Goal: Task Accomplishment & Management: Complete application form

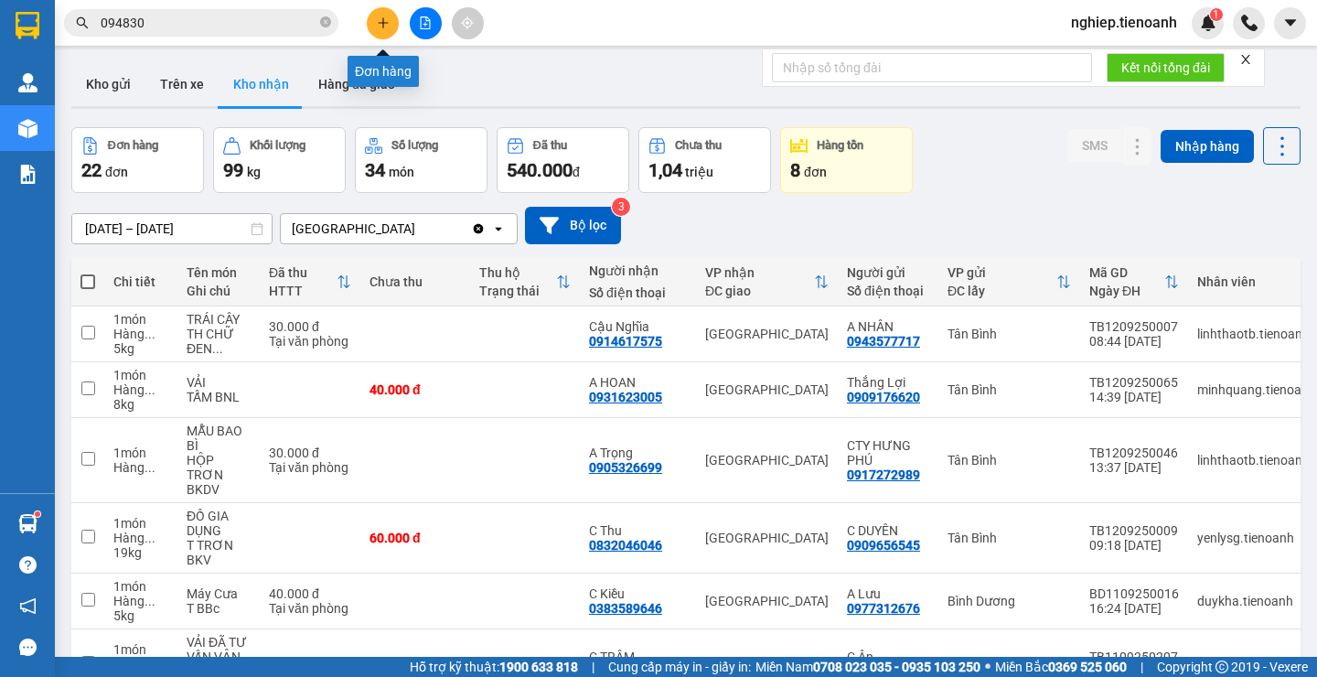
click at [385, 19] on icon "plus" at bounding box center [383, 22] width 13 height 13
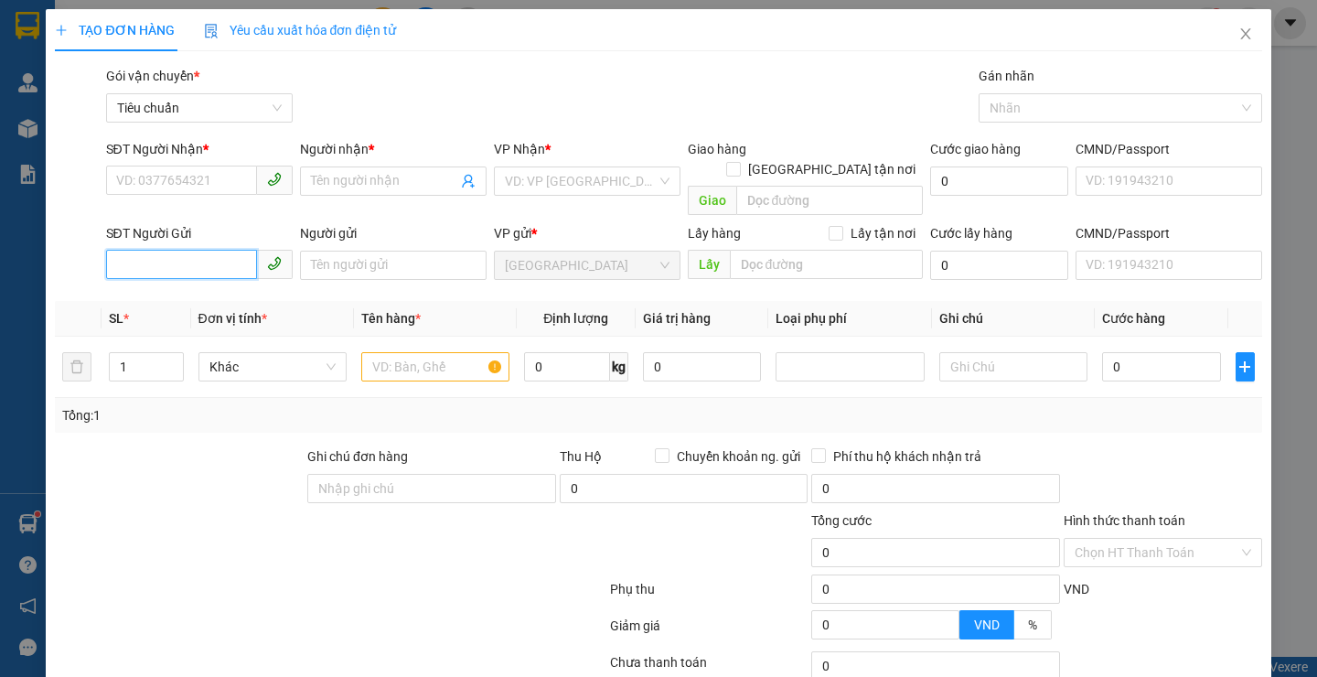
click at [210, 254] on input "SĐT Người Gửi" at bounding box center [181, 264] width 151 height 29
type input "0948028"
click at [211, 281] on div "0948028687 - Trang" at bounding box center [196, 282] width 162 height 20
type input "0909606779"
type input "CHÚ HẢI"
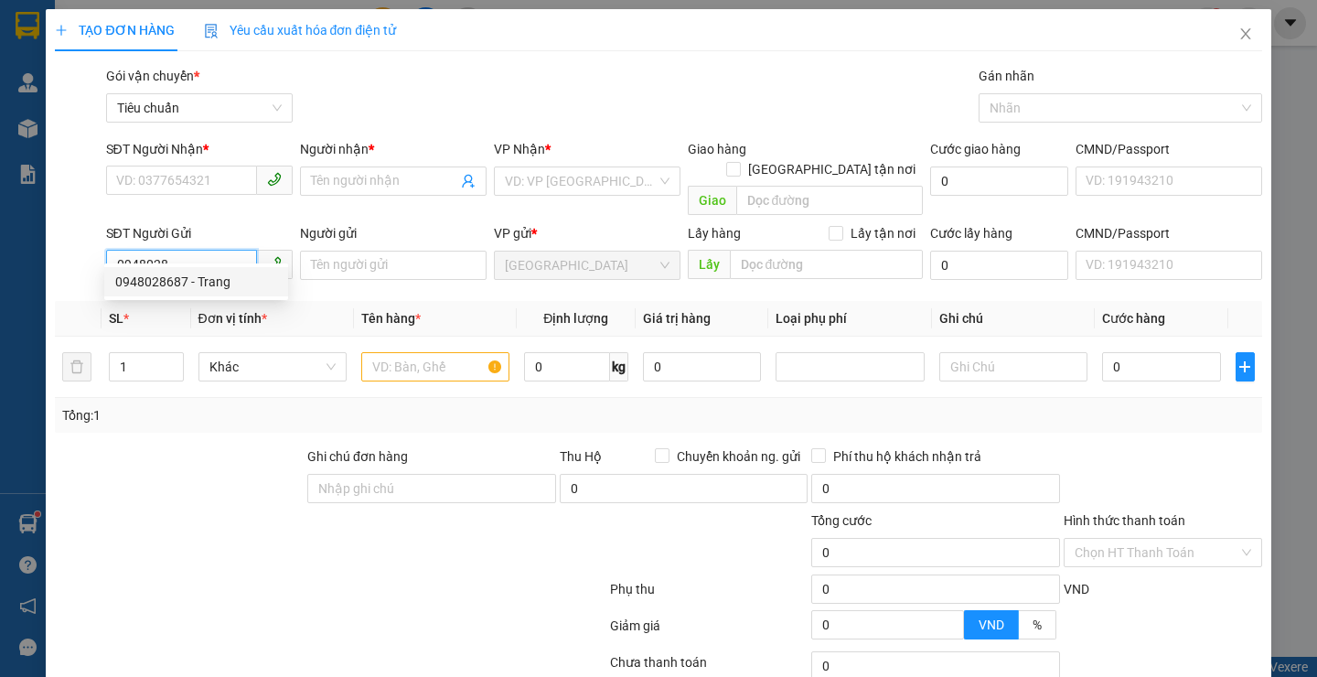
type input "052071017047"
type input "0948028687"
type input "Trang"
type input "066185007840"
type input "40.000"
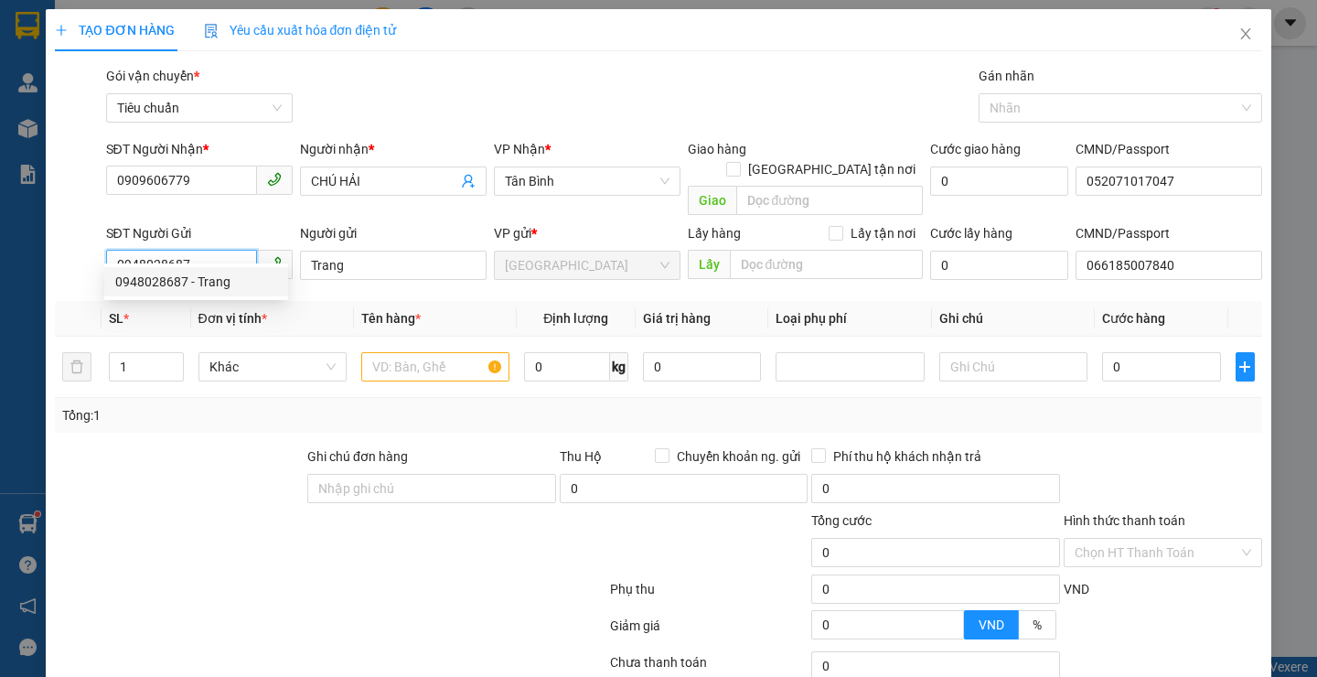
type input "40.000"
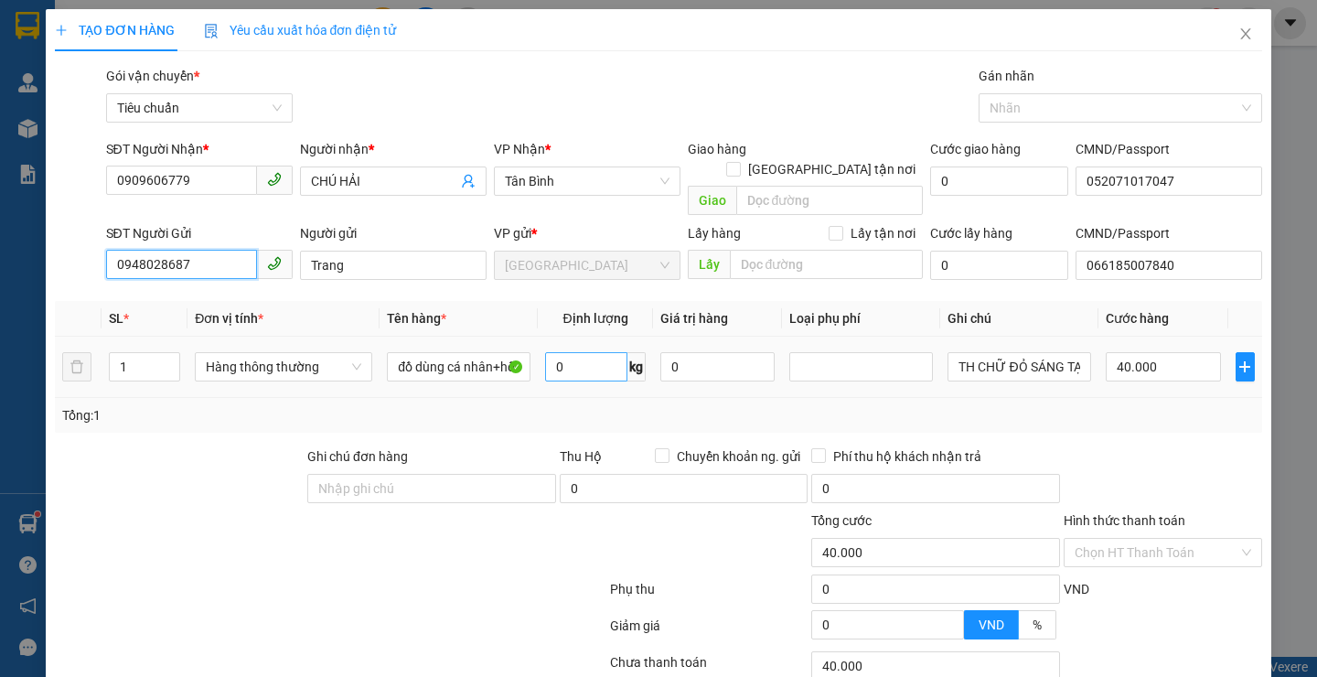
type input "0948028687"
click at [555, 352] on input "0" at bounding box center [586, 366] width 82 height 29
type input "33"
click at [502, 414] on div "Transit Pickup Surcharge Ids Transit Deliver Surcharge Ids Transit Deliver Surc…" at bounding box center [658, 425] width 1206 height 718
type input "70.000"
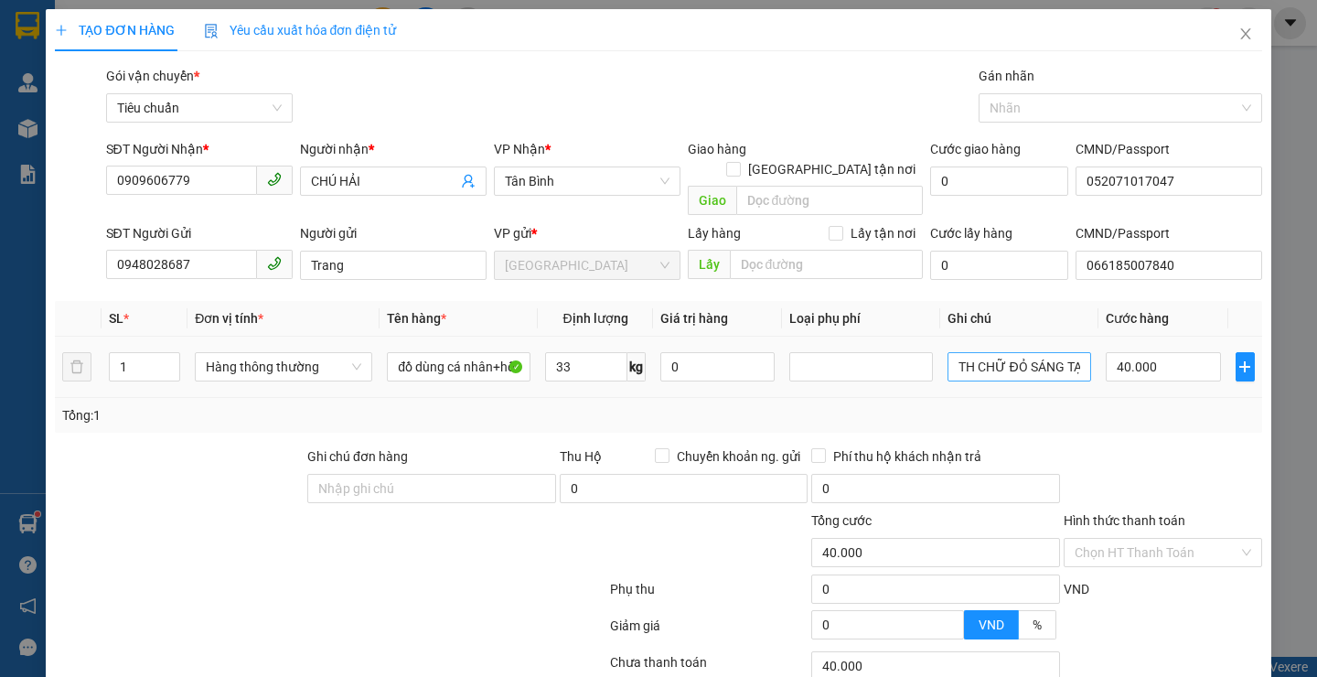
type input "70.000"
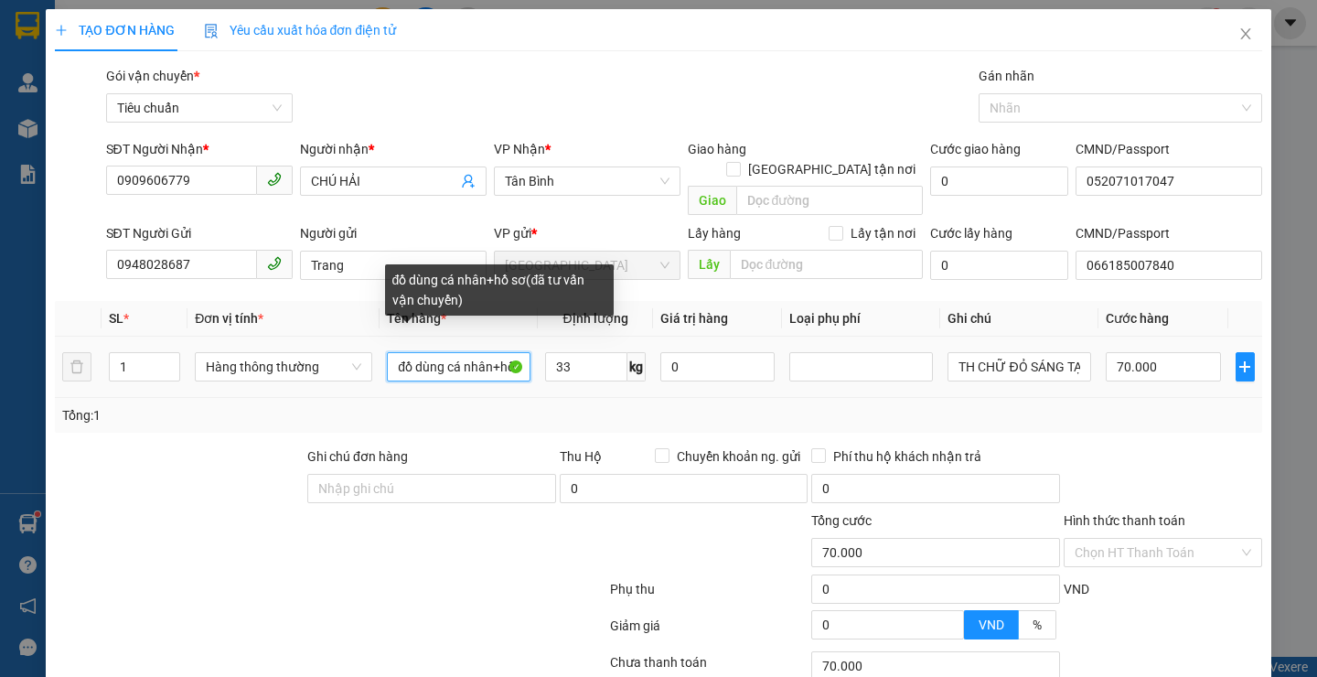
click at [501, 356] on input "đồ dùng cá nhân+hồ sơ(đã tư vấn vận chuyển)" at bounding box center [459, 366] width 144 height 29
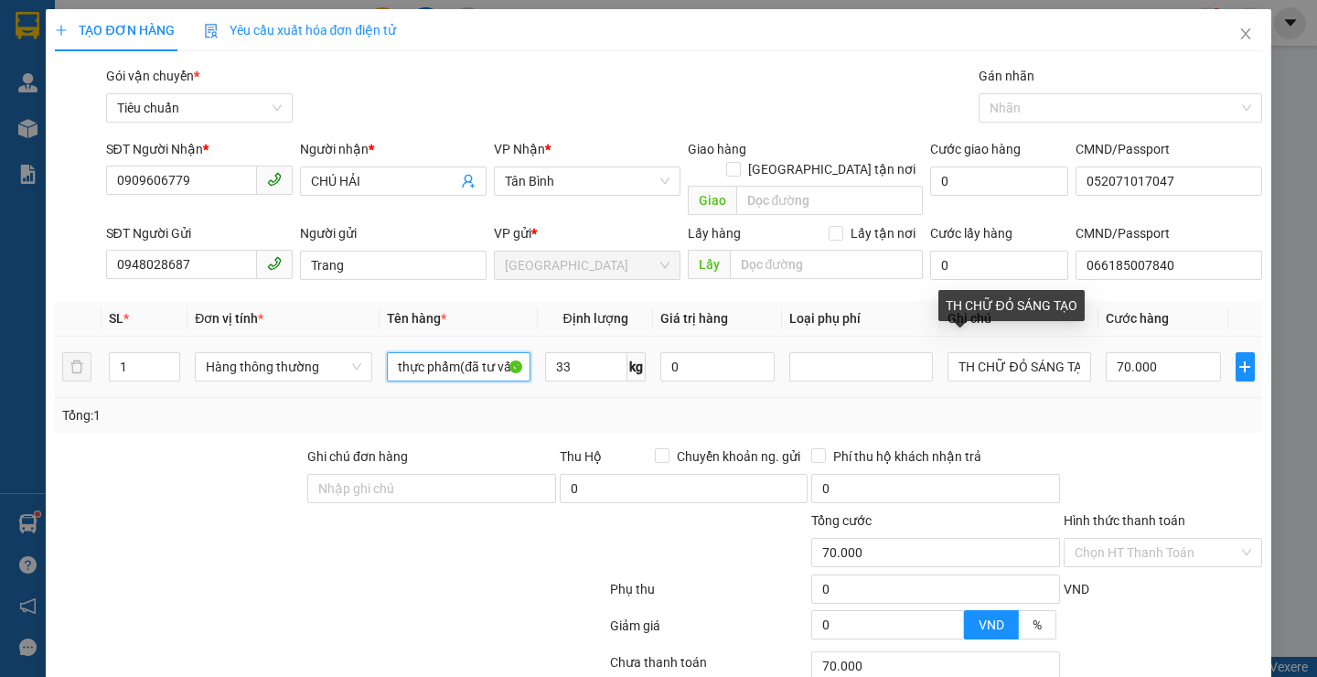
type input "thực phẩm(đã tư vấn vận chuyển)"
drag, startPoint x: 1148, startPoint y: 380, endPoint x: 1158, endPoint y: 382, distance: 10.2
click at [1158, 382] on div "SL * Đơn vị tính * Tên hàng * Định lượng Giá trị hàng Loại phụ phí Ghi chú Cước…" at bounding box center [658, 367] width 1206 height 132
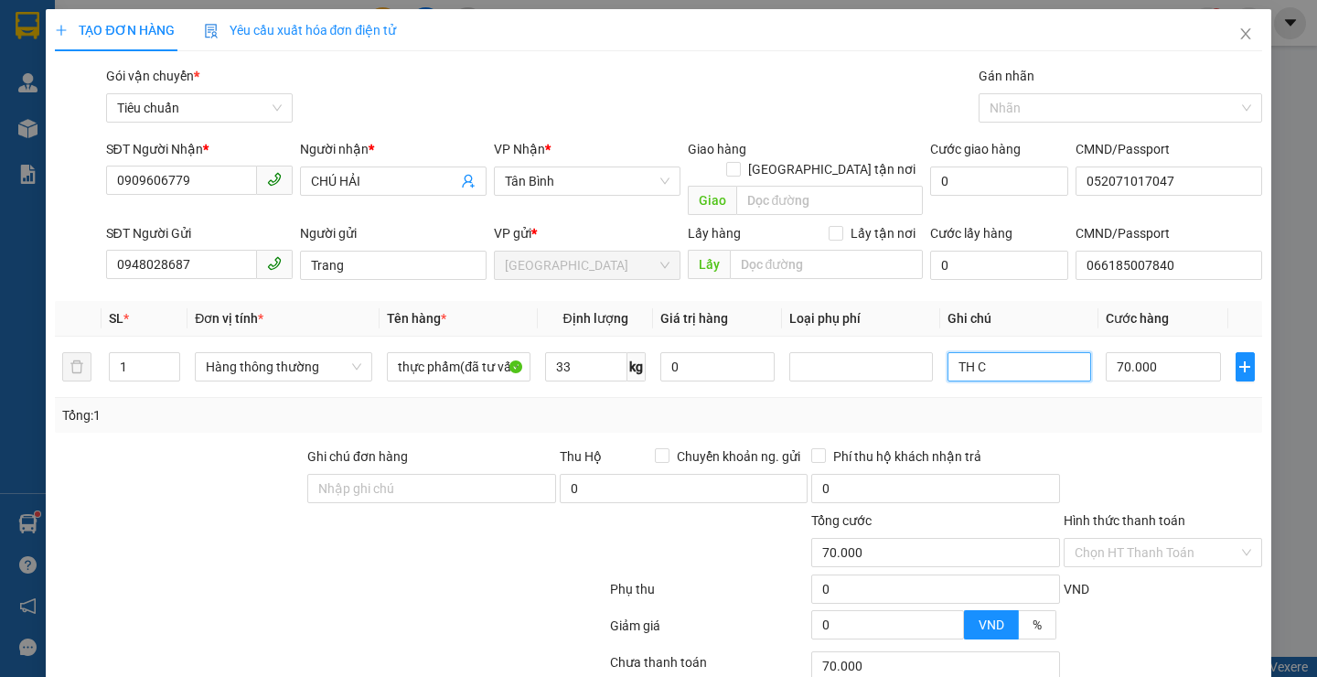
scroll to position [0, 0]
type input "TH chữ hồng,vàng"
click at [1102, 422] on div "Transit Pickup Surcharge Ids Transit Deliver Surcharge Ids Transit Deliver Surc…" at bounding box center [658, 425] width 1206 height 718
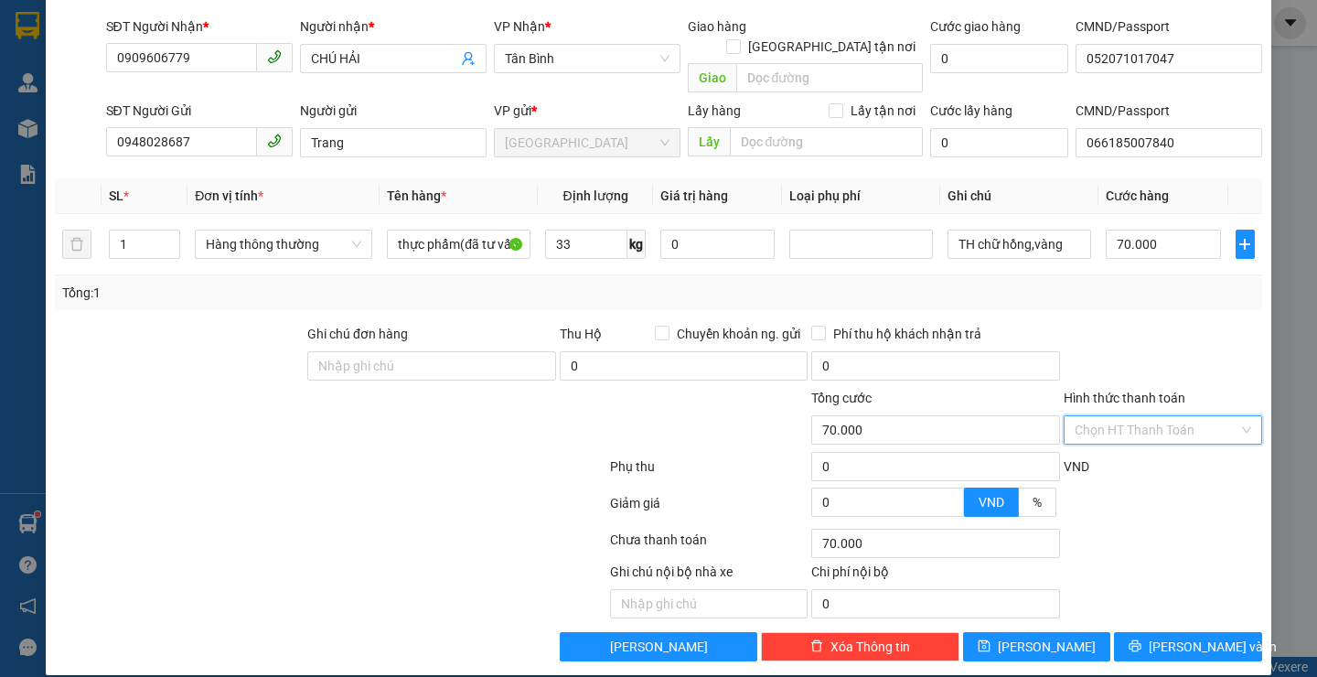
click at [1177, 416] on input "Hình thức thanh toán" at bounding box center [1157, 429] width 164 height 27
click at [1165, 457] on div "Tại văn phòng" at bounding box center [1150, 446] width 196 height 29
type input "0"
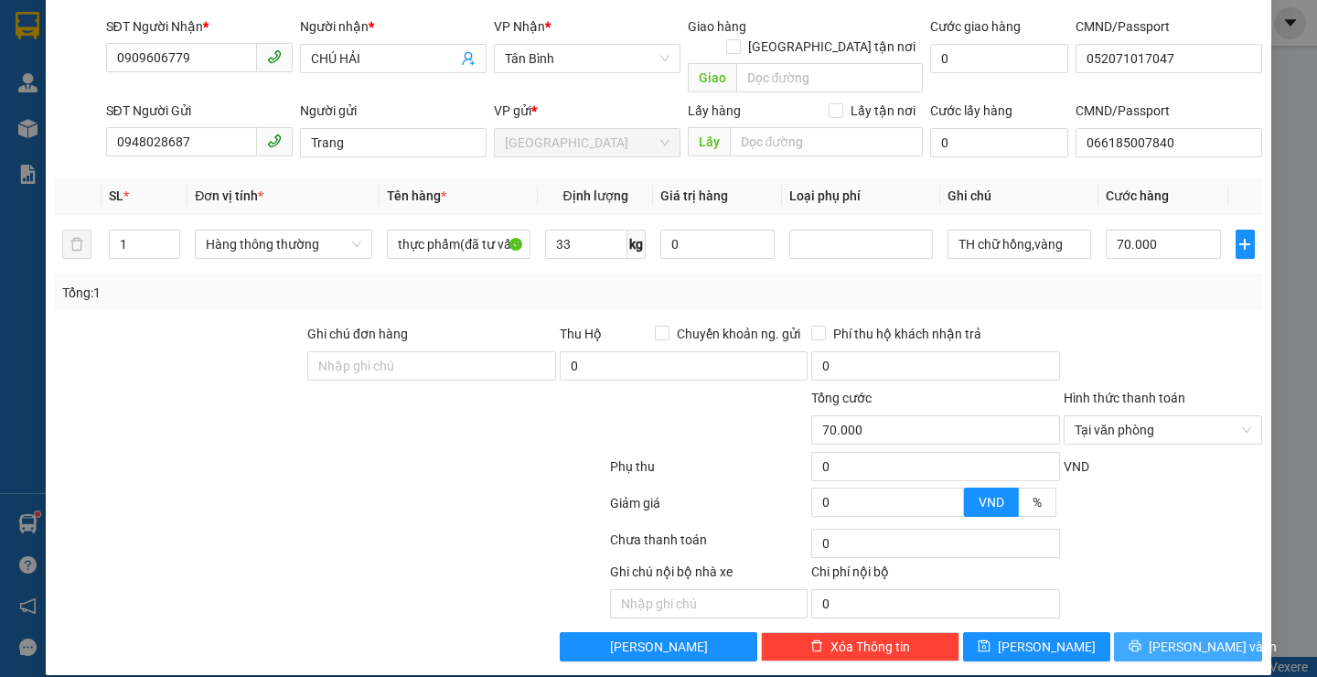
click at [1187, 632] on button "[PERSON_NAME] và In" at bounding box center [1187, 646] width 147 height 29
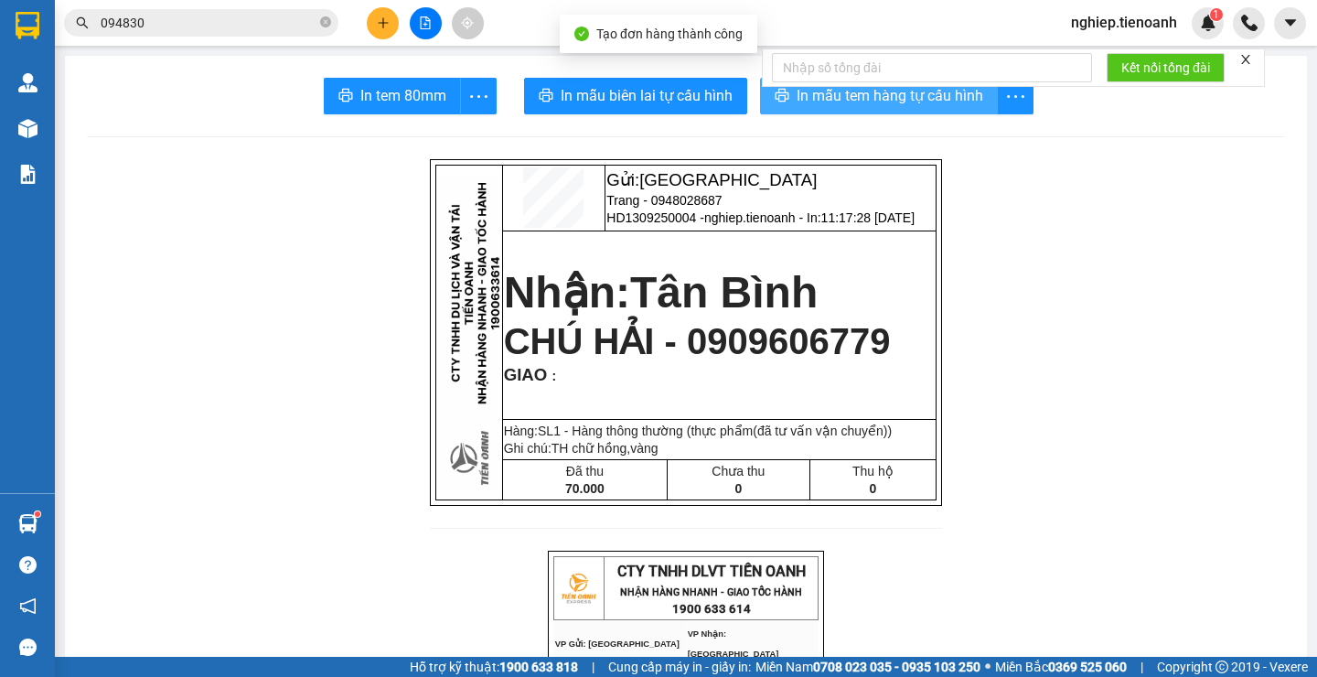
click at [797, 102] on span "In mẫu tem hàng tự cấu hình" at bounding box center [890, 95] width 187 height 23
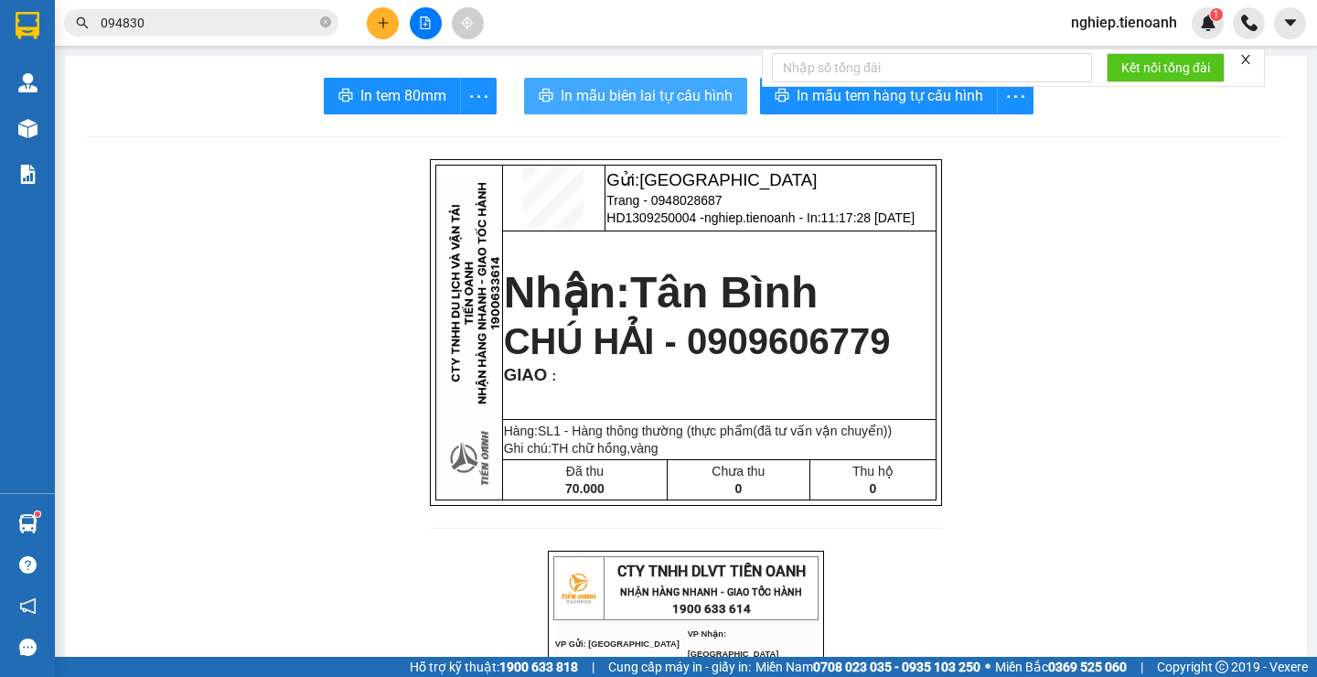
click at [714, 91] on span "In mẫu biên lai tự cấu hình" at bounding box center [647, 95] width 172 height 23
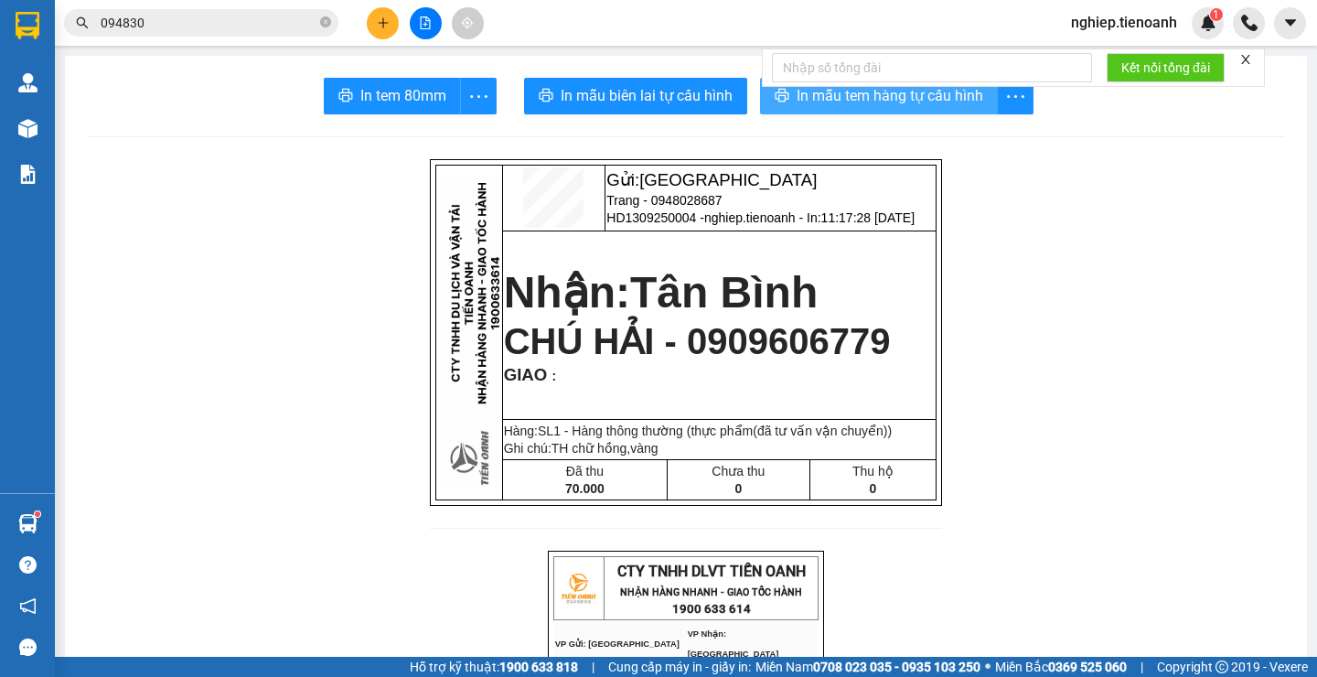
click at [819, 107] on span "In mẫu tem hàng tự cấu hình" at bounding box center [890, 95] width 187 height 23
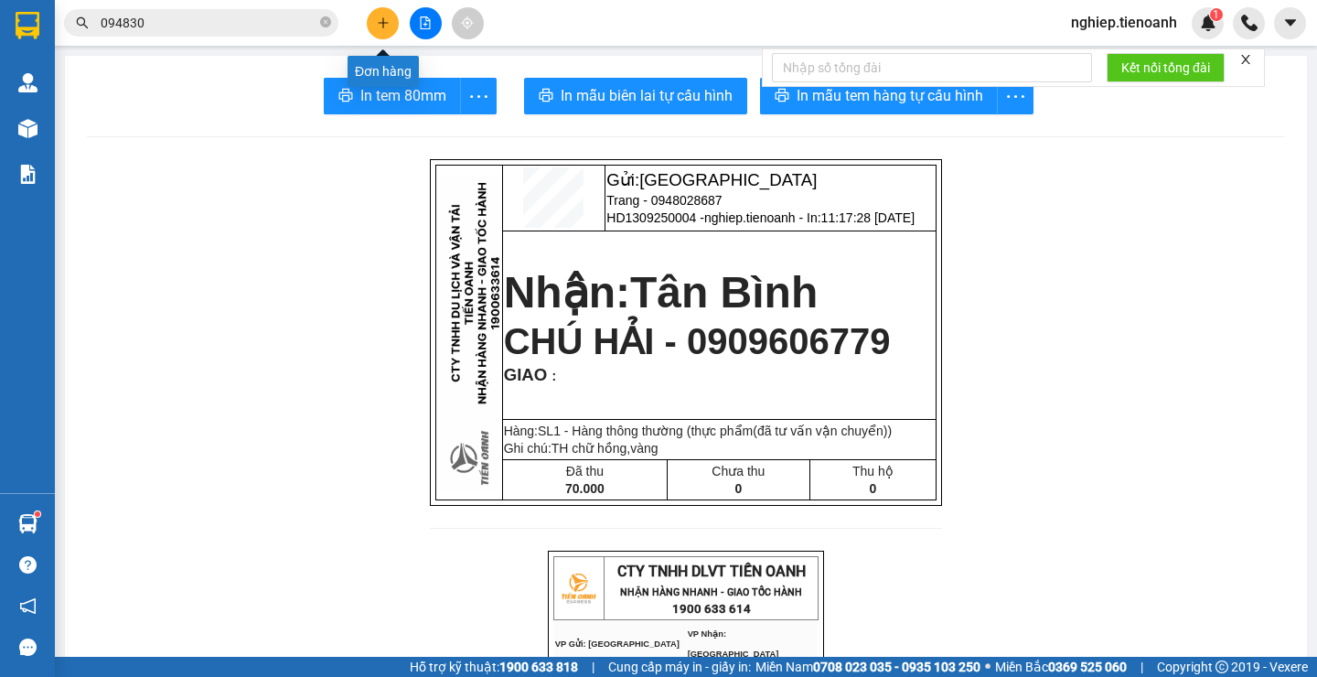
click at [389, 17] on icon "plus" at bounding box center [383, 22] width 13 height 13
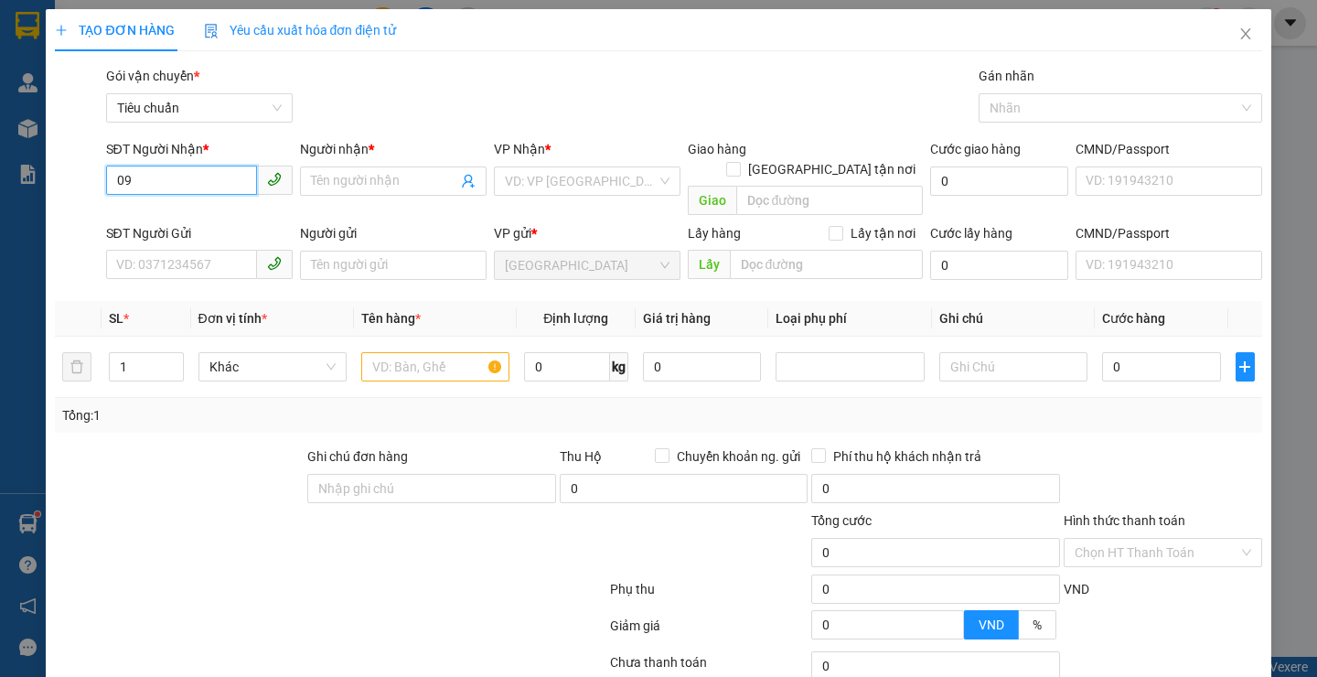
type input "0"
type input "0988311736"
click at [325, 181] on input "Người nhận *" at bounding box center [384, 181] width 146 height 20
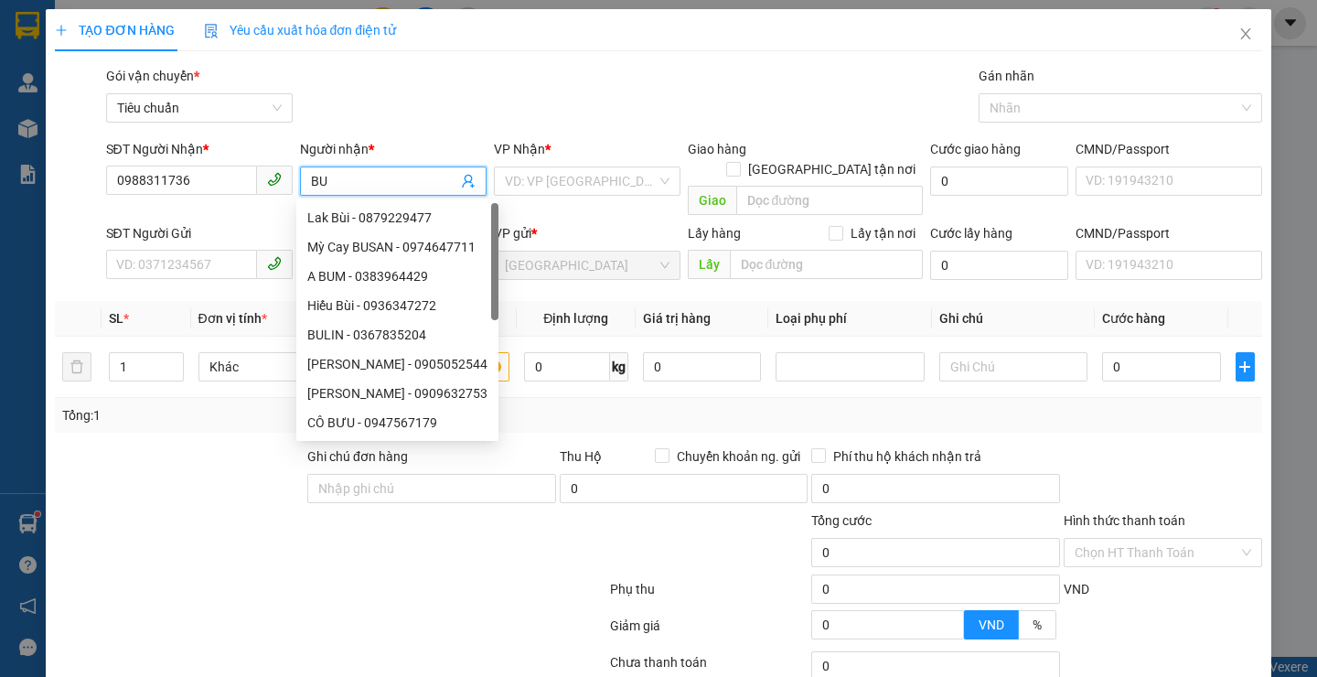
type input "B"
click at [626, 175] on input "search" at bounding box center [581, 180] width 152 height 27
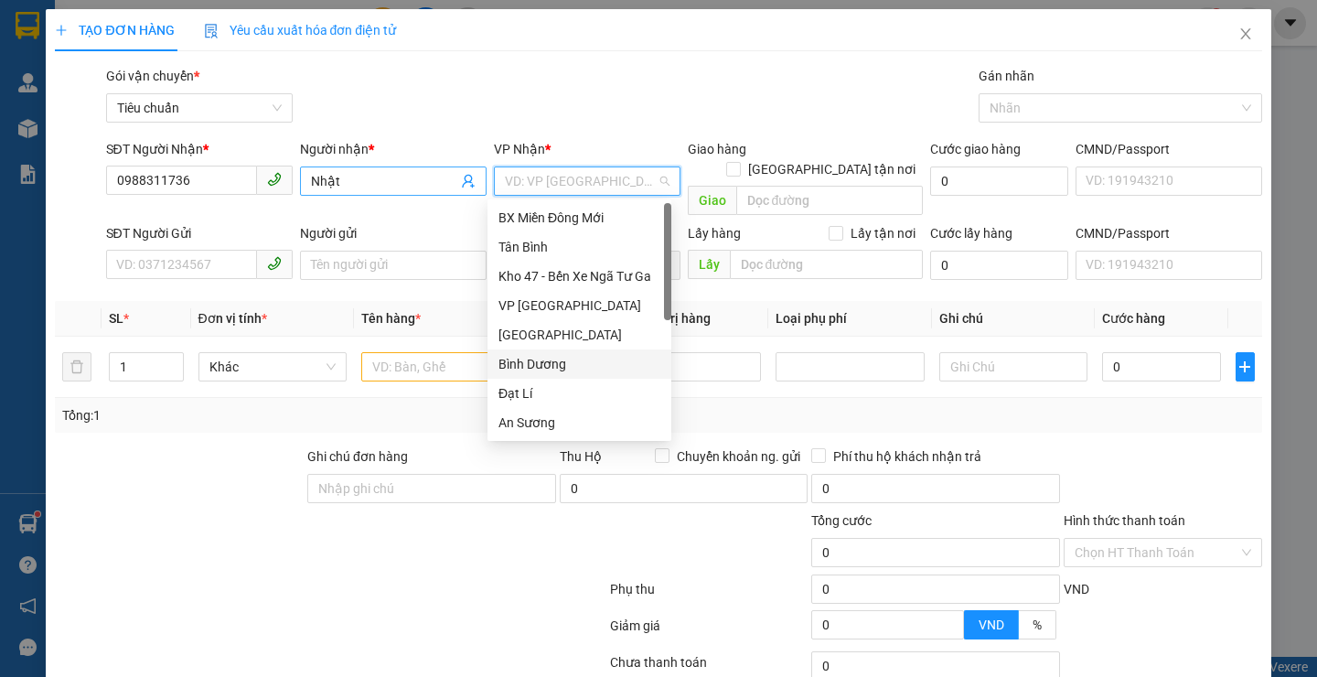
click at [425, 170] on span "Nhật" at bounding box center [393, 180] width 187 height 29
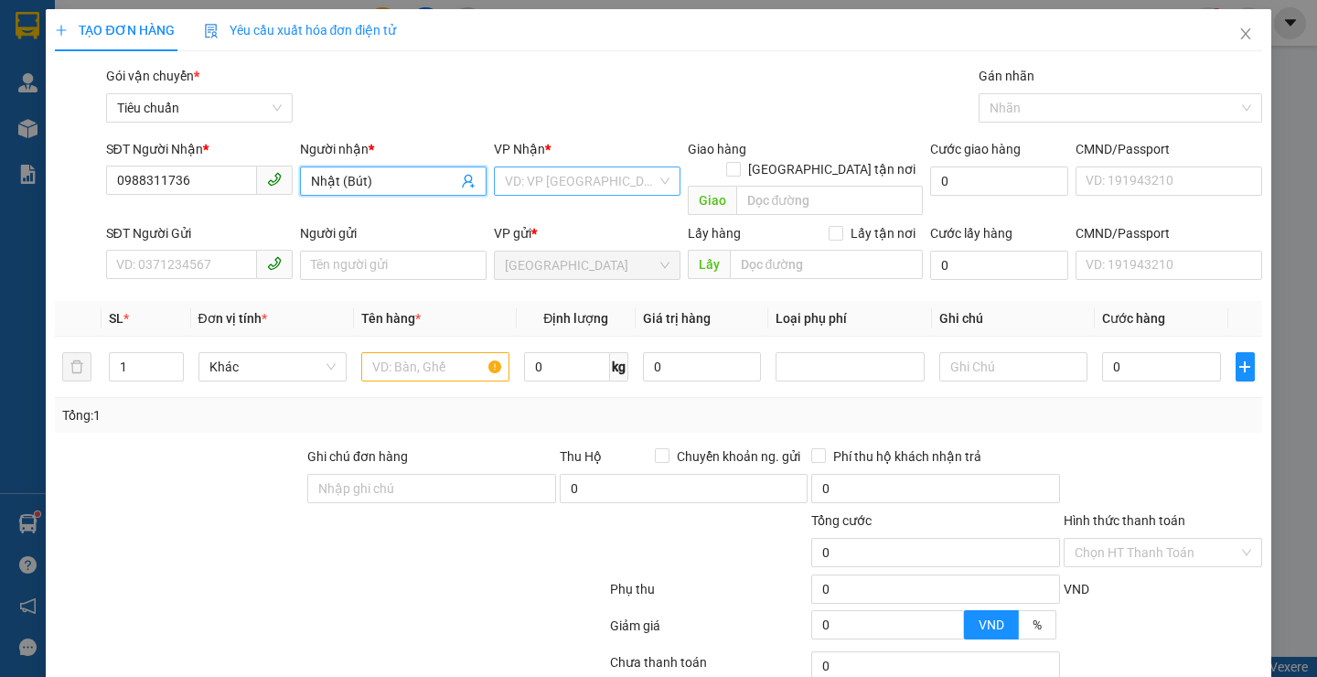
click at [559, 195] on div "VD: VP [GEOGRAPHIC_DATA]" at bounding box center [587, 180] width 187 height 29
type input "Nhật (Bút)"
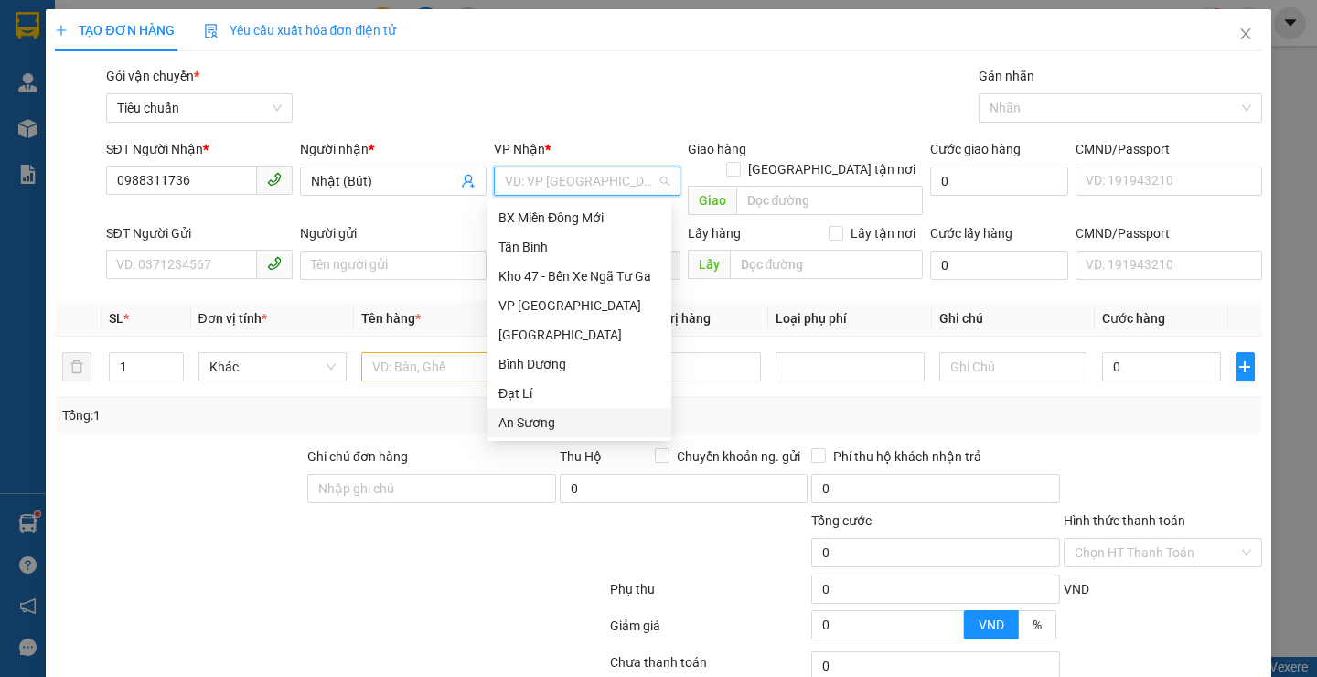
click at [566, 416] on div "An Sương" at bounding box center [579, 422] width 162 height 20
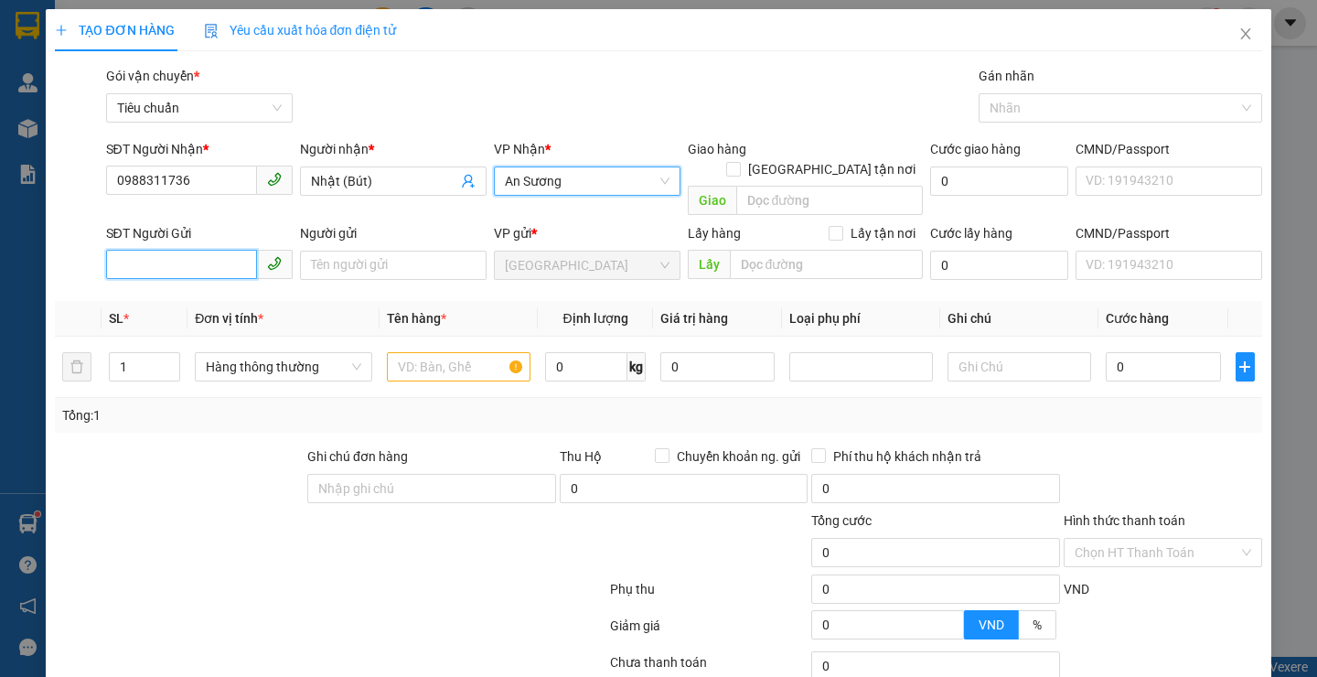
click at [202, 252] on input "SĐT Người Gửi" at bounding box center [181, 264] width 151 height 29
click at [210, 250] on input "0842277878" at bounding box center [181, 264] width 151 height 29
type input "0842277878"
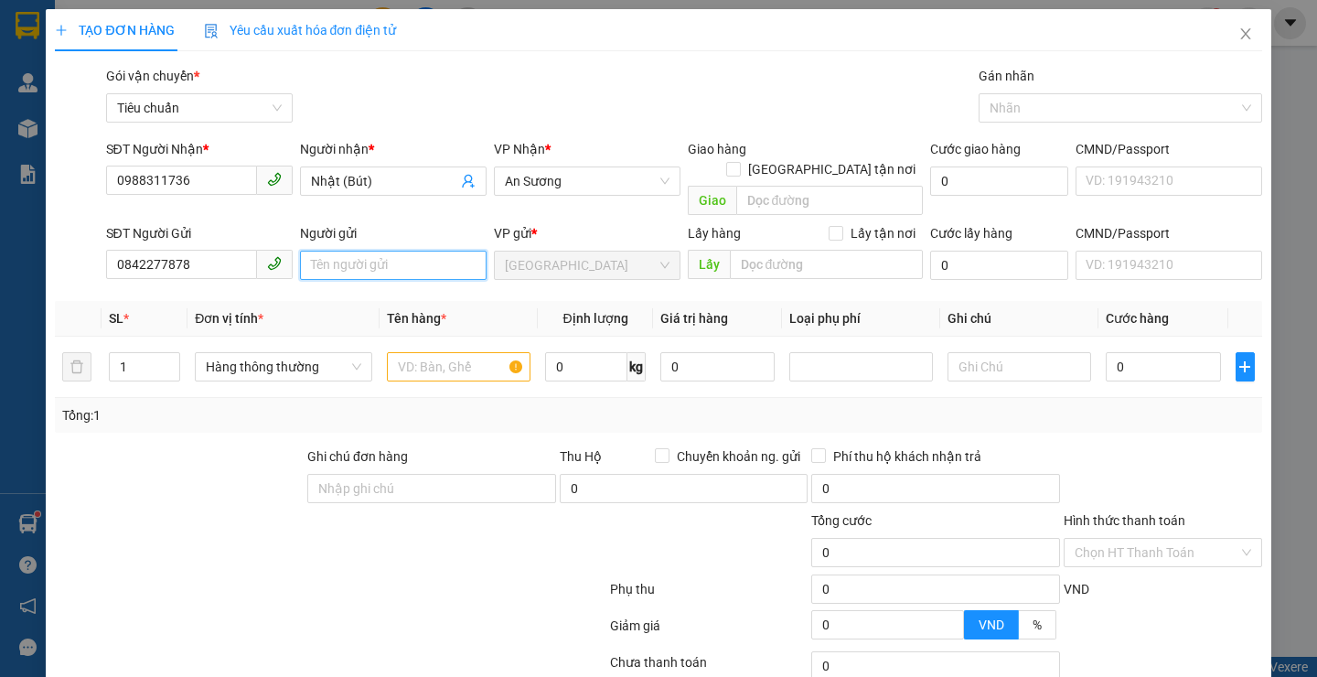
click at [341, 251] on input "Người gửi" at bounding box center [393, 265] width 187 height 29
type input "Xuân"
click at [450, 368] on div "C Xuân - 0936668664 C Xuân - 0845747797 Xuân - 0964099891 [PERSON_NAME] - 09353…" at bounding box center [397, 413] width 202 height 293
click at [450, 368] on div "[PERSON_NAME] - 0935362089" at bounding box center [397, 369] width 180 height 20
type input "0935362089"
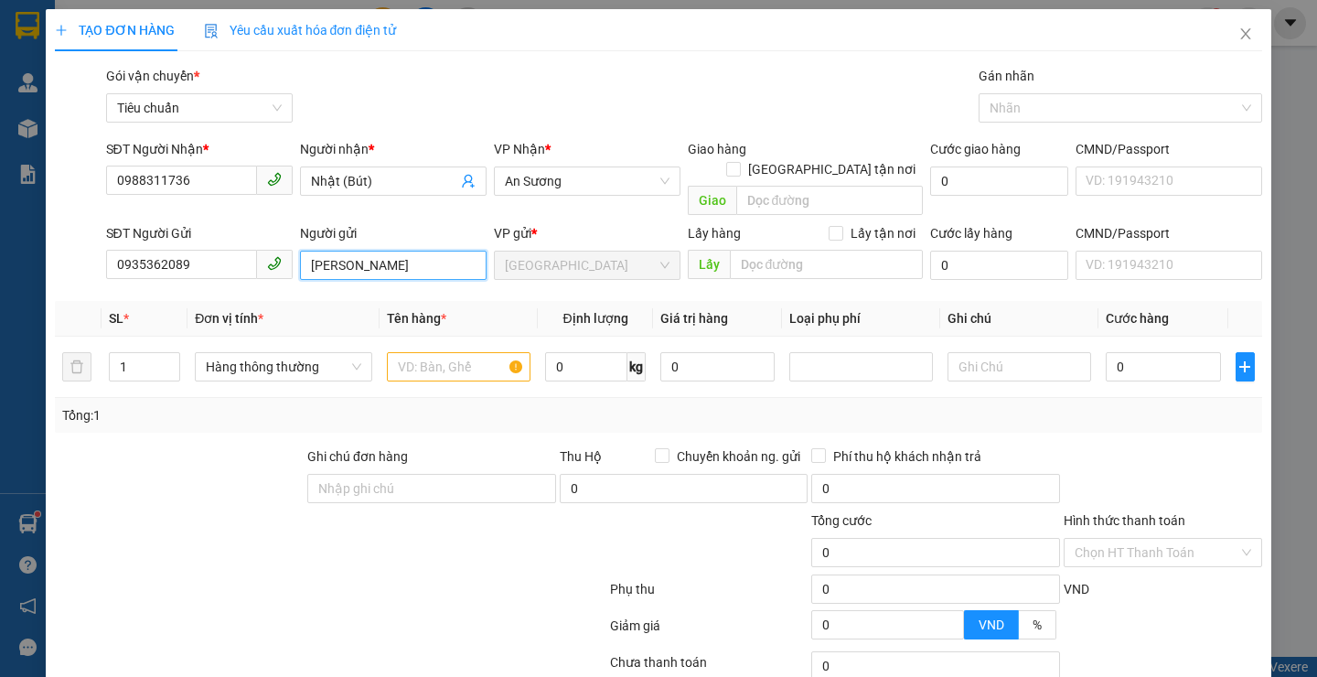
click at [383, 257] on input "[PERSON_NAME]" at bounding box center [393, 265] width 187 height 29
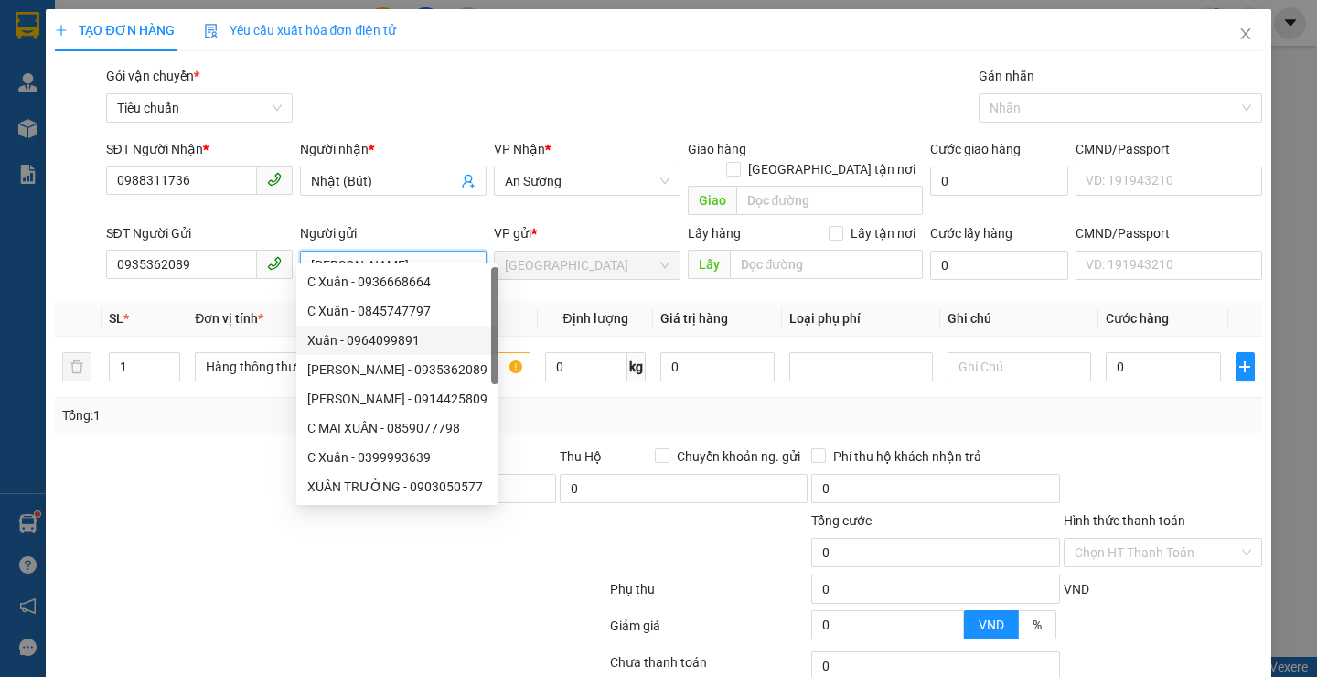
click at [383, 257] on input "[PERSON_NAME]" at bounding box center [393, 265] width 187 height 29
type input "X"
click at [237, 250] on input "093536208" at bounding box center [181, 264] width 151 height 29
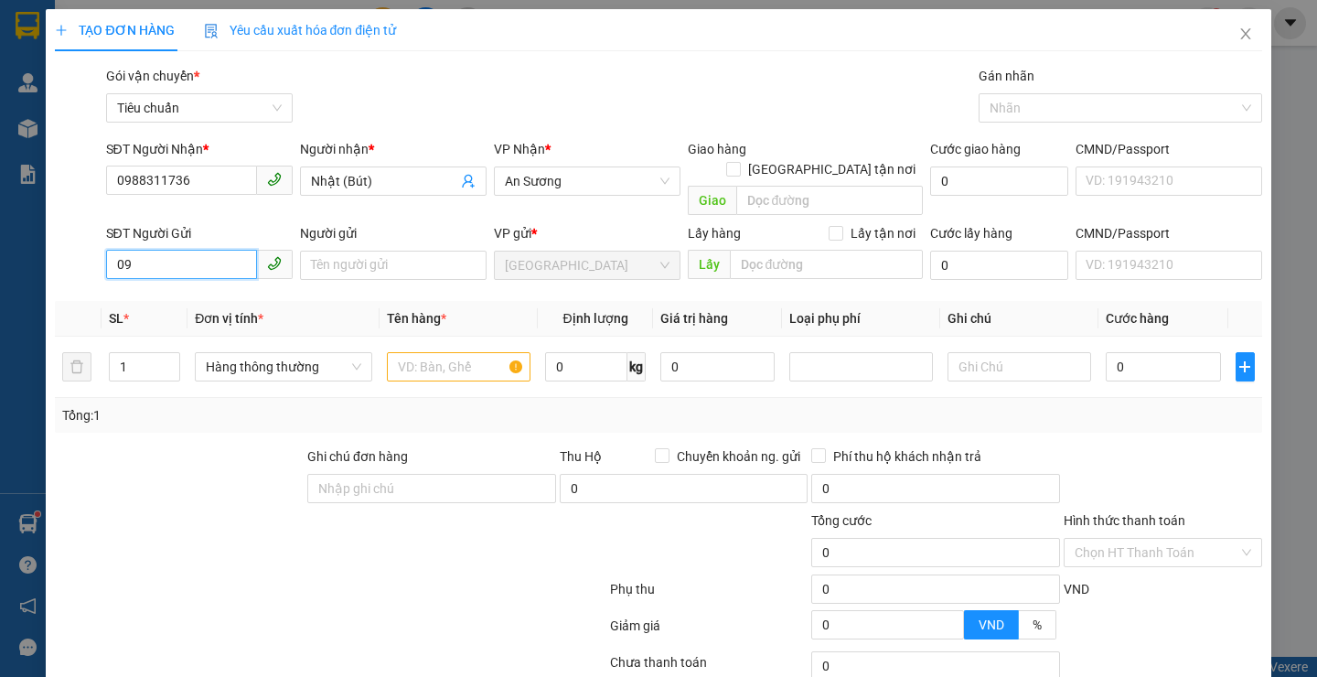
type input "0"
type input "0842277878"
click at [359, 251] on input "Người gửi" at bounding box center [393, 265] width 187 height 29
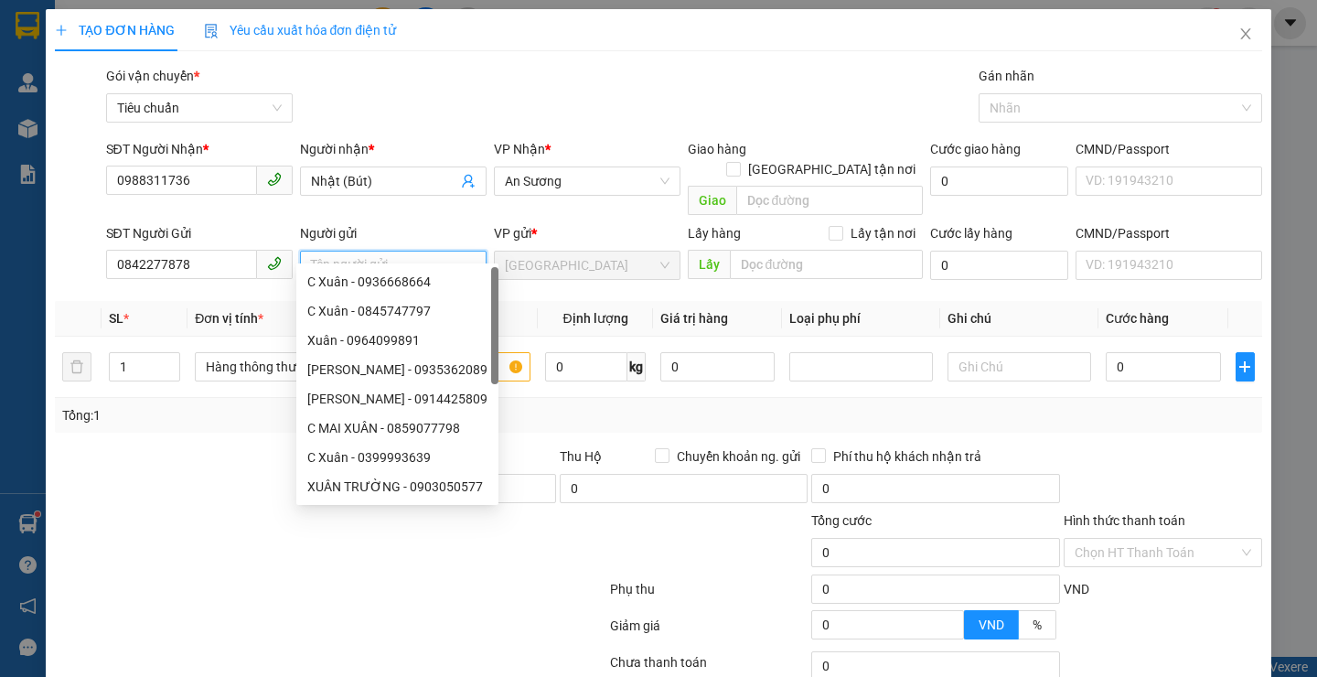
type input "M"
type input "Xuân"
click at [471, 88] on div "Gói vận chuyển * Tiêu chuẩn Gán nhãn Nhãn" at bounding box center [683, 98] width 1163 height 64
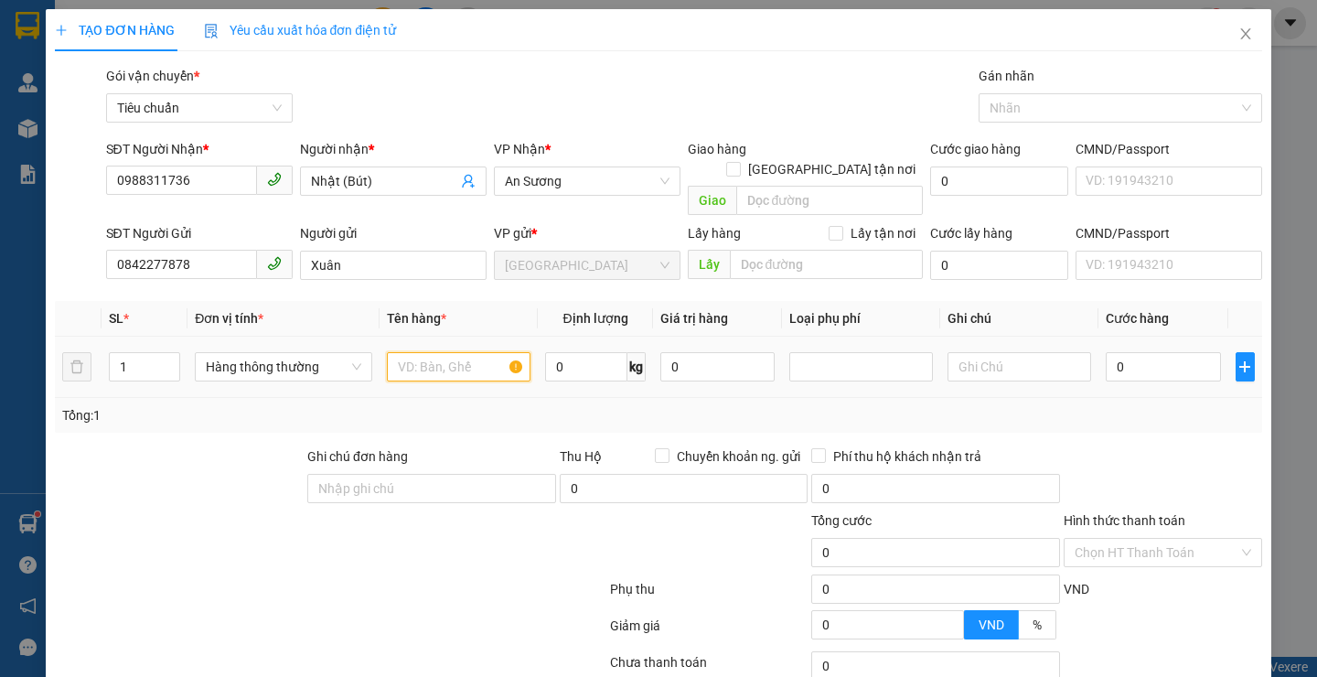
click at [440, 353] on input "text" at bounding box center [459, 366] width 144 height 29
click at [575, 353] on input "0" at bounding box center [586, 366] width 82 height 29
type input "50"
click at [556, 405] on div "Tổng: 1" at bounding box center [658, 415] width 1192 height 20
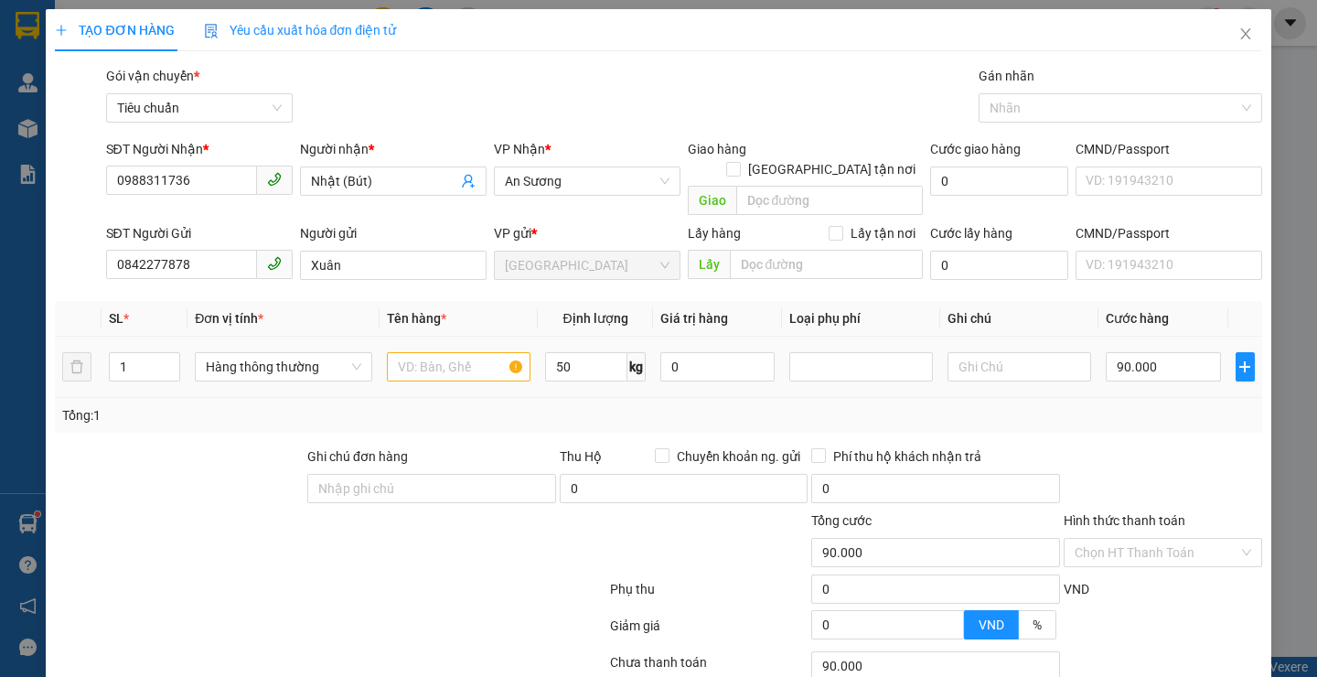
type input "90.000"
click at [470, 352] on input "text" at bounding box center [459, 366] width 144 height 29
type input "chuối hột khô("
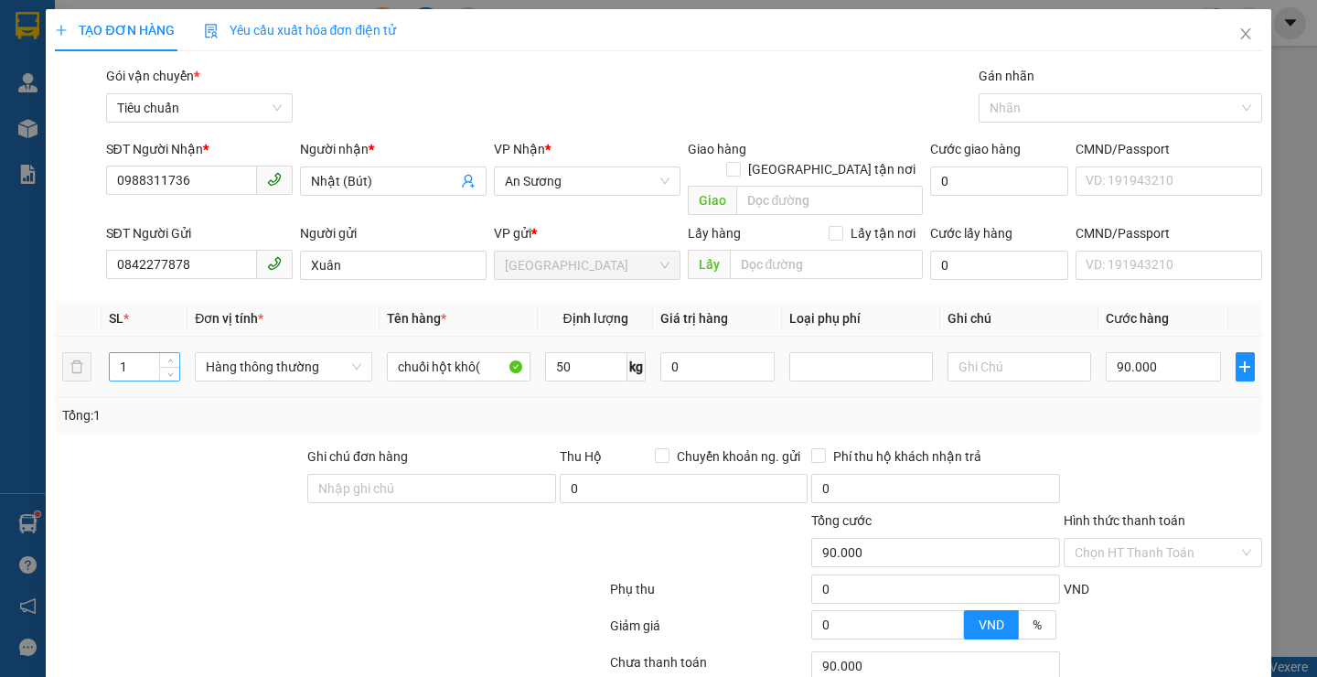
click at [132, 353] on input "1" at bounding box center [145, 366] width 70 height 27
type input "2"
click at [499, 352] on input "chuối hột khô(" at bounding box center [459, 366] width 144 height 29
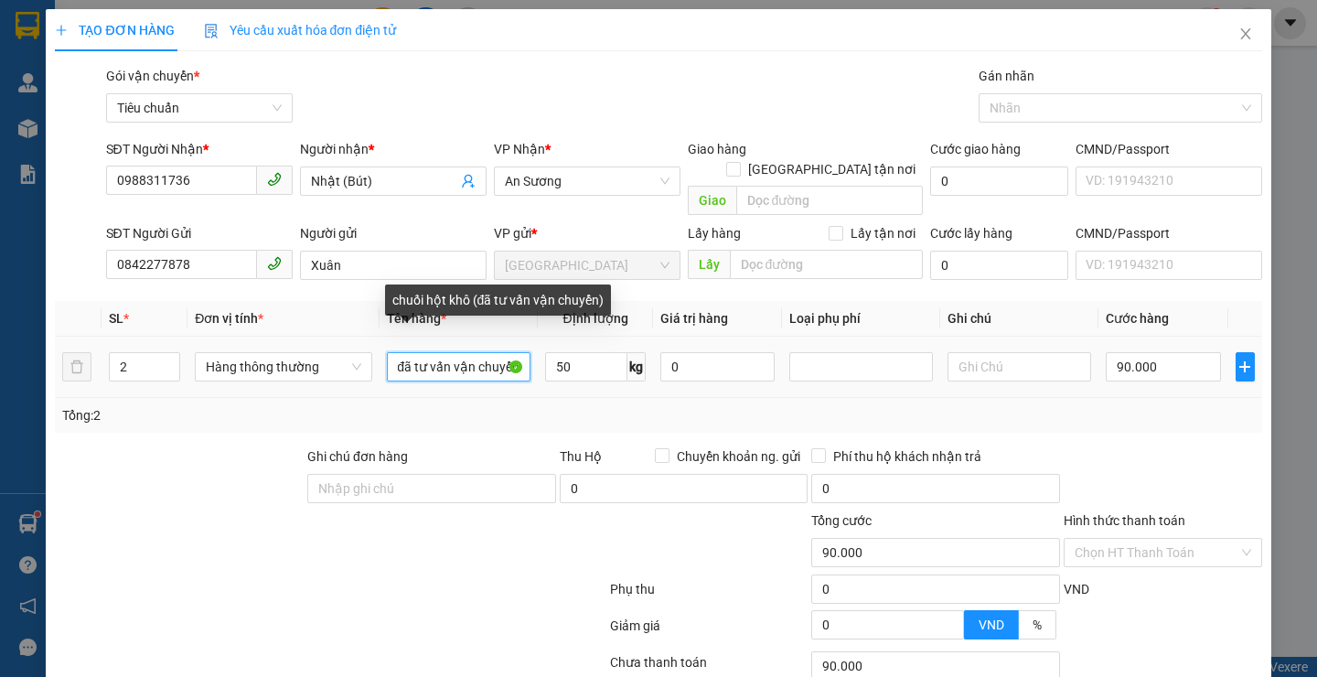
scroll to position [0, 90]
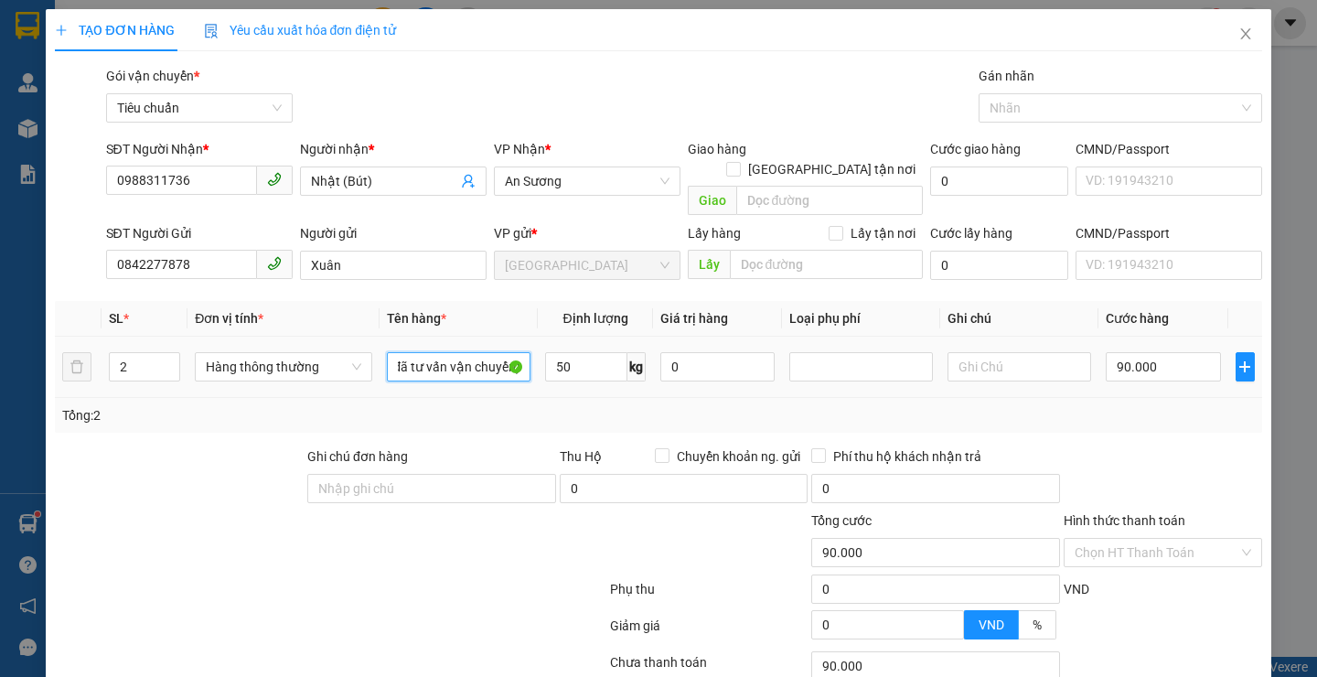
type input "chuối hột khô (đã tư vấn vận chuyển)"
click at [1022, 348] on div at bounding box center [1019, 366] width 144 height 37
click at [1022, 352] on input "text" at bounding box center [1019, 366] width 144 height 29
type input "2 bao xanh"
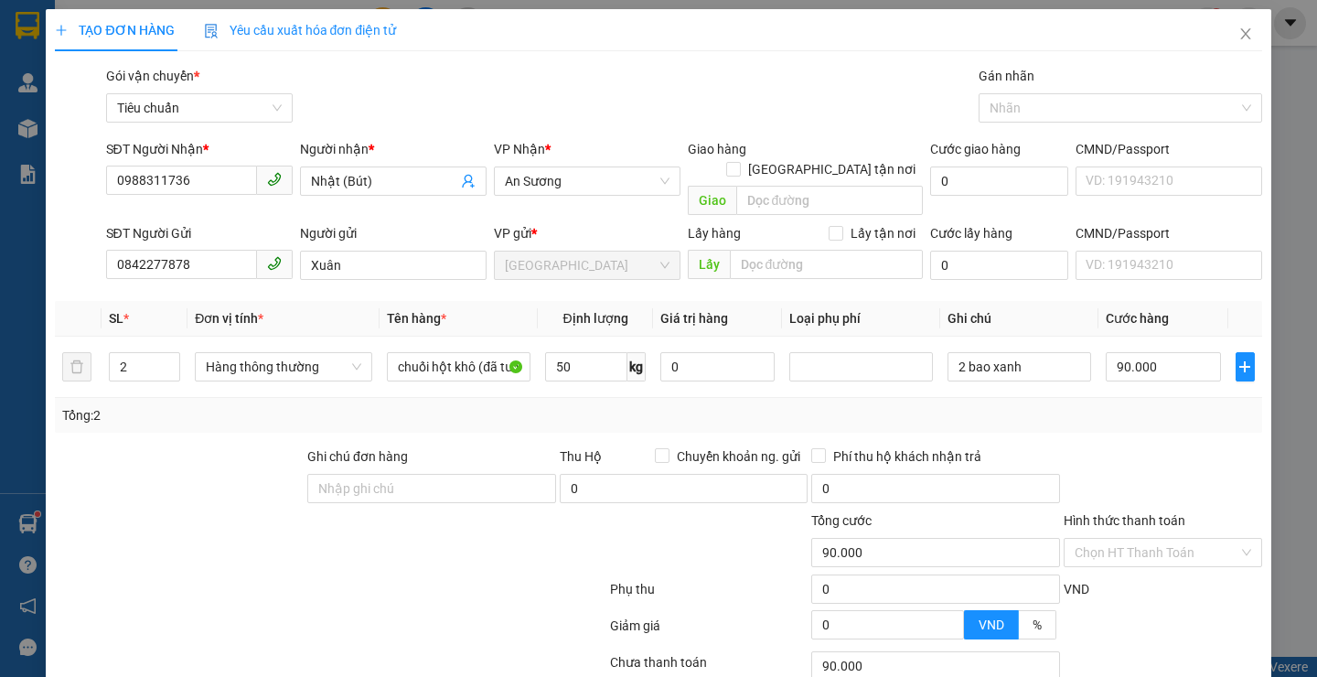
click at [1047, 405] on div "Tổng: 2" at bounding box center [658, 415] width 1192 height 20
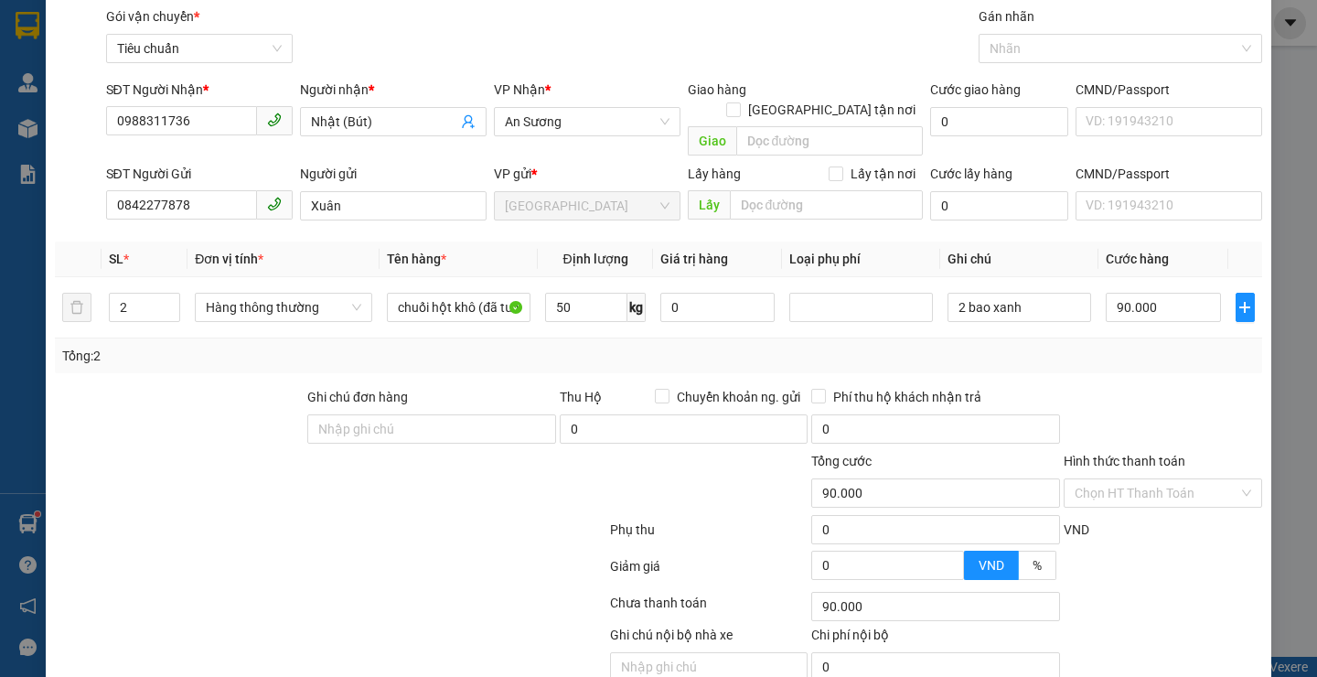
scroll to position [123, 0]
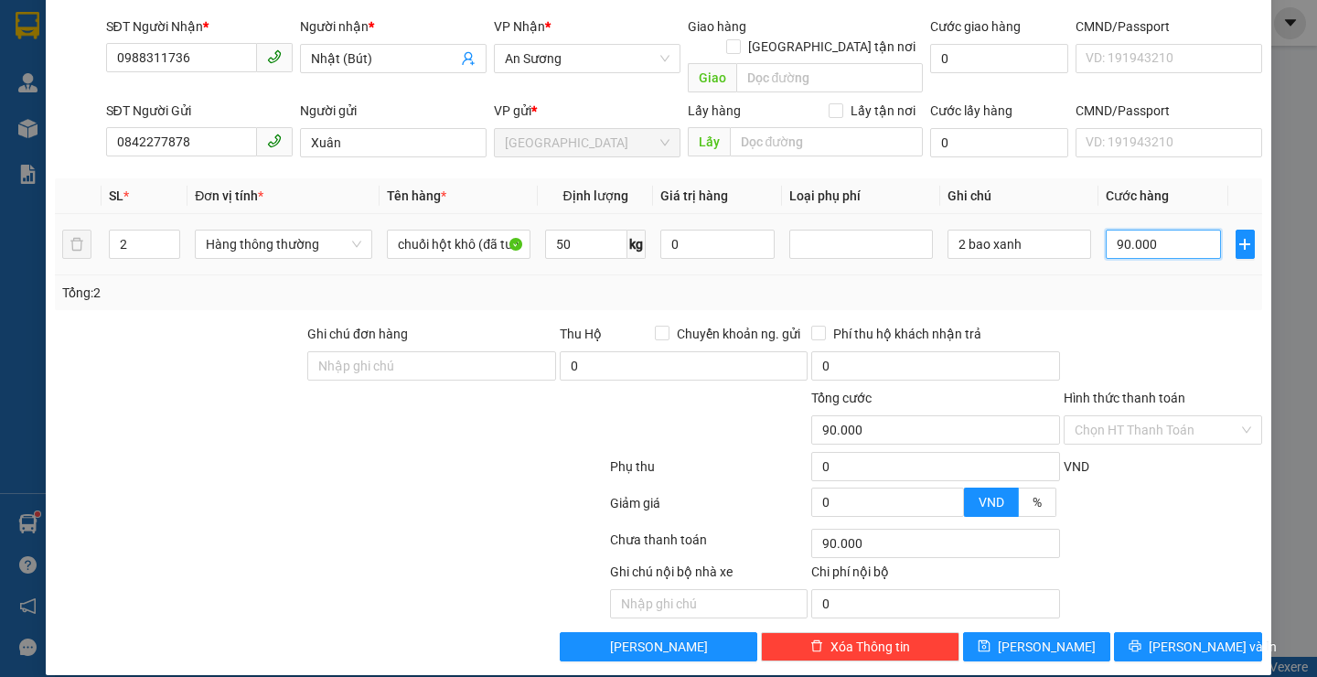
click at [1140, 230] on input "90.000" at bounding box center [1163, 244] width 115 height 29
type input "1"
type input "12"
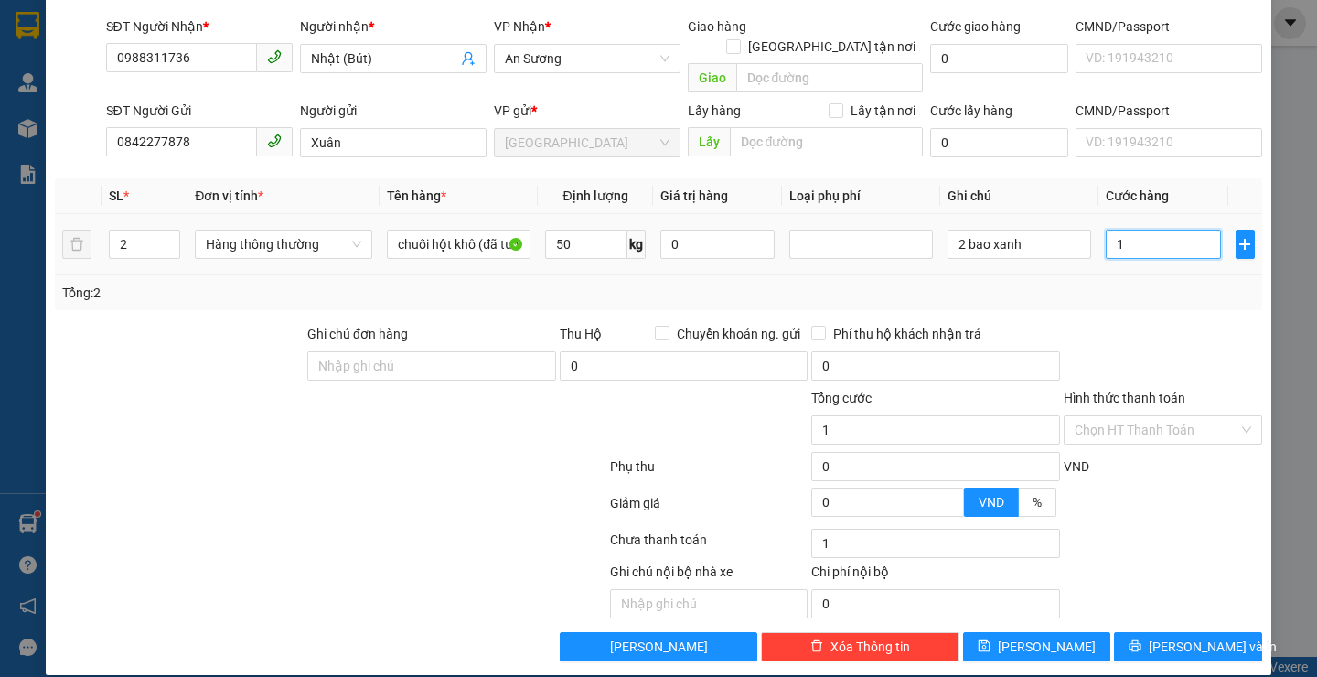
type input "12"
type input "120"
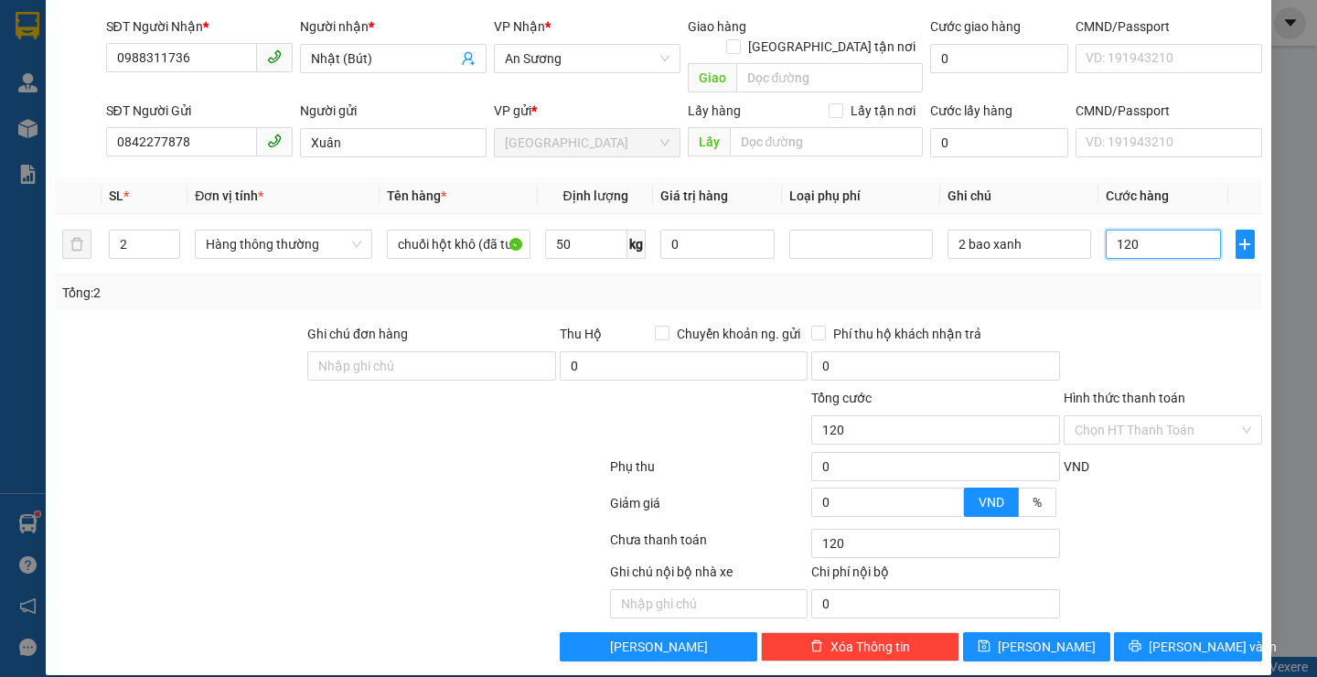
type input "12"
type input "1"
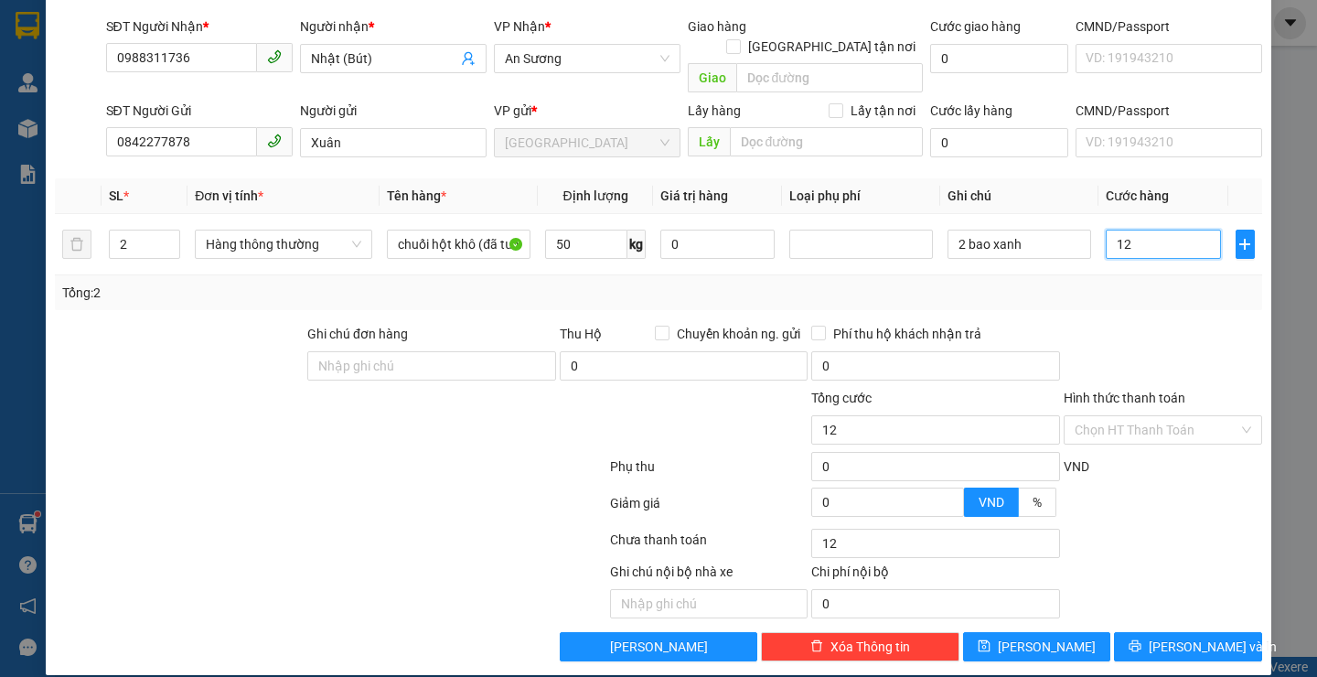
type input "1"
type input "18"
type input "180"
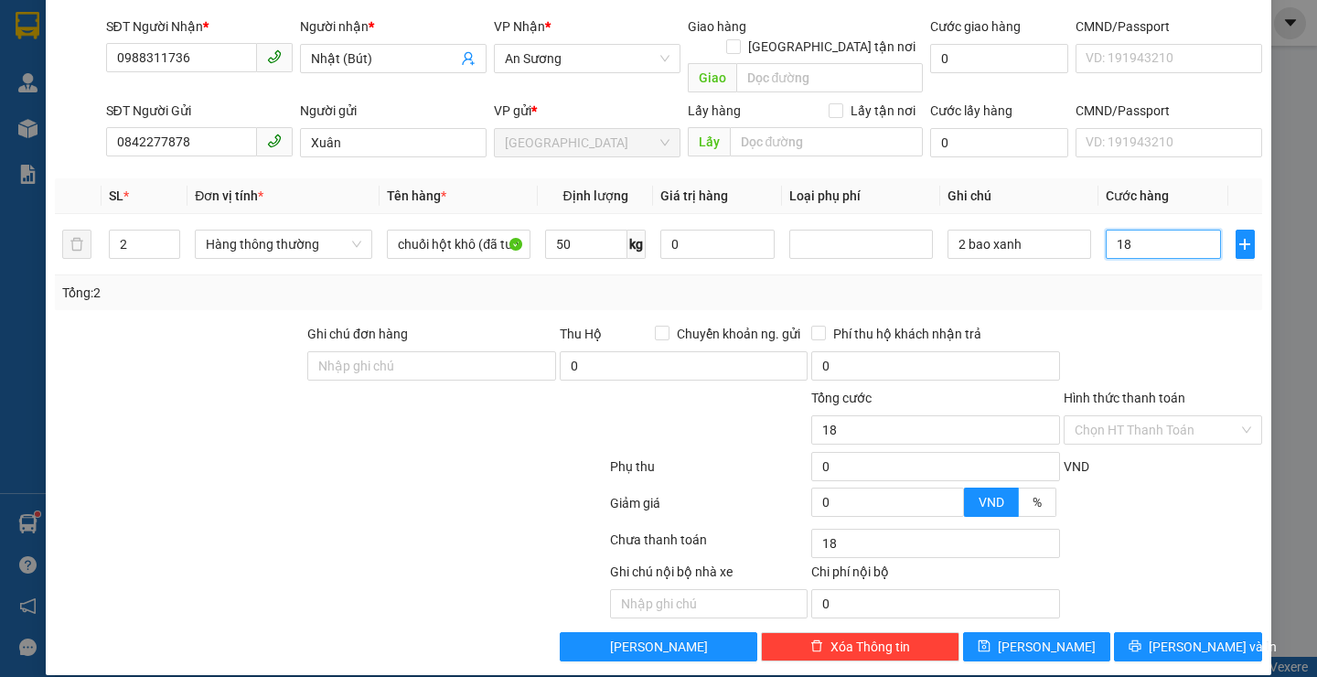
type input "180"
type input "180.000"
click at [1123, 324] on div at bounding box center [1163, 356] width 202 height 64
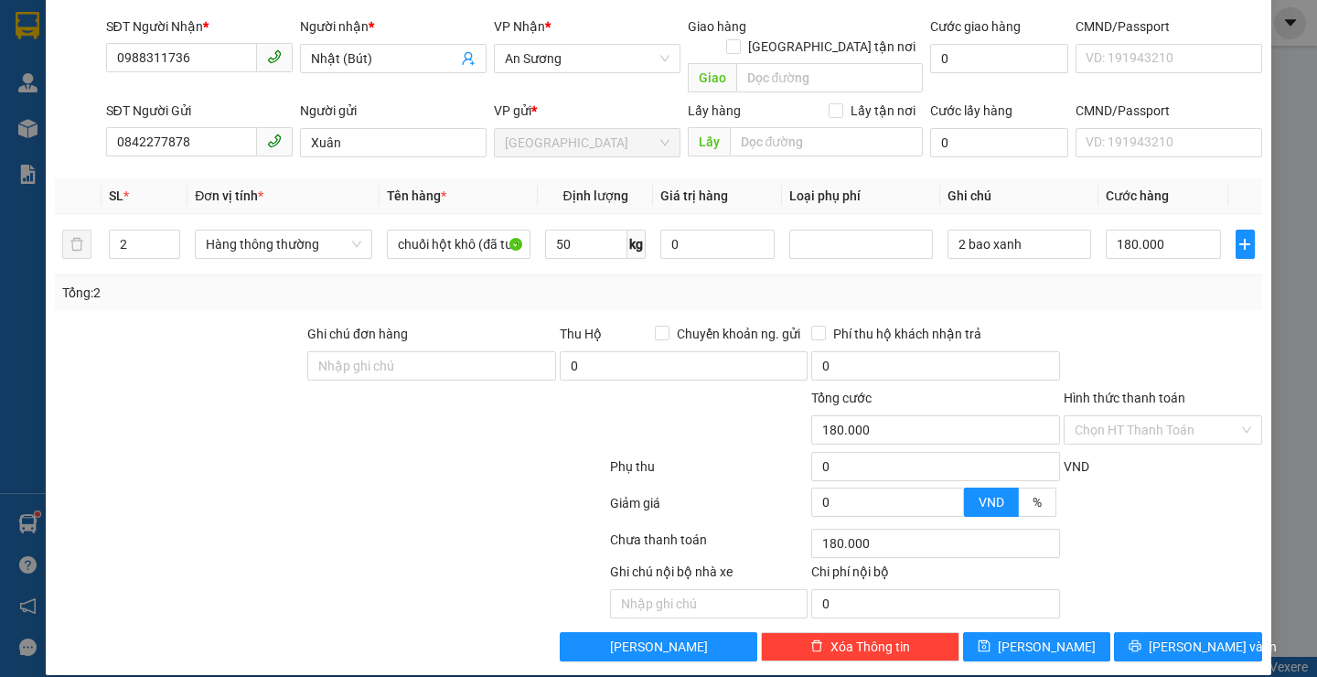
click at [1117, 429] on div "Hình thức thanh toán Chọn HT Thanh Toán" at bounding box center [1163, 420] width 198 height 64
click at [1108, 421] on input "Hình thức thanh toán" at bounding box center [1157, 429] width 164 height 27
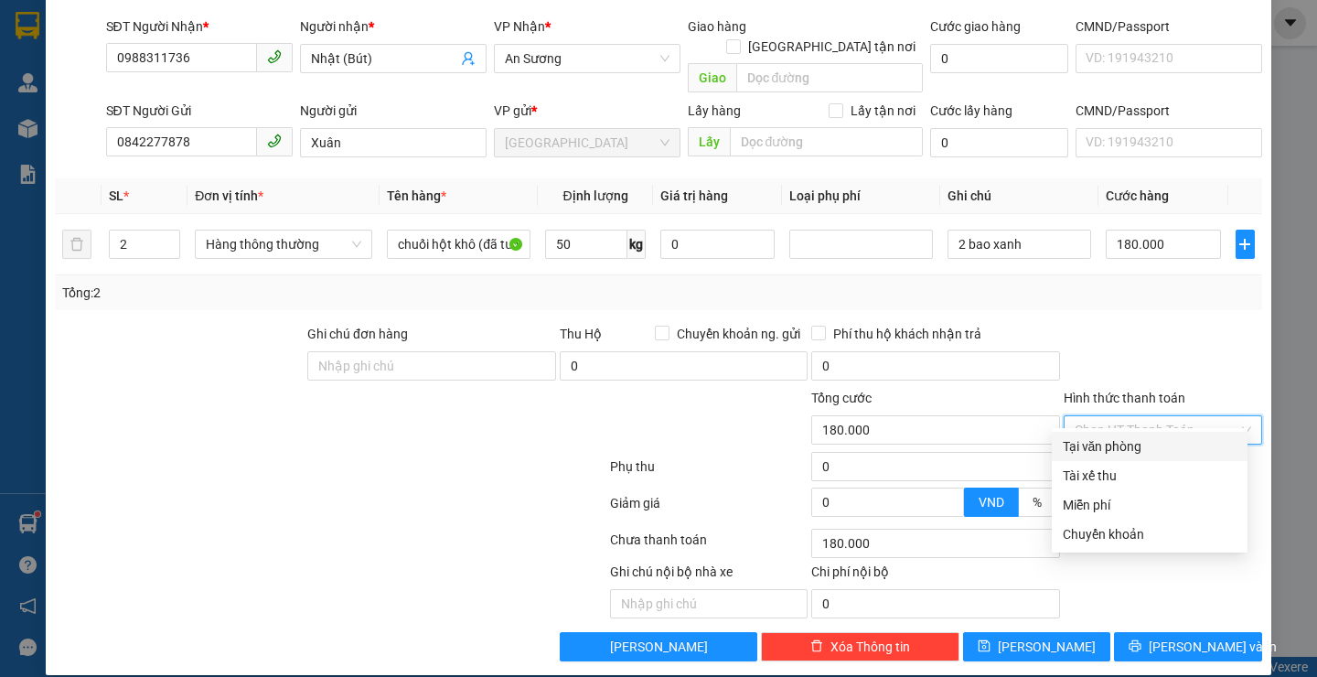
click at [1107, 435] on div "Tại văn phòng" at bounding box center [1150, 446] width 196 height 29
type input "0"
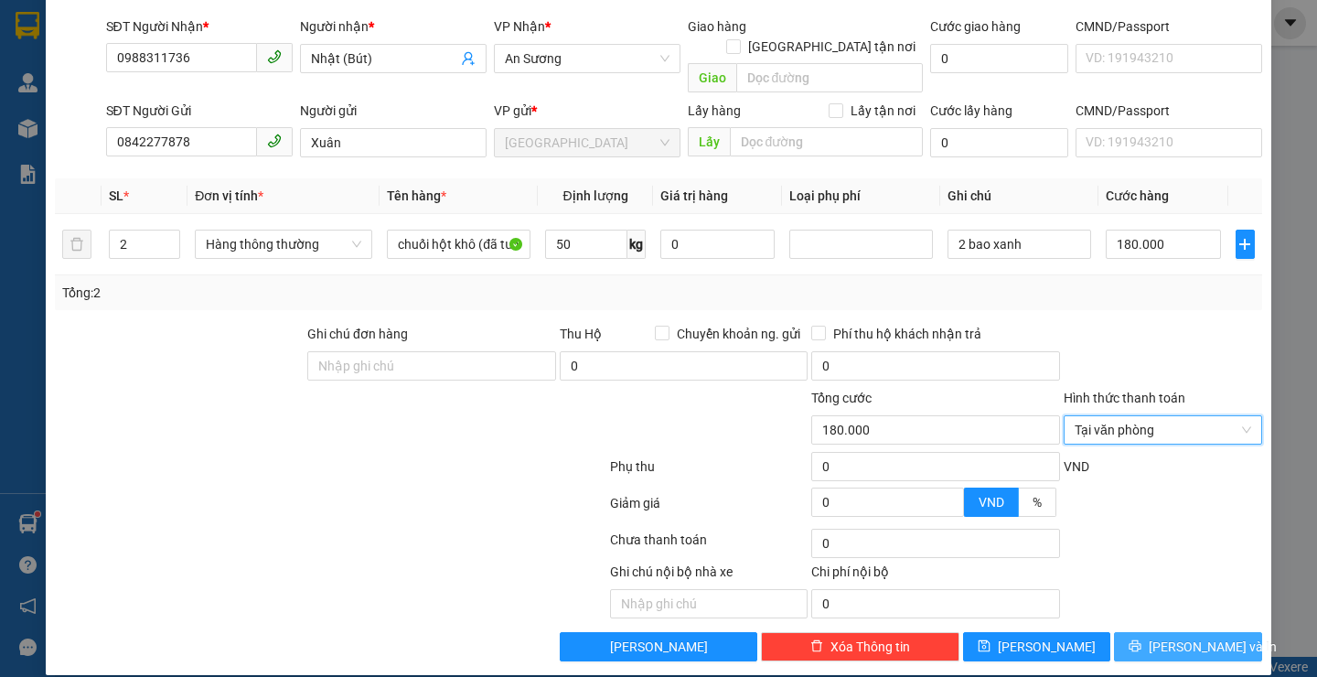
click at [1189, 637] on span "[PERSON_NAME] và In" at bounding box center [1213, 647] width 128 height 20
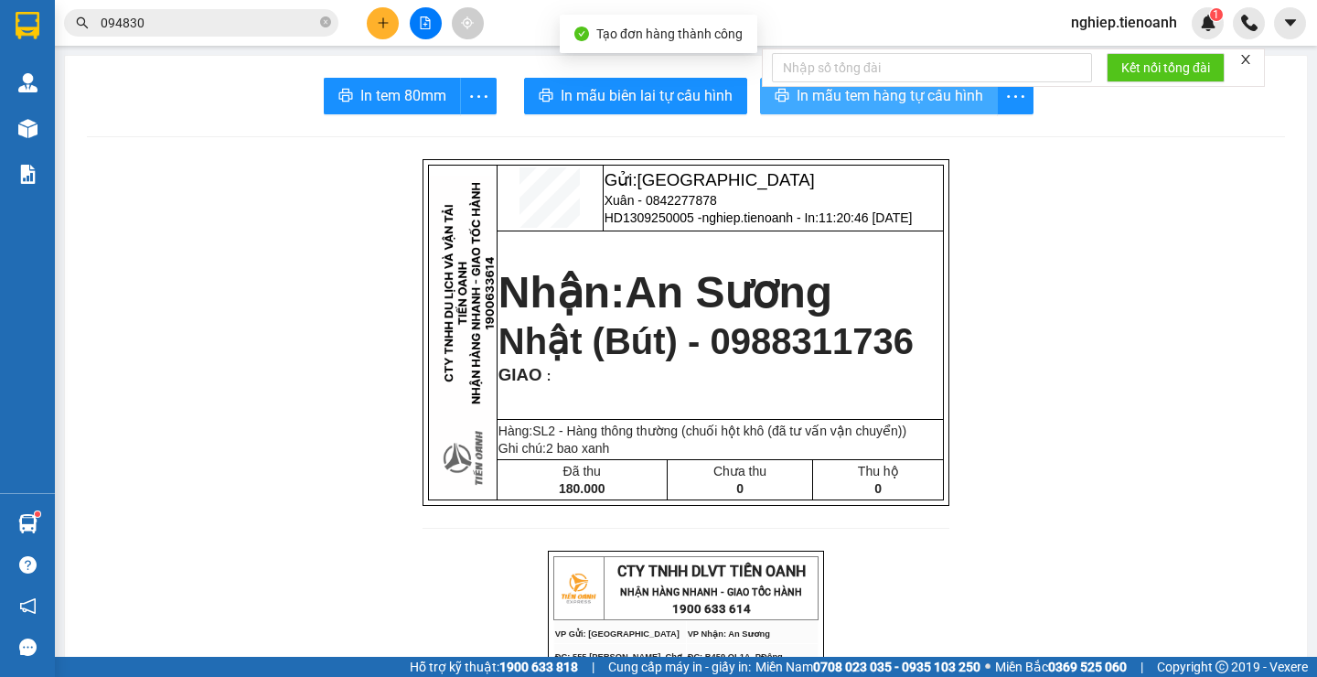
click at [864, 95] on span "In mẫu tem hàng tự cấu hình" at bounding box center [890, 95] width 187 height 23
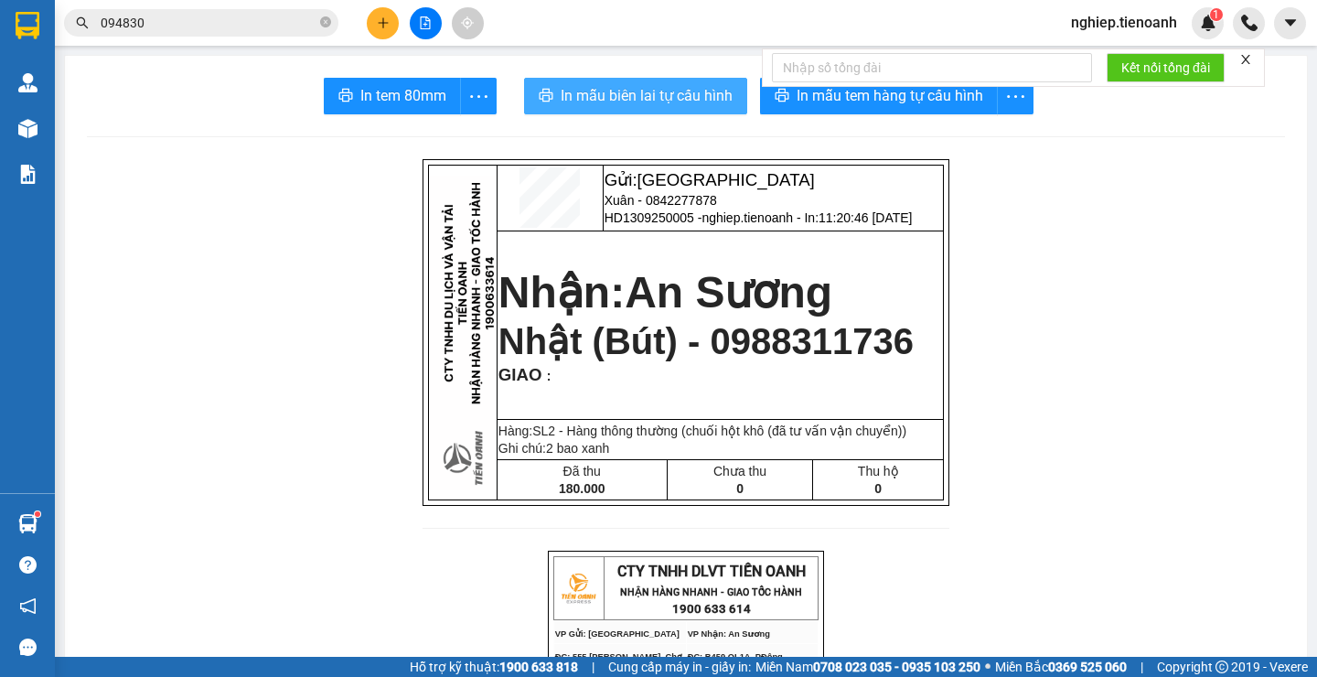
click at [593, 89] on span "In mẫu biên lai tự cấu hình" at bounding box center [647, 95] width 172 height 23
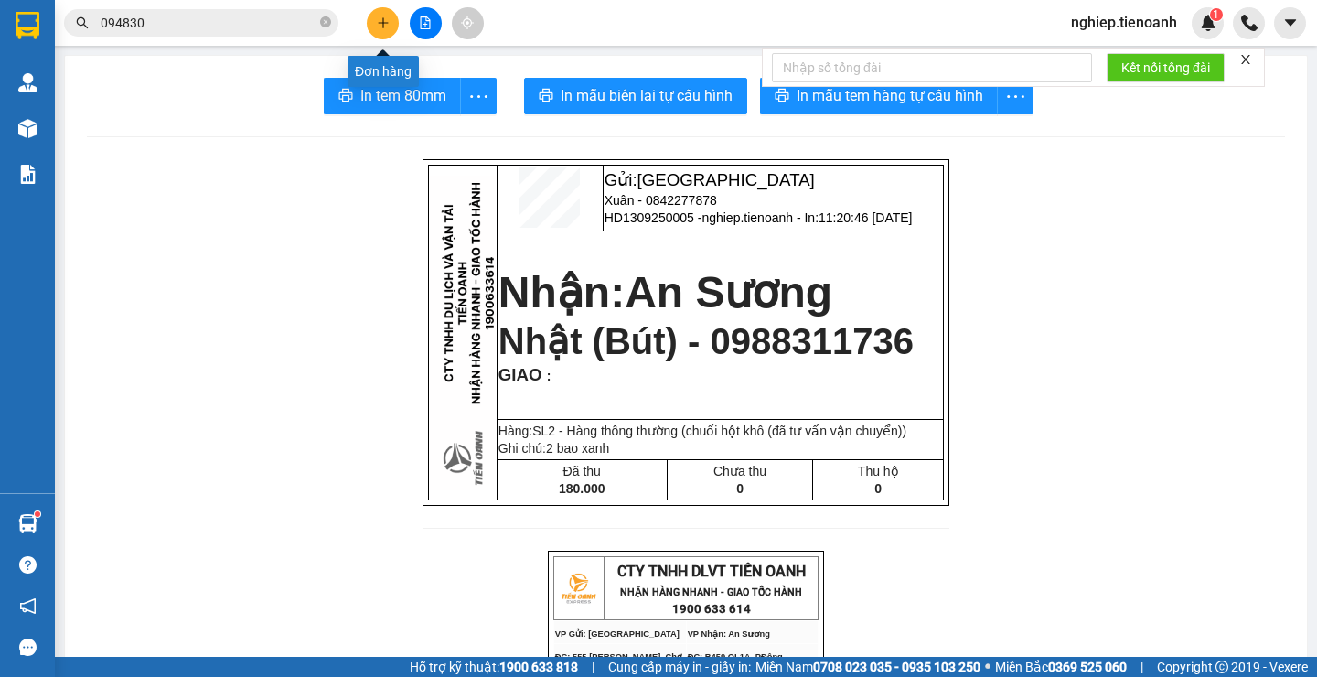
click at [382, 18] on icon "plus" at bounding box center [383, 22] width 13 height 13
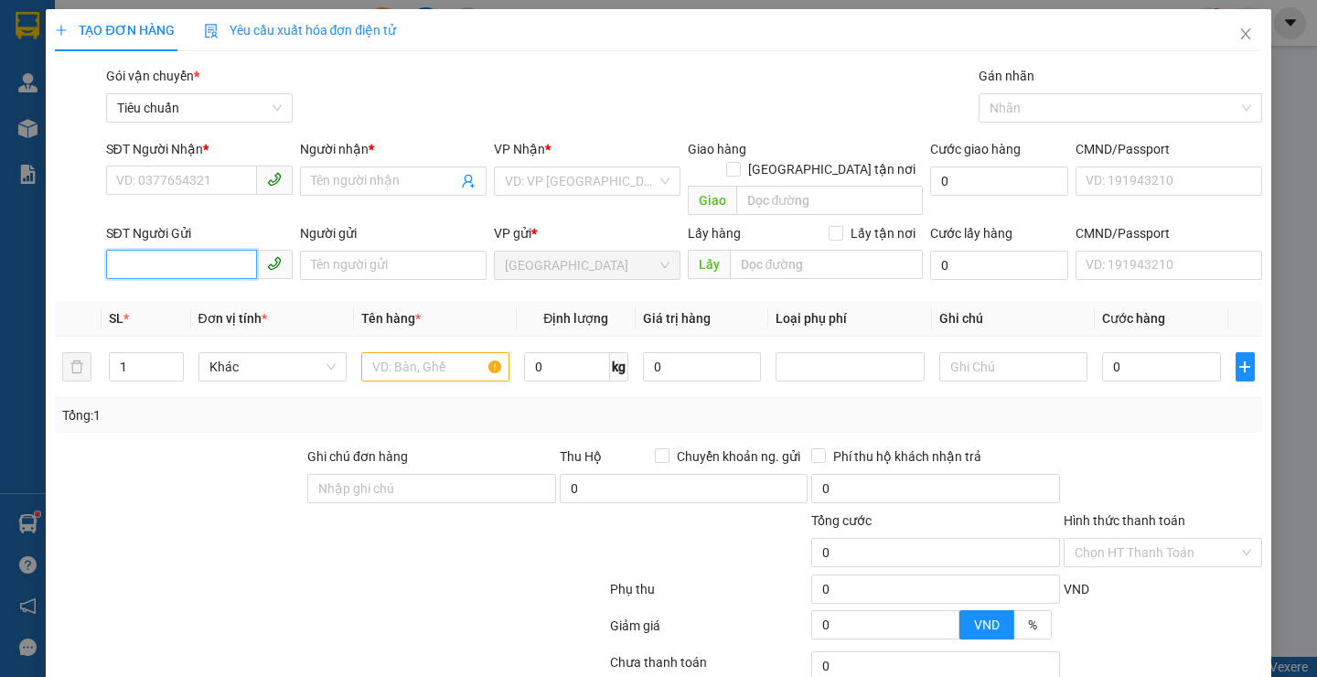
click at [158, 250] on input "SĐT Người Gửi" at bounding box center [181, 264] width 151 height 29
type input "0973471"
click at [161, 280] on div "0973471586 - Bách" at bounding box center [196, 282] width 162 height 20
type input "0334122866"
type input "C Quế"
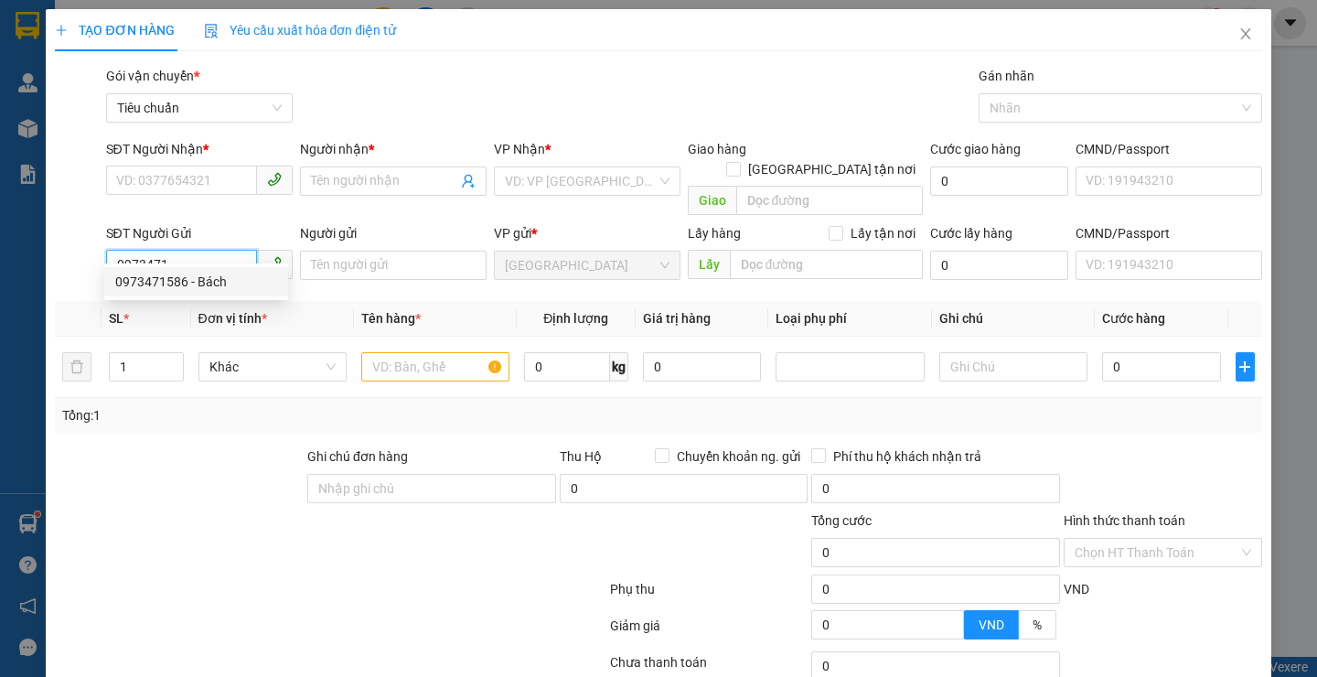
type input "0973471586"
type input "Bách"
type input "0973471586"
click at [213, 461] on div at bounding box center [179, 478] width 252 height 64
type input "60.000"
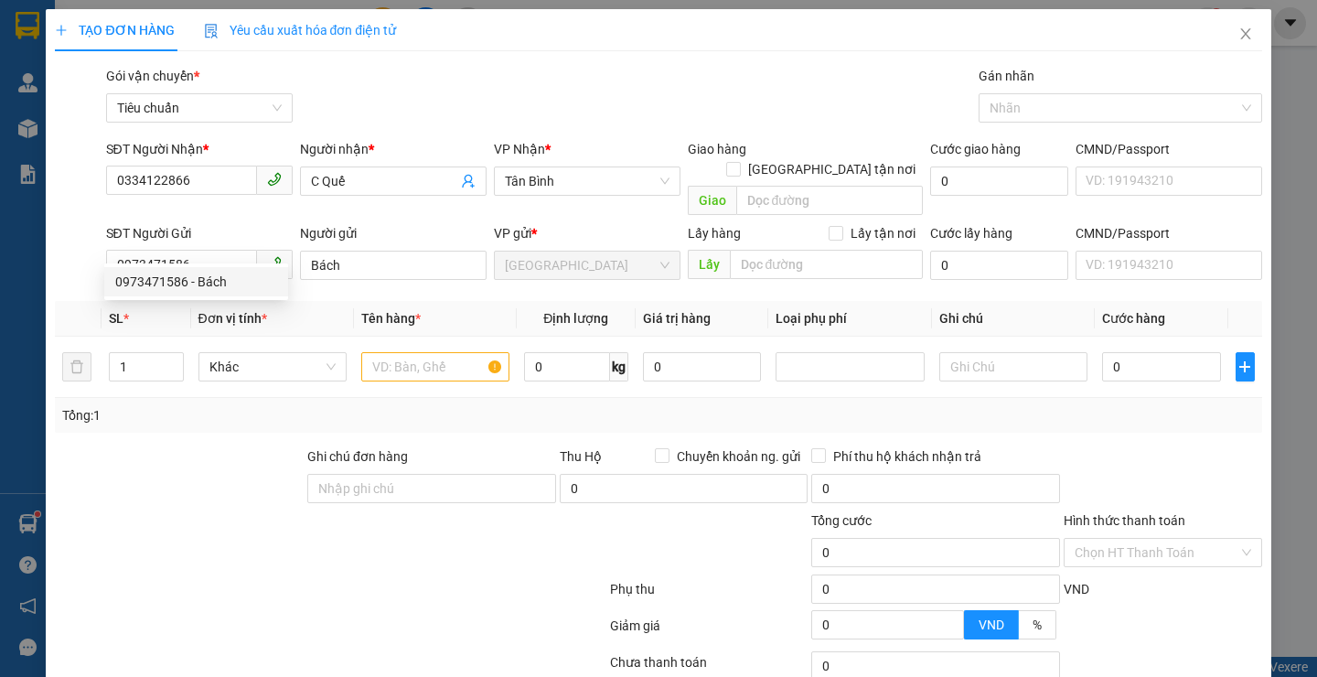
type input "60.000"
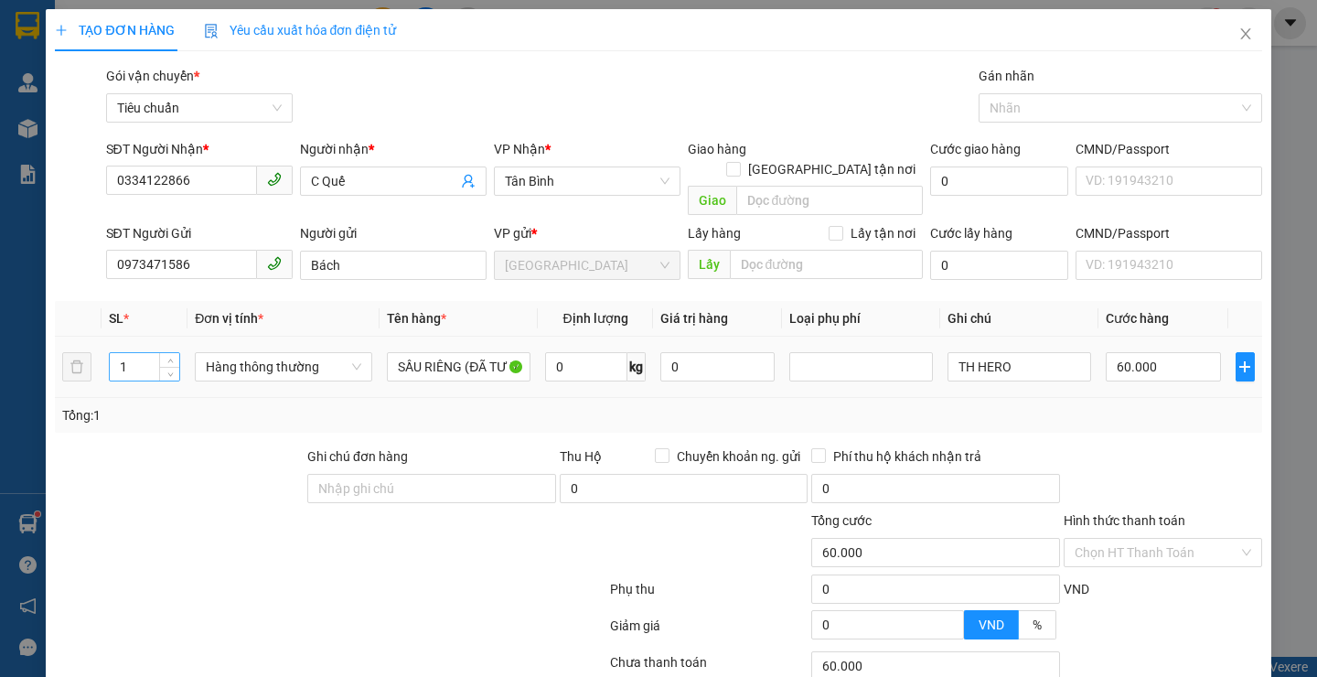
click at [145, 354] on input "1" at bounding box center [145, 366] width 70 height 27
type input "2"
drag, startPoint x: 192, startPoint y: 508, endPoint x: 253, endPoint y: 498, distance: 62.2
click at [198, 510] on div at bounding box center [229, 542] width 353 height 64
type input "0"
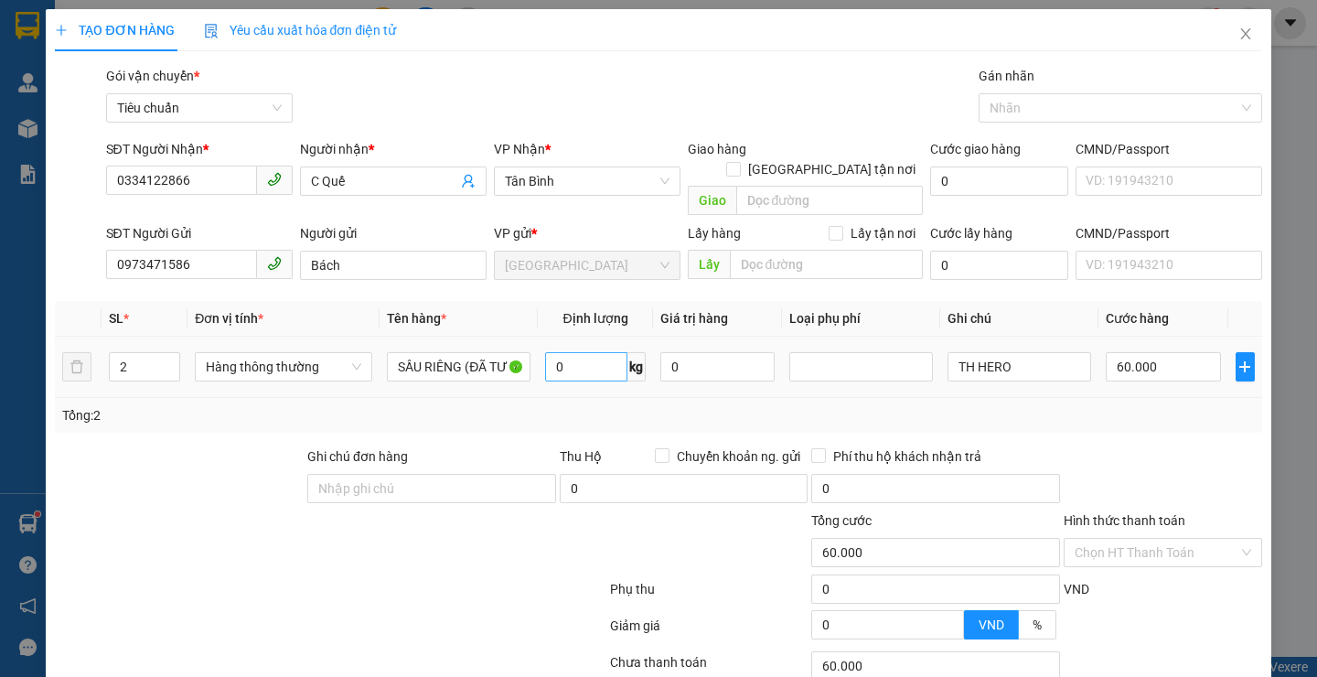
type input "0"
click at [575, 352] on input "0" at bounding box center [586, 366] width 82 height 29
type input "28"
click at [444, 582] on div at bounding box center [330, 592] width 554 height 37
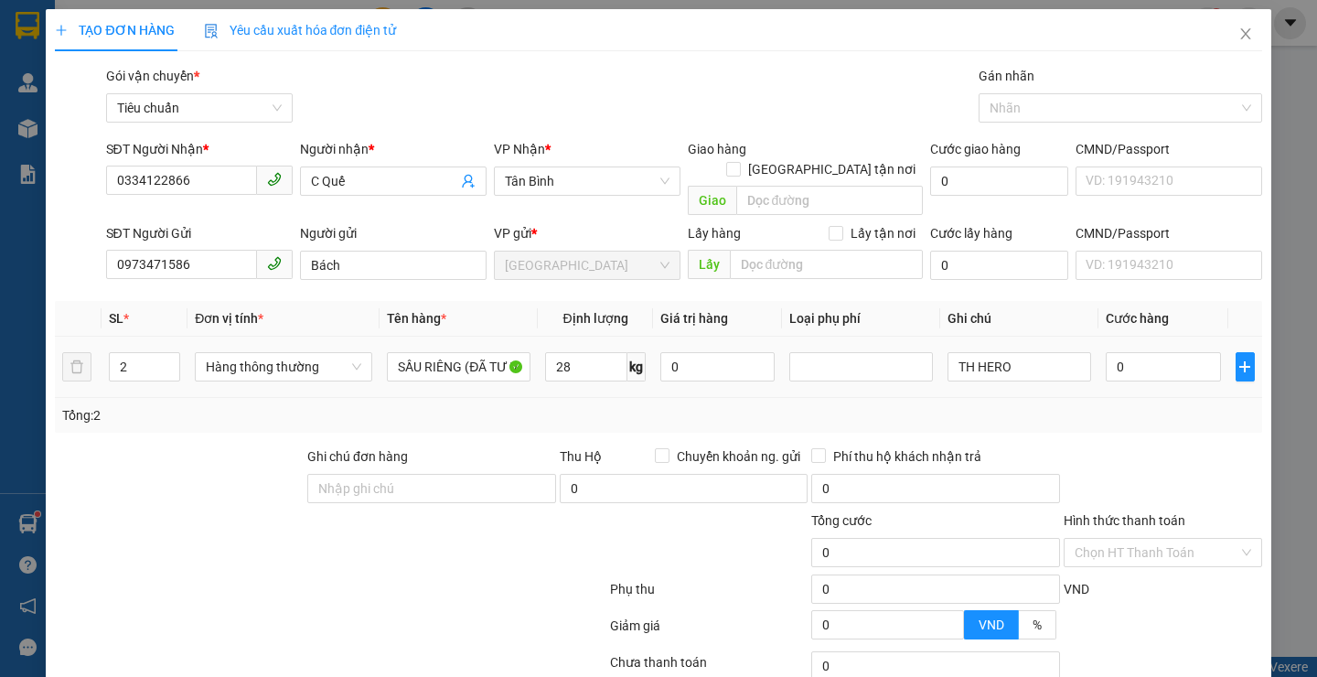
type input "65.000"
click at [1006, 356] on input "TH HERO" at bounding box center [1019, 366] width 144 height 29
type input "T"
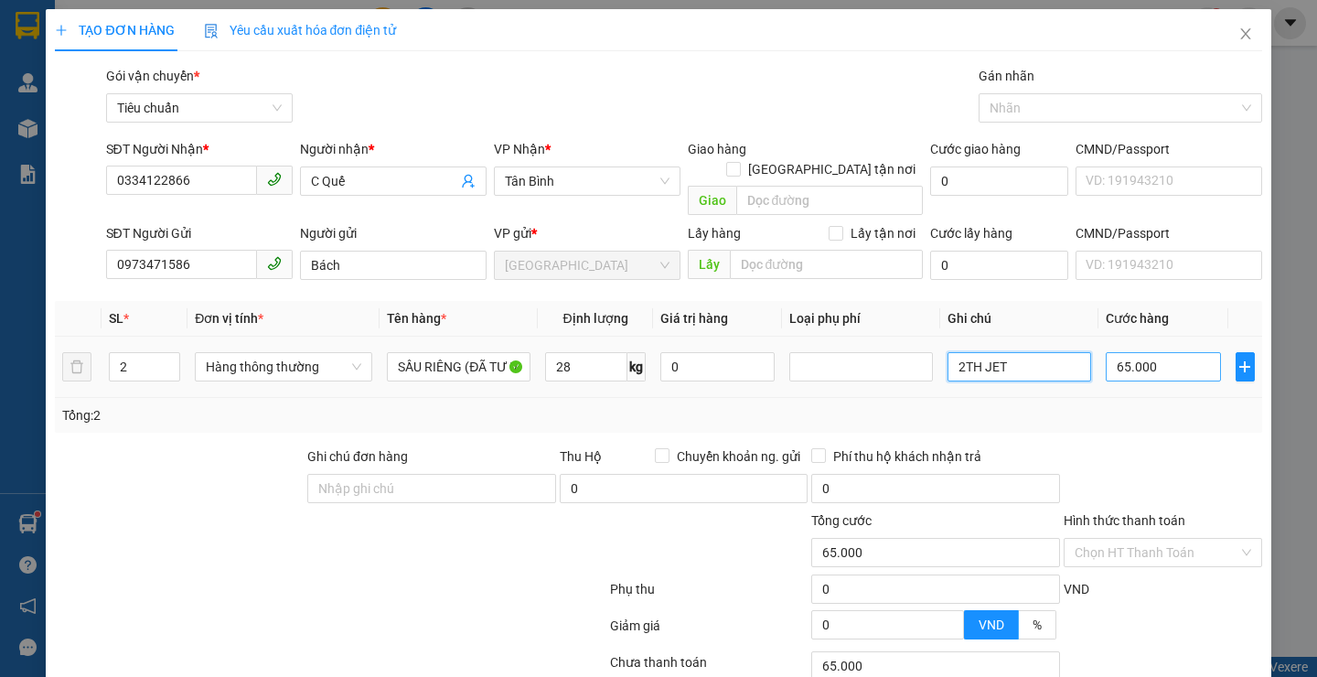
type input "2TH JET"
click at [1176, 352] on input "65.000" at bounding box center [1163, 366] width 115 height 29
type input "1"
type input "14"
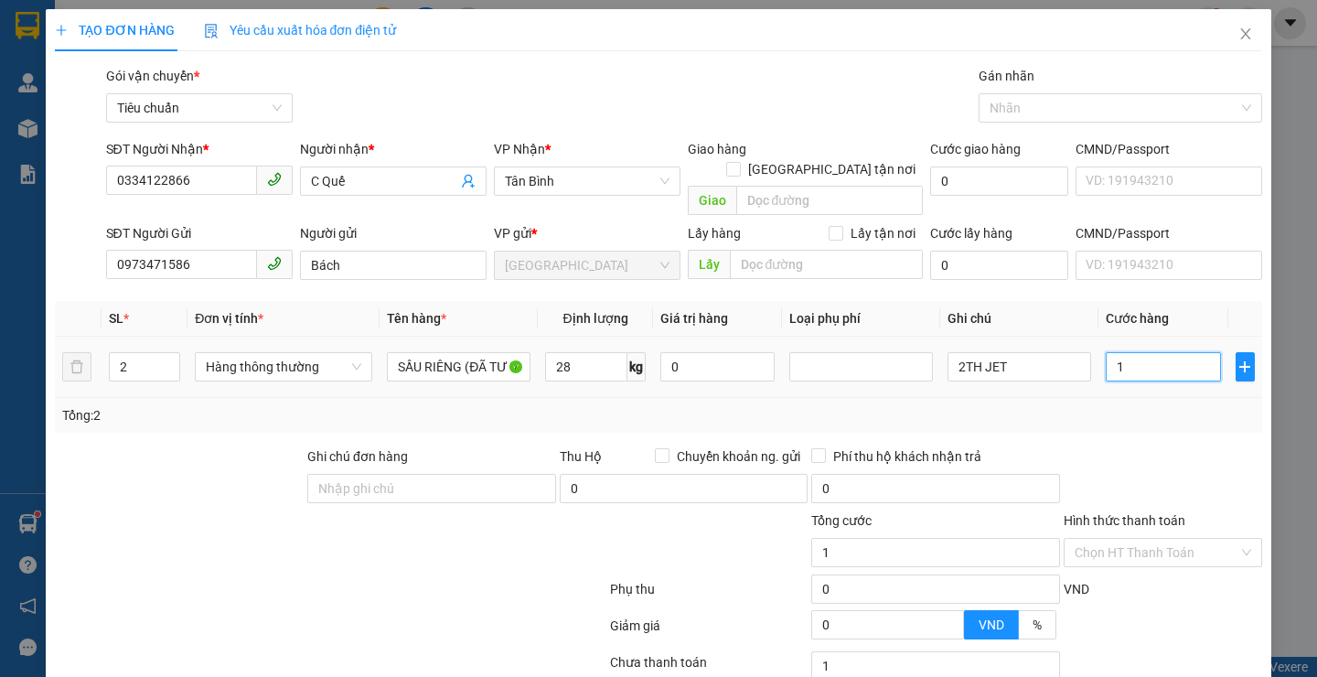
type input "14"
type input "140"
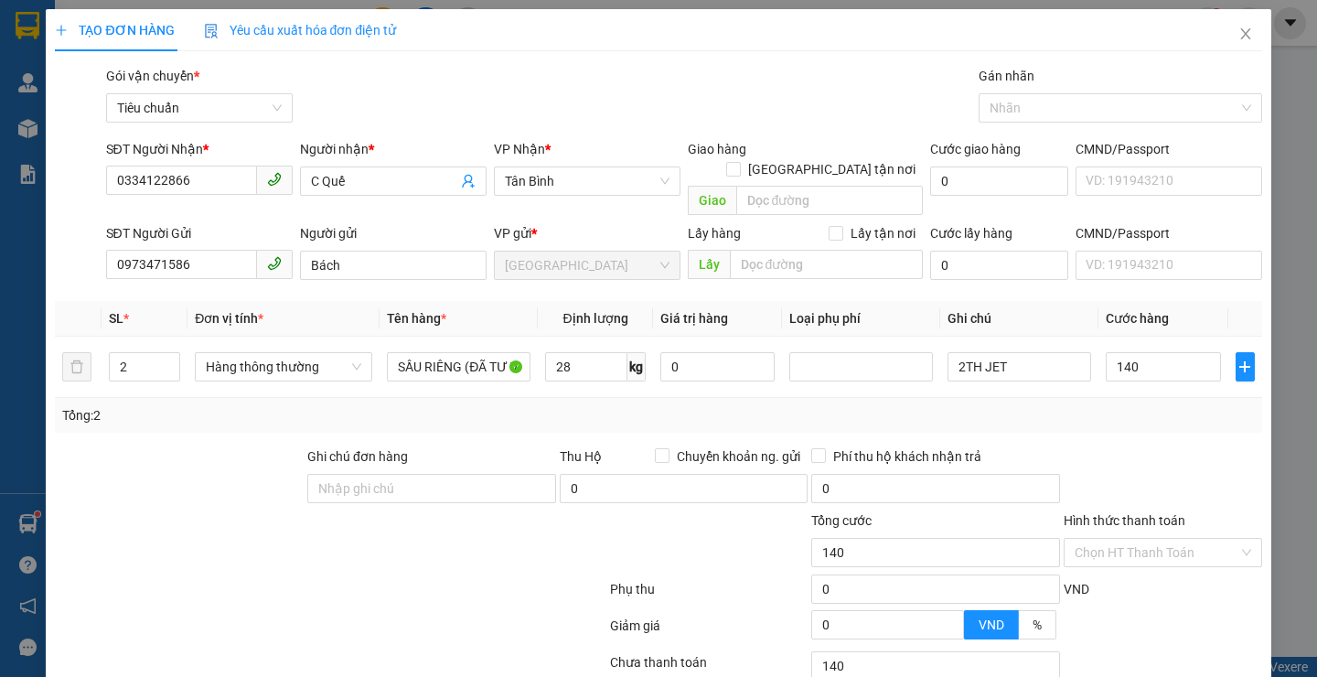
type input "140.000"
click at [1172, 446] on div at bounding box center [1163, 478] width 202 height 64
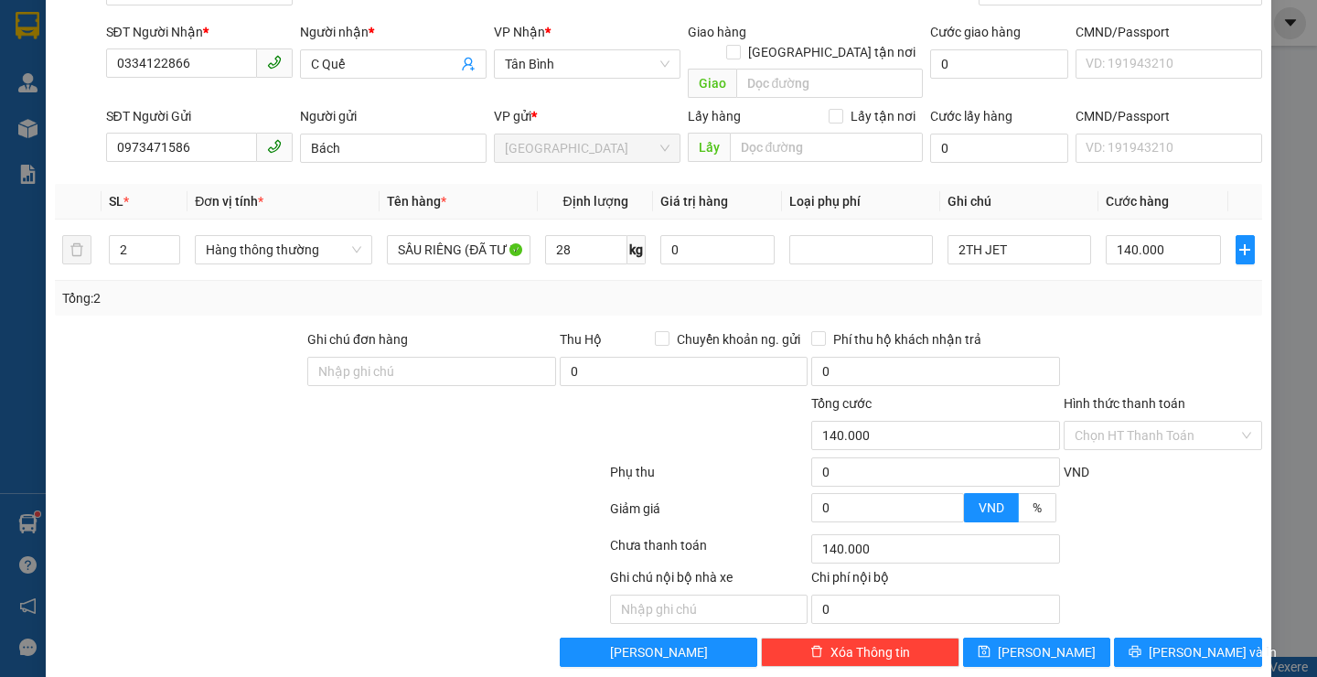
scroll to position [123, 0]
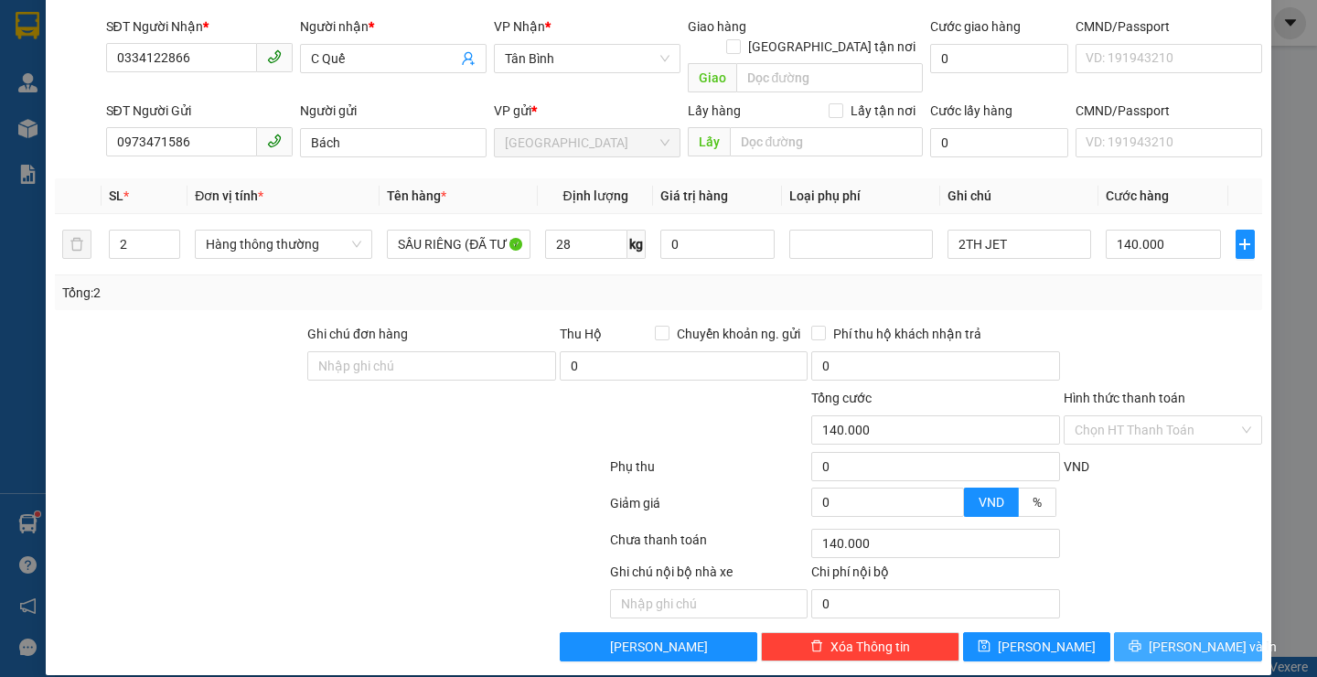
click at [1198, 637] on span "[PERSON_NAME] và In" at bounding box center [1213, 647] width 128 height 20
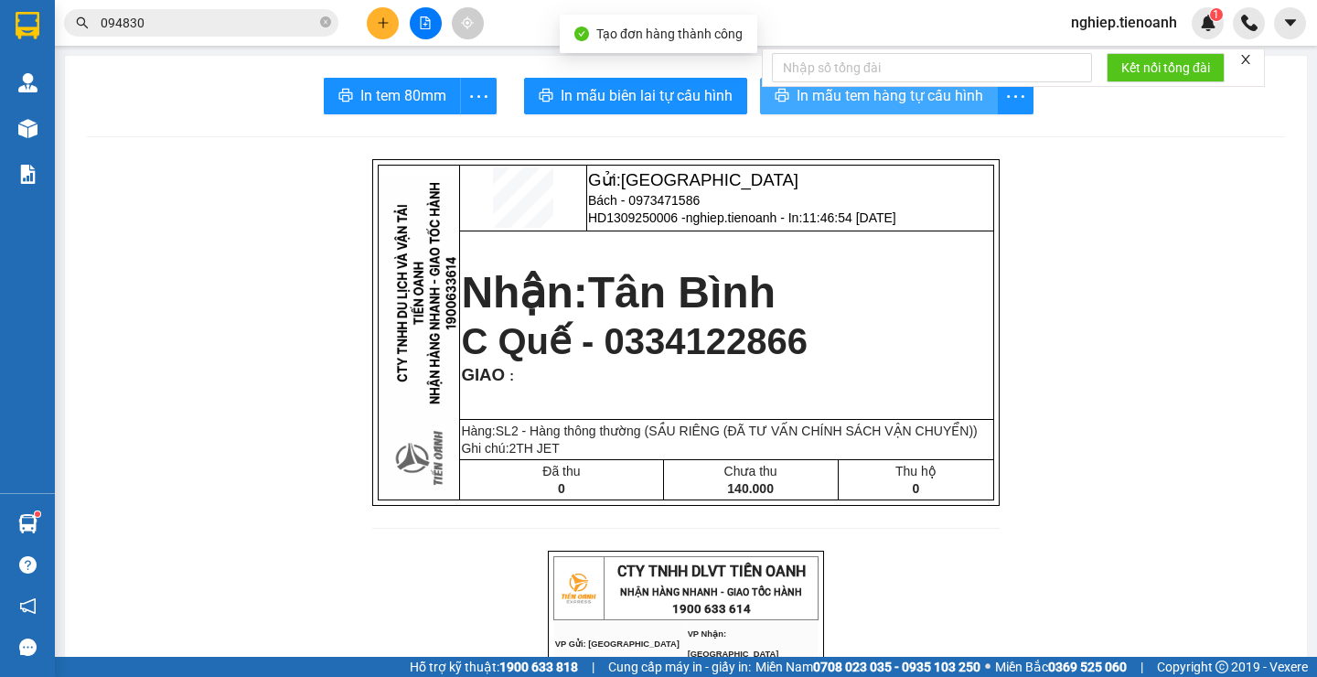
click at [815, 96] on span "In mẫu tem hàng tự cấu hình" at bounding box center [890, 95] width 187 height 23
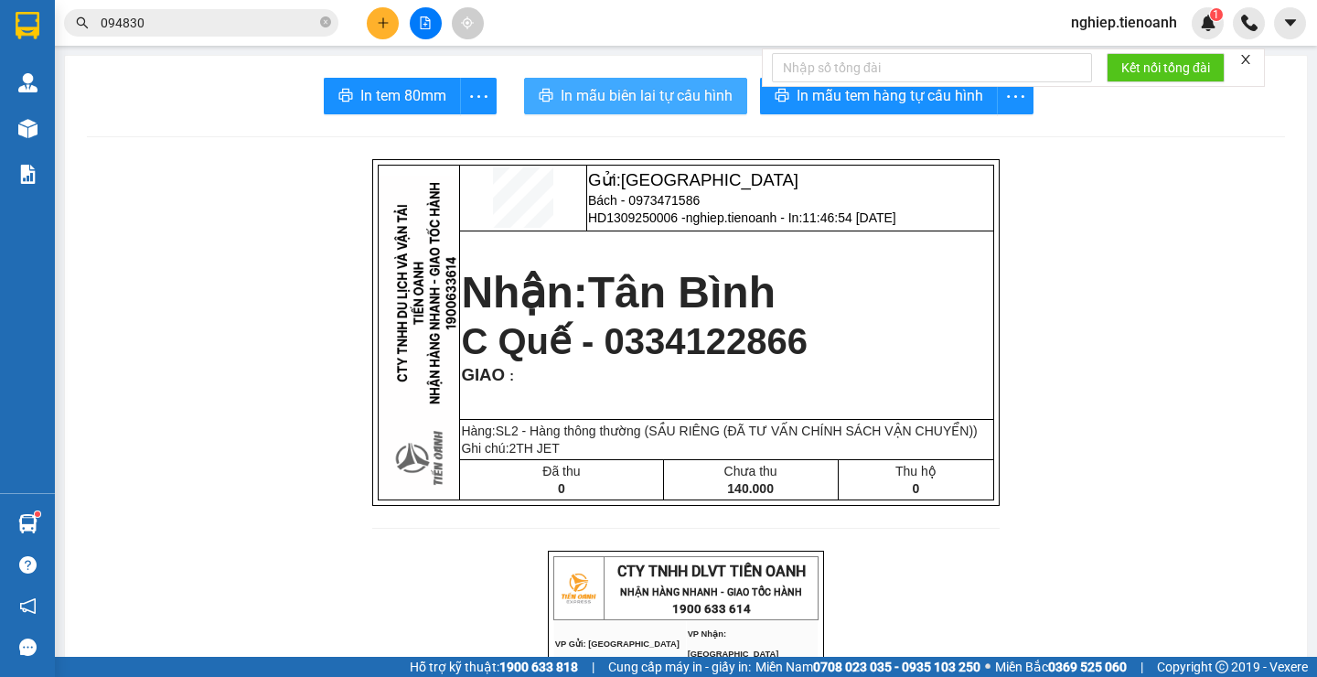
click at [626, 102] on span "In mẫu biên lai tự cấu hình" at bounding box center [647, 95] width 172 height 23
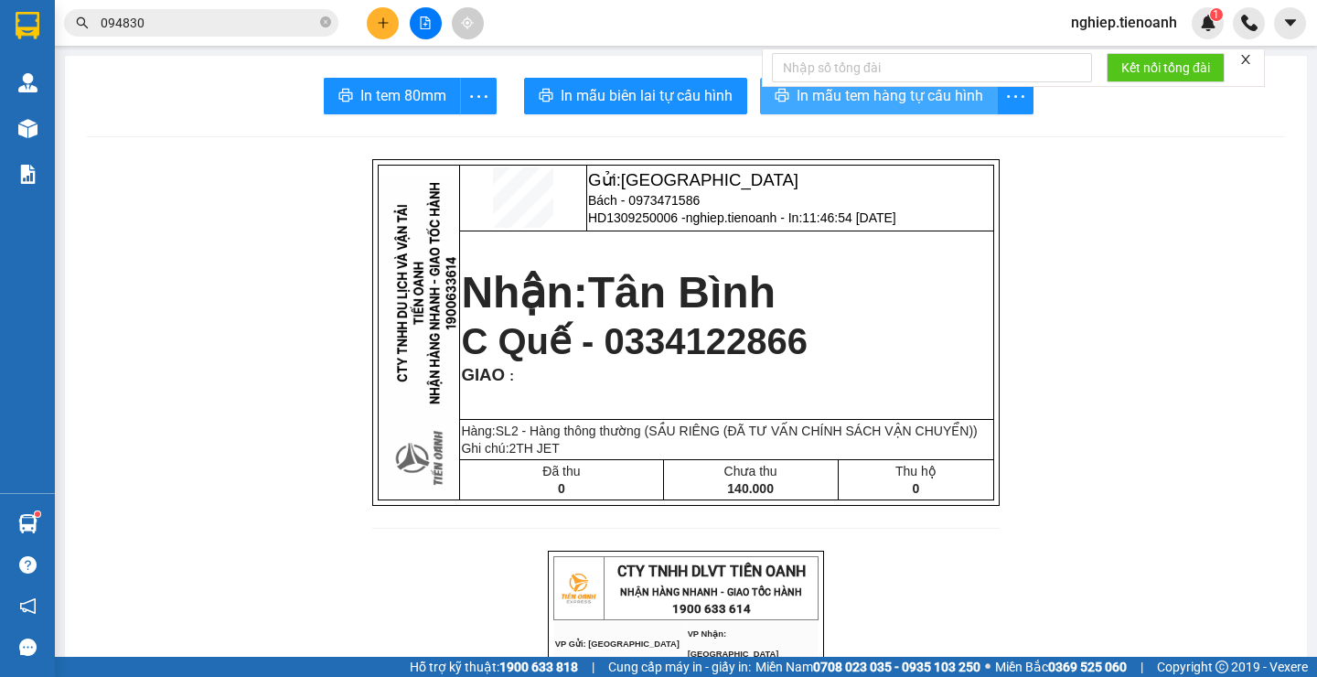
click at [911, 101] on span "In mẫu tem hàng tự cấu hình" at bounding box center [890, 95] width 187 height 23
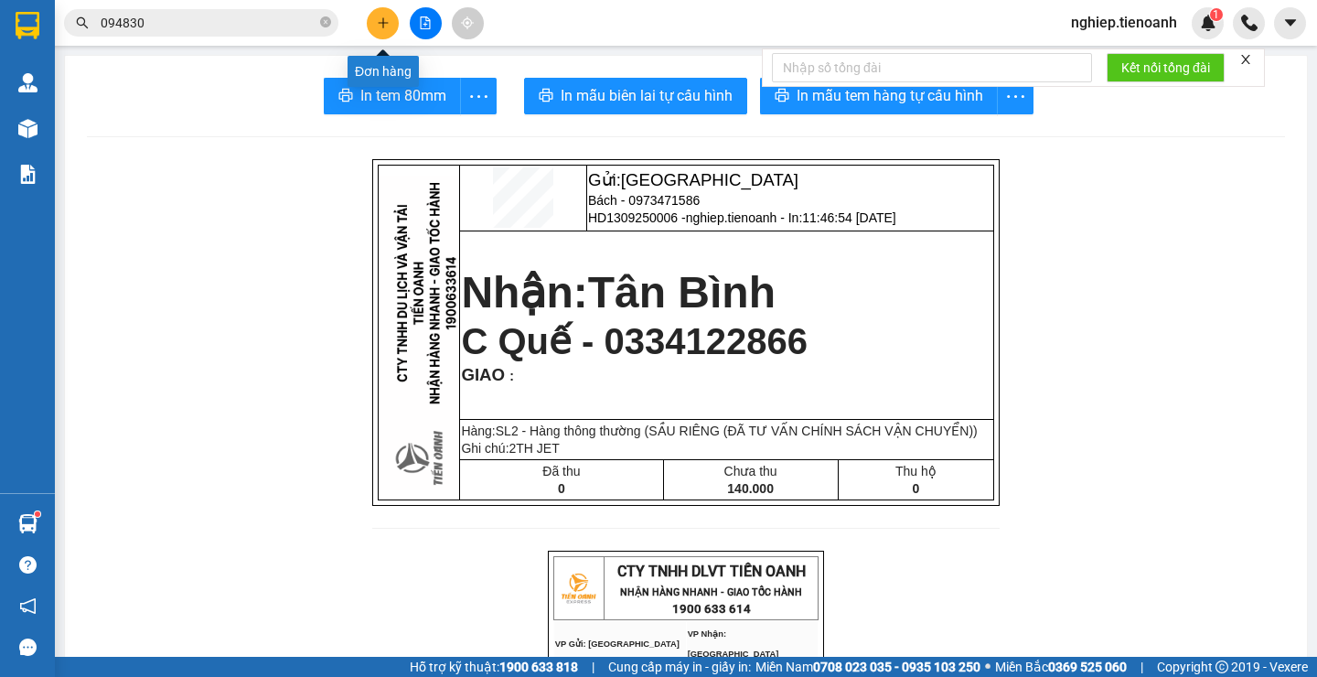
click at [387, 24] on icon "plus" at bounding box center [383, 22] width 13 height 13
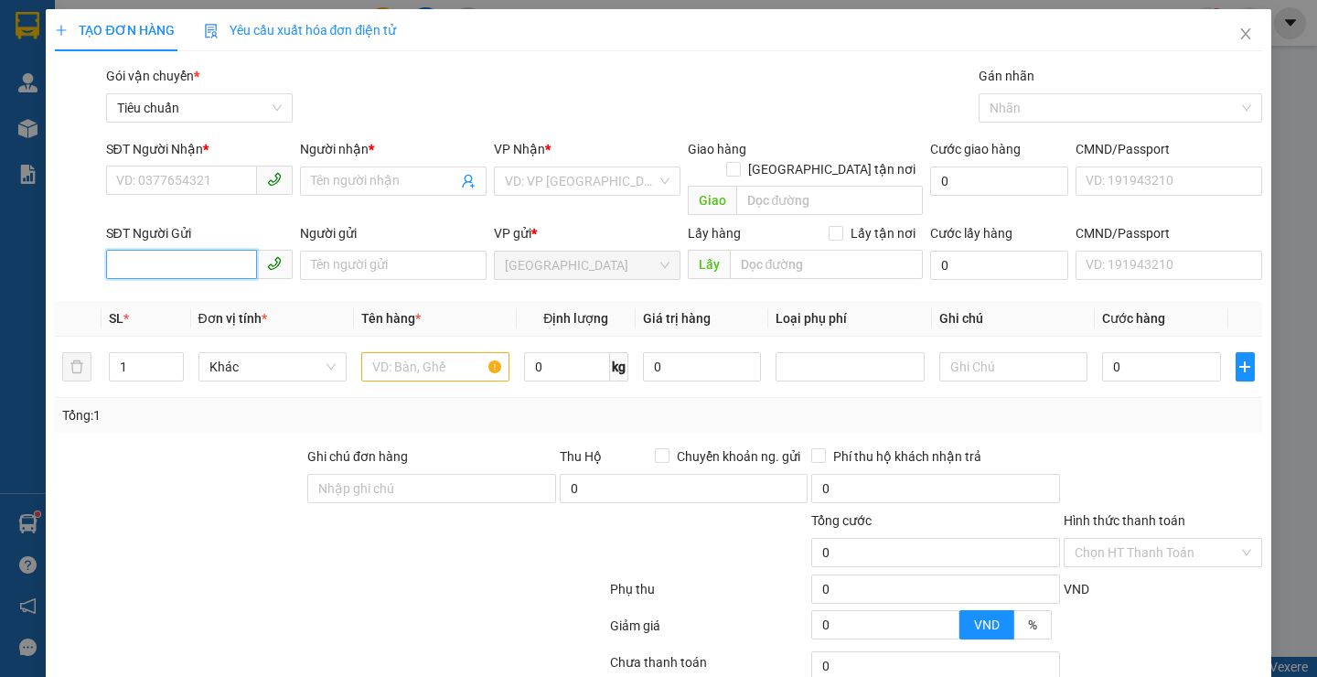
click at [143, 254] on input "SĐT Người Gửi" at bounding box center [181, 264] width 151 height 29
type input "0932"
click at [160, 283] on div "0932480130 - QUẾ" at bounding box center [196, 282] width 162 height 20
type input "0932238139"
type input "A Đạt"
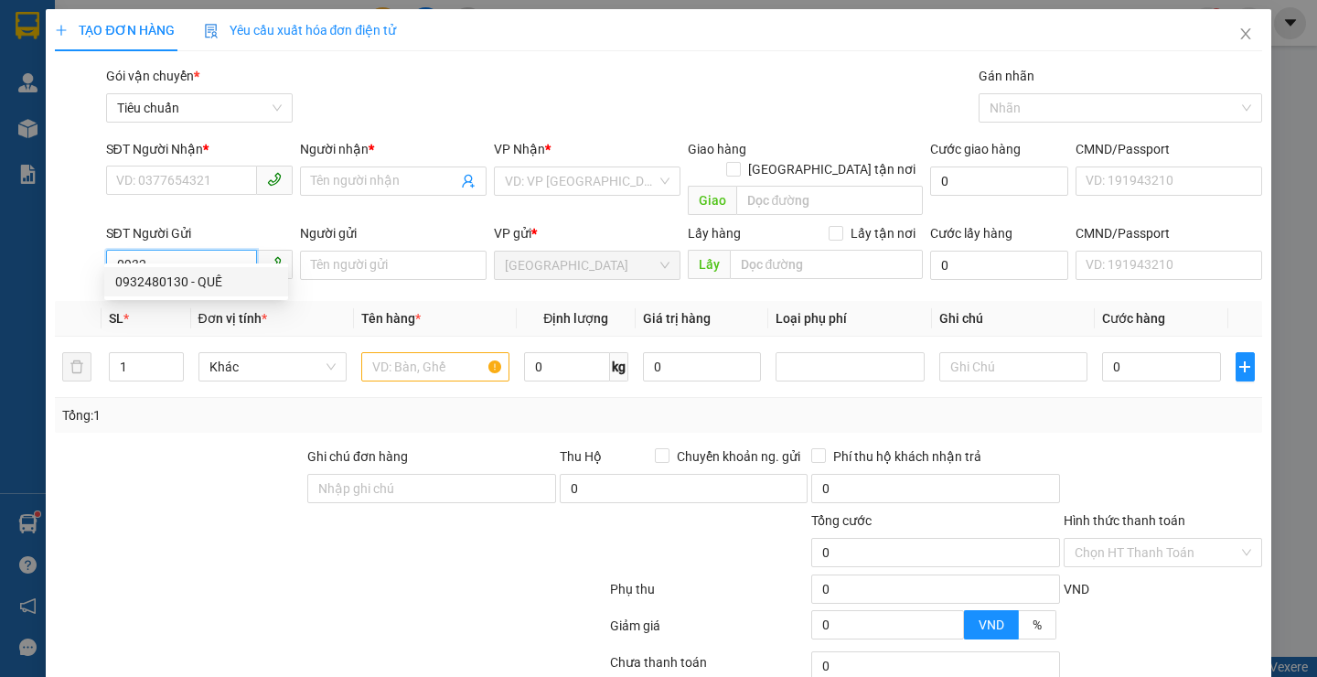
type input "0932480130"
type input "QUẾ"
type input "066168004992"
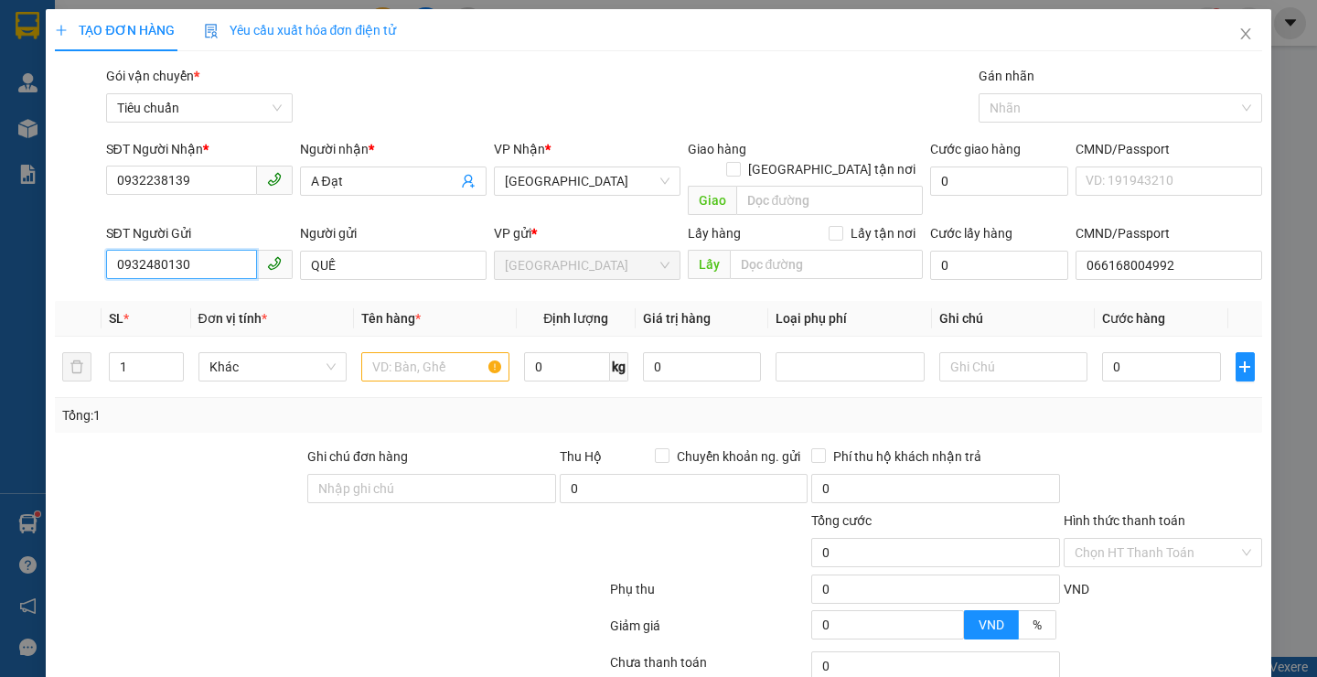
type input "0932480130"
type input "160.000"
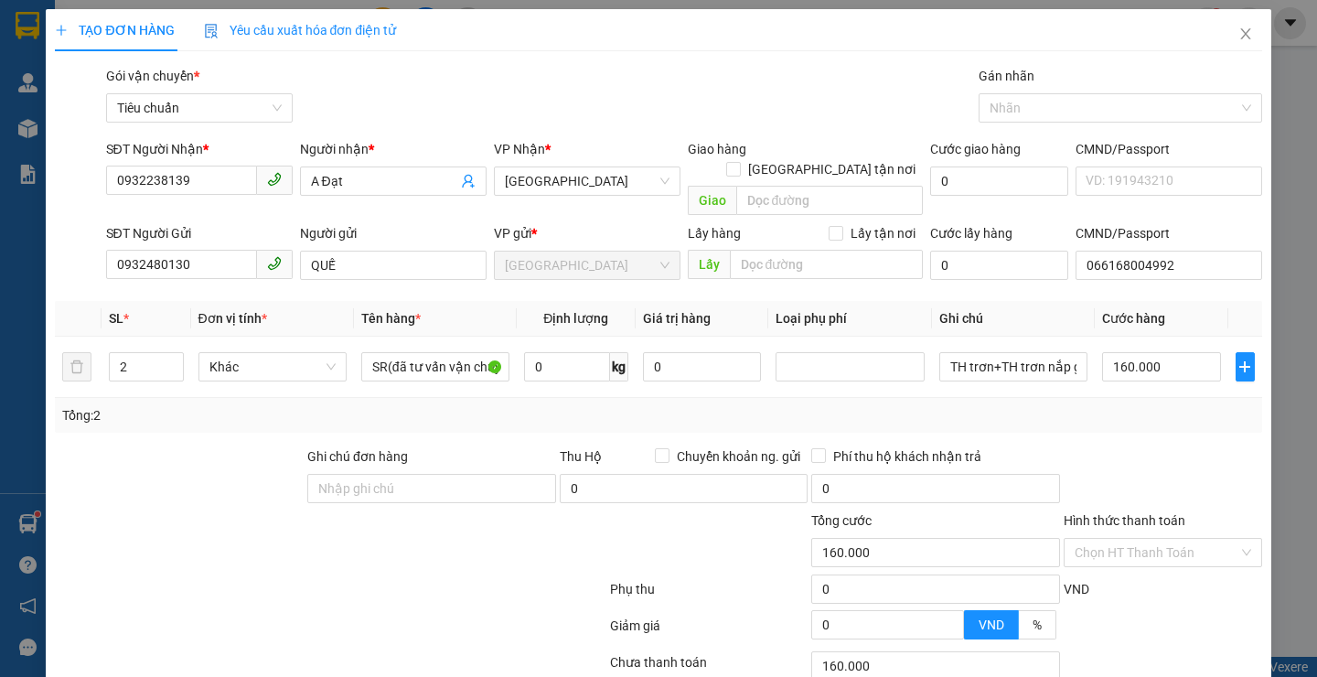
click at [157, 474] on div at bounding box center [179, 478] width 252 height 64
click at [1238, 41] on icon "close" at bounding box center [1245, 34] width 15 height 15
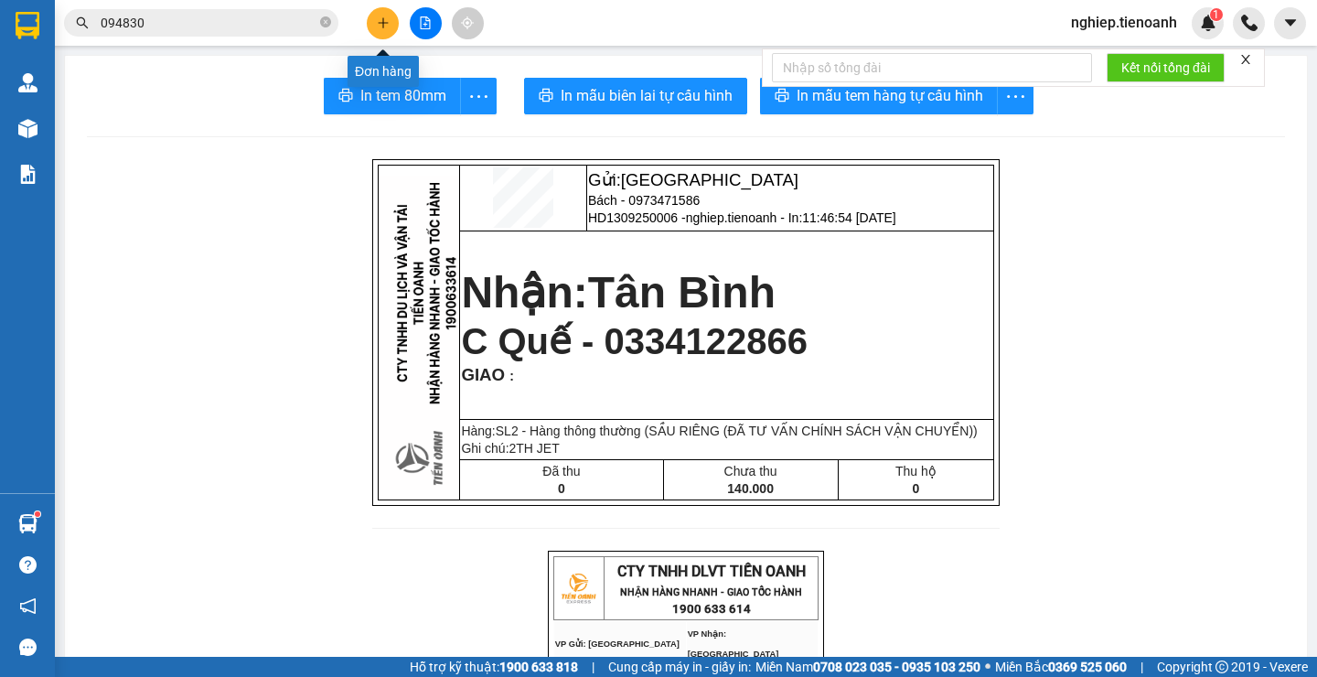
click at [390, 25] on button at bounding box center [383, 23] width 32 height 32
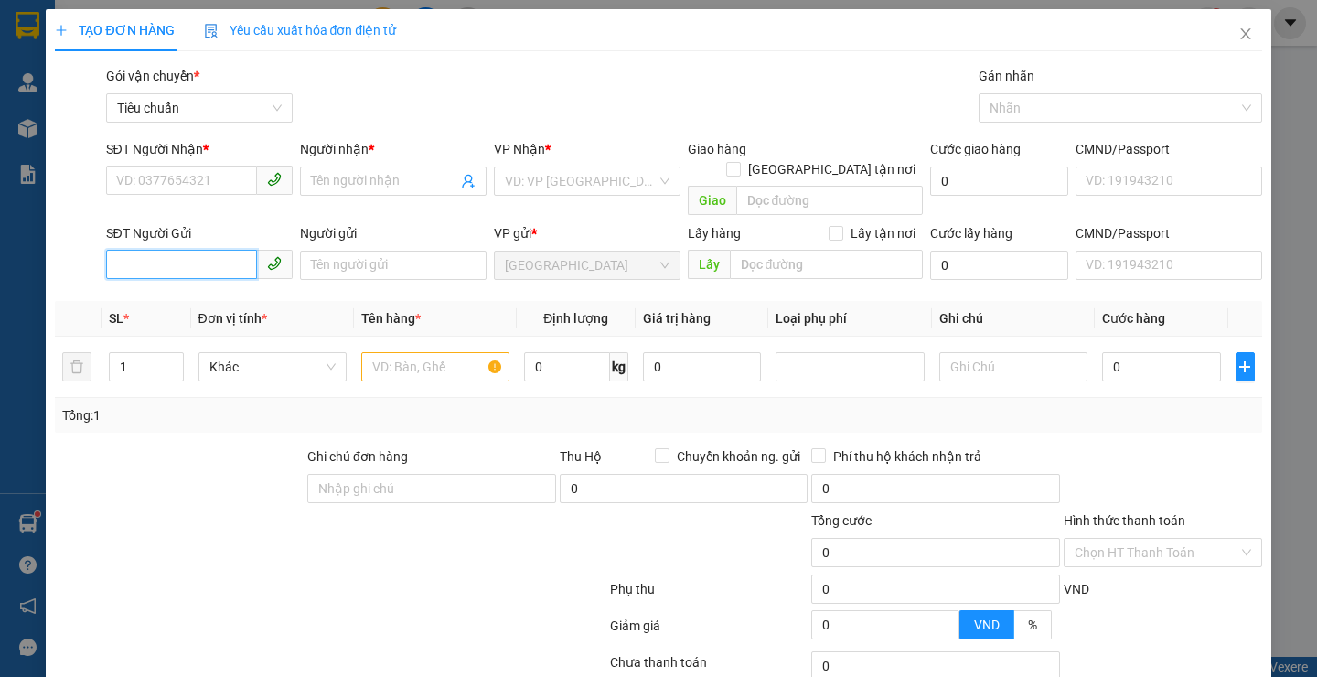
click at [150, 250] on input "SĐT Người Gửi" at bounding box center [181, 264] width 151 height 29
type input "0932637"
drag, startPoint x: 137, startPoint y: 279, endPoint x: 156, endPoint y: 312, distance: 38.1
click at [138, 281] on div "0932637297 - A Hoàng" at bounding box center [196, 282] width 162 height 20
type input "0367758379"
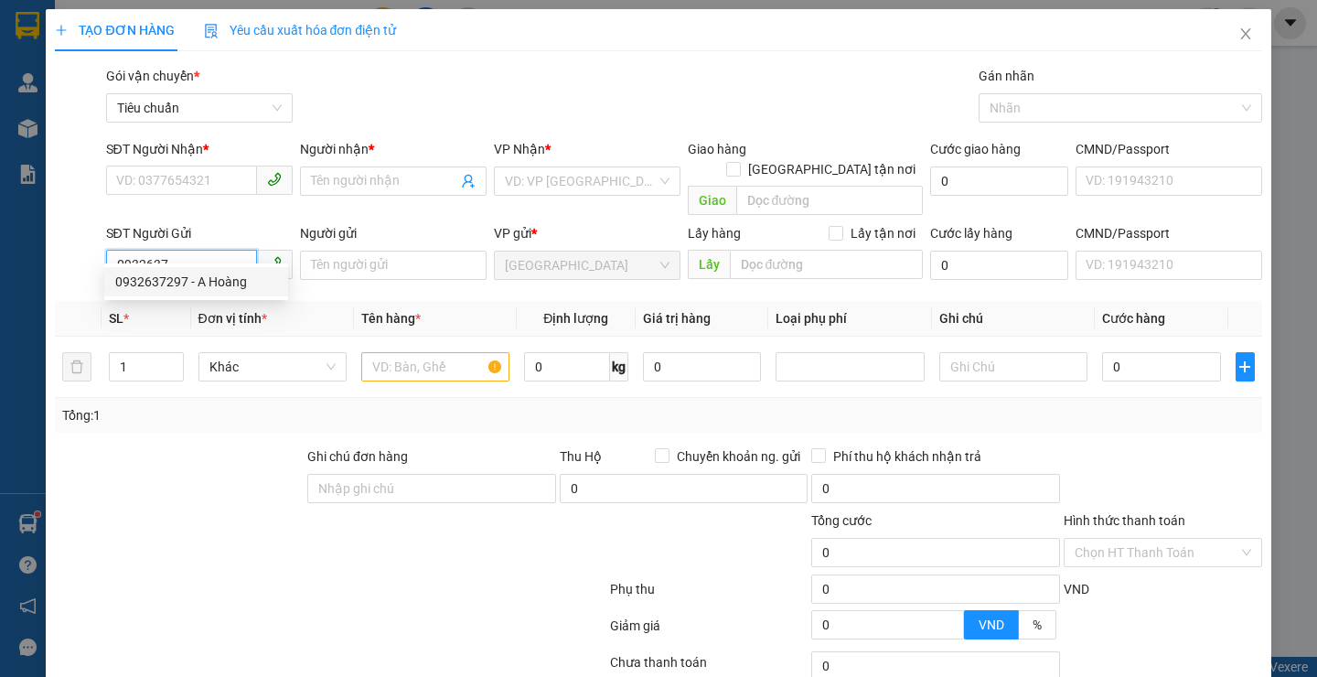
type input "A ĐIỀN"
type input "0932637297"
type input "A Hoàng"
type input "0932637297"
type input "500.000"
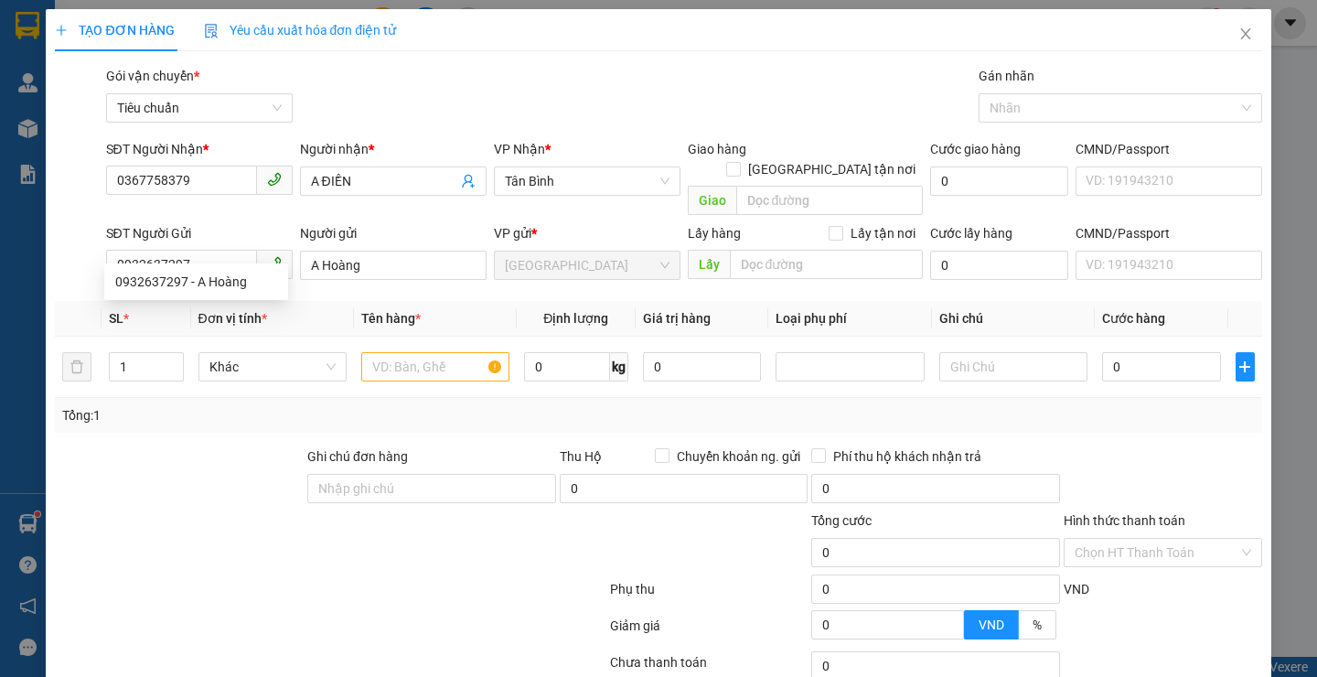
type input "500.000"
drag, startPoint x: 216, startPoint y: 504, endPoint x: 213, endPoint y: 462, distance: 42.2
click at [217, 510] on div at bounding box center [229, 542] width 353 height 64
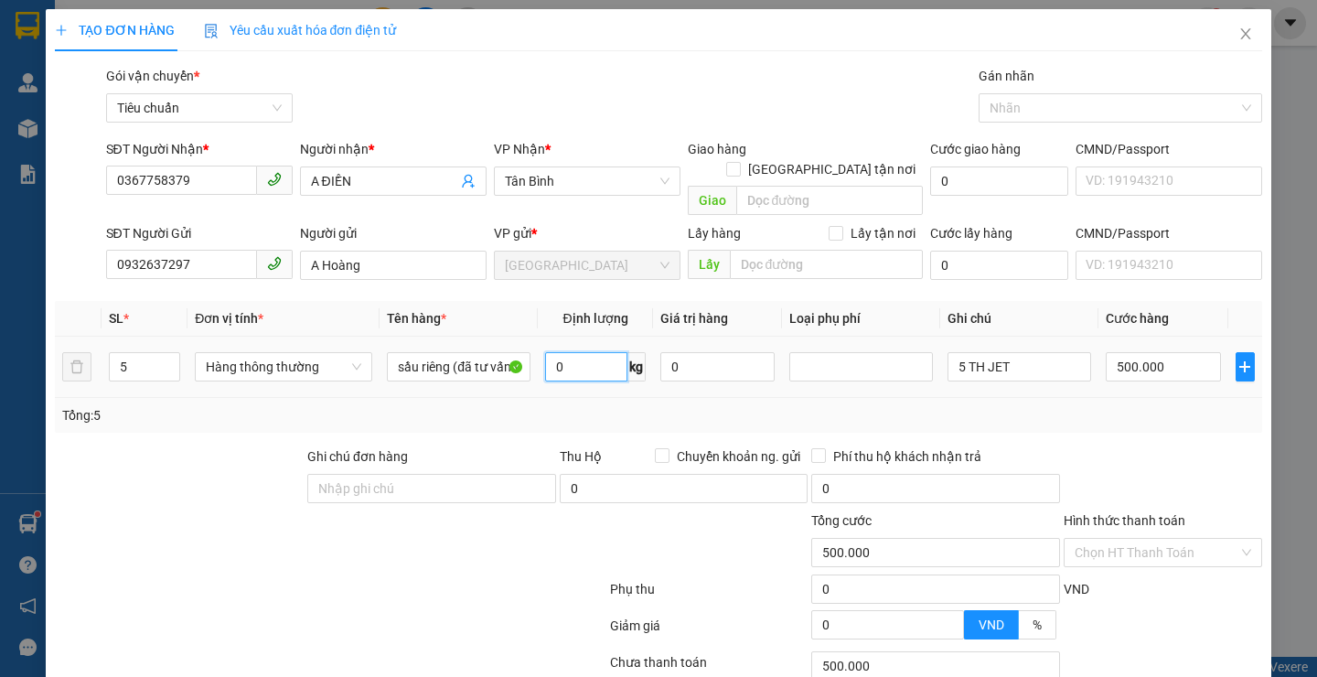
click at [580, 352] on input "0" at bounding box center [586, 366] width 82 height 29
type input "52"
click at [460, 611] on div at bounding box center [330, 629] width 554 height 37
click at [456, 611] on div at bounding box center [330, 629] width 554 height 37
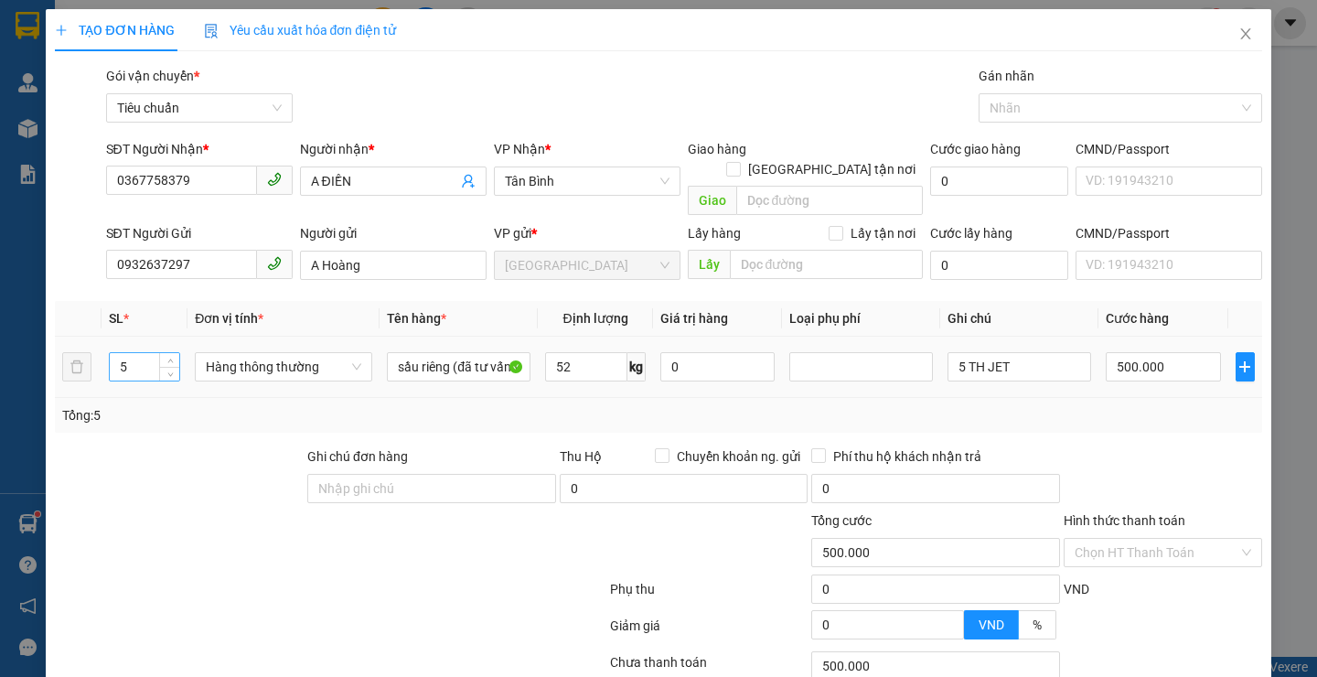
click at [128, 353] on input "5" at bounding box center [145, 366] width 70 height 27
type input "100.000"
click at [130, 353] on input "5" at bounding box center [145, 366] width 70 height 27
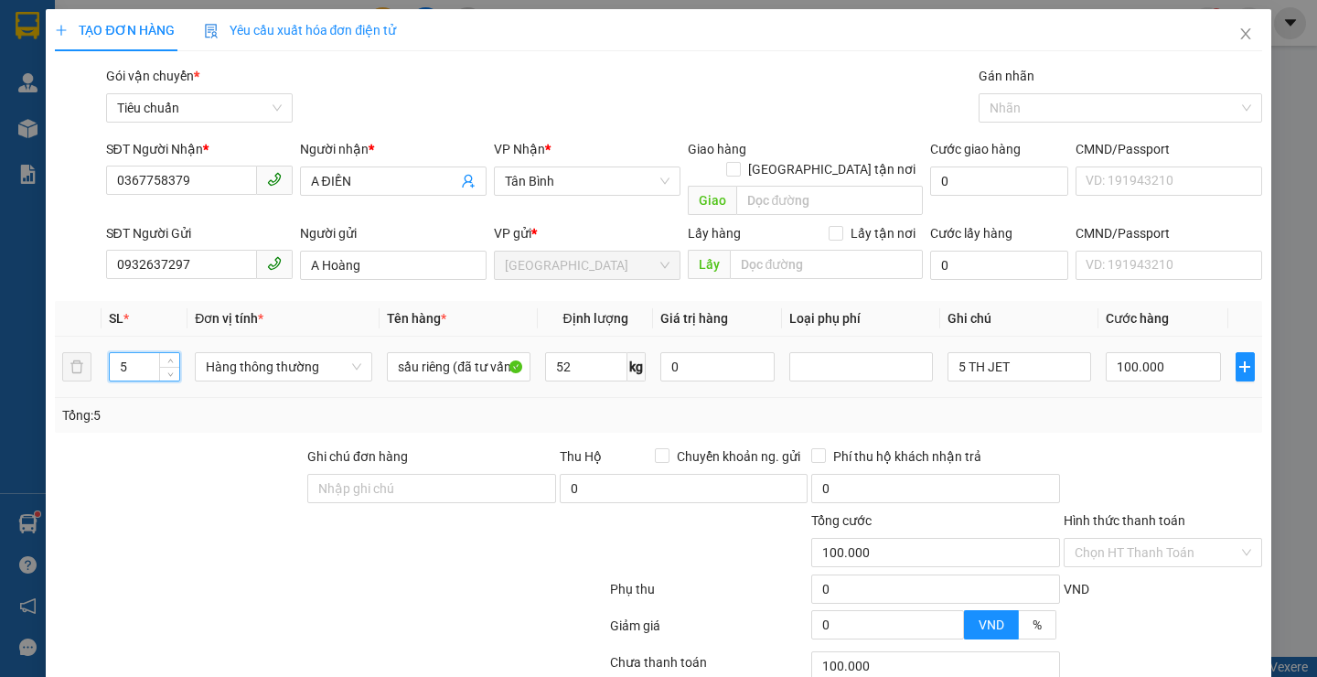
click at [130, 353] on input "5" at bounding box center [145, 366] width 70 height 27
type input "3"
drag, startPoint x: 173, startPoint y: 474, endPoint x: 998, endPoint y: 353, distance: 833.7
click at [177, 474] on div at bounding box center [179, 478] width 252 height 64
click at [1009, 353] on input "5 TH JET" at bounding box center [1019, 366] width 144 height 29
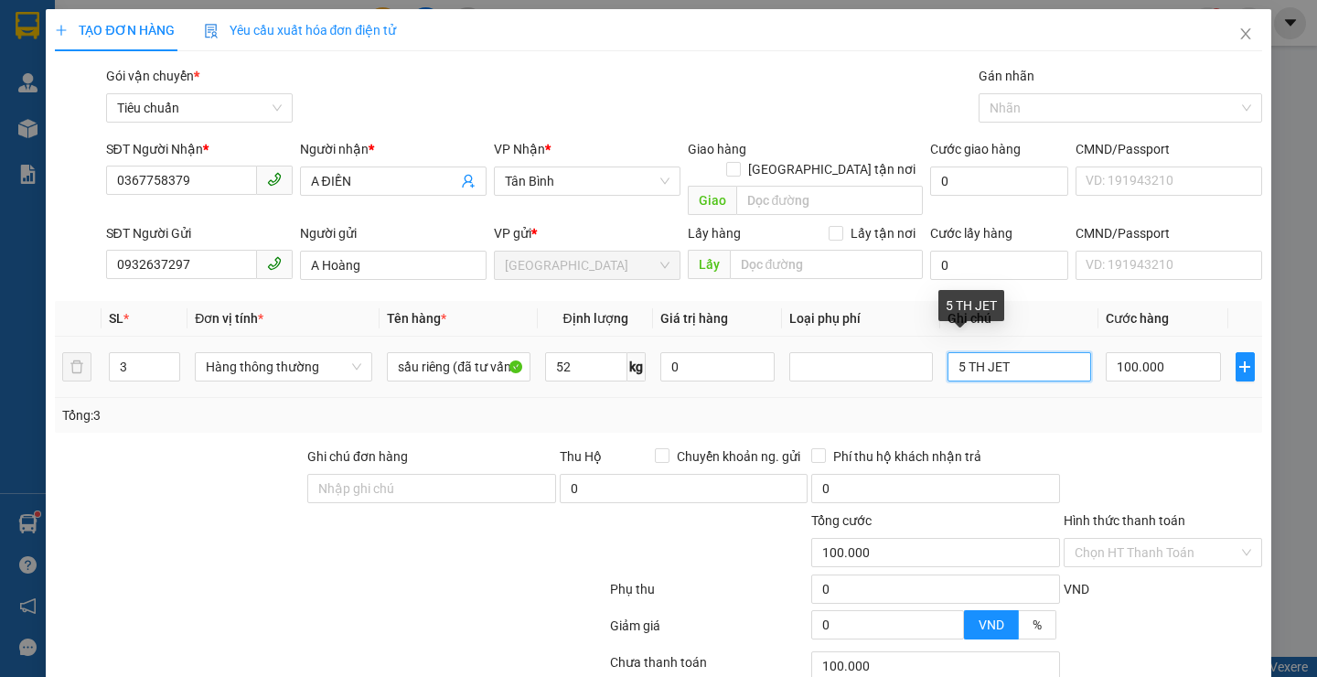
click at [959, 354] on input "5 TH JET" at bounding box center [1019, 366] width 144 height 29
click at [1011, 352] on input "TH JET" at bounding box center [1019, 366] width 144 height 29
click at [951, 352] on input "TH JET+c" at bounding box center [1019, 366] width 144 height 29
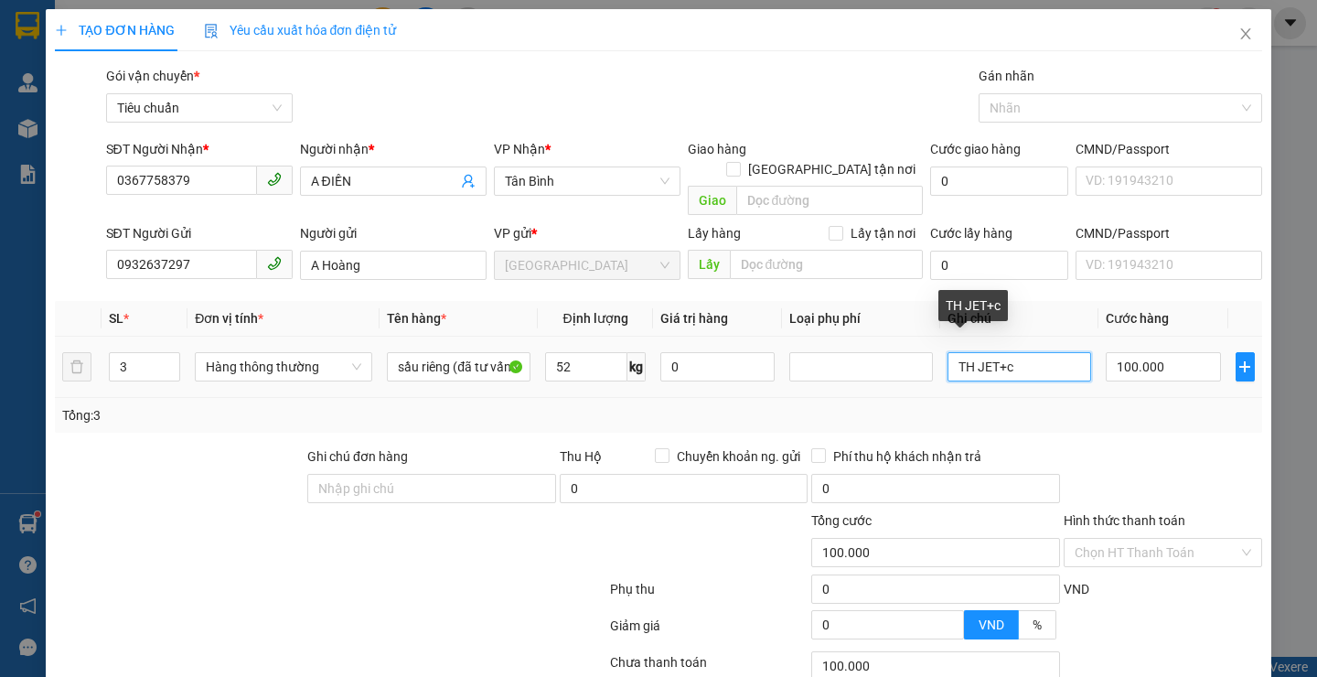
click at [949, 352] on input "TH JET+c" at bounding box center [1019, 366] width 144 height 29
click at [1015, 352] on input "2TH JET+c" at bounding box center [1019, 366] width 144 height 29
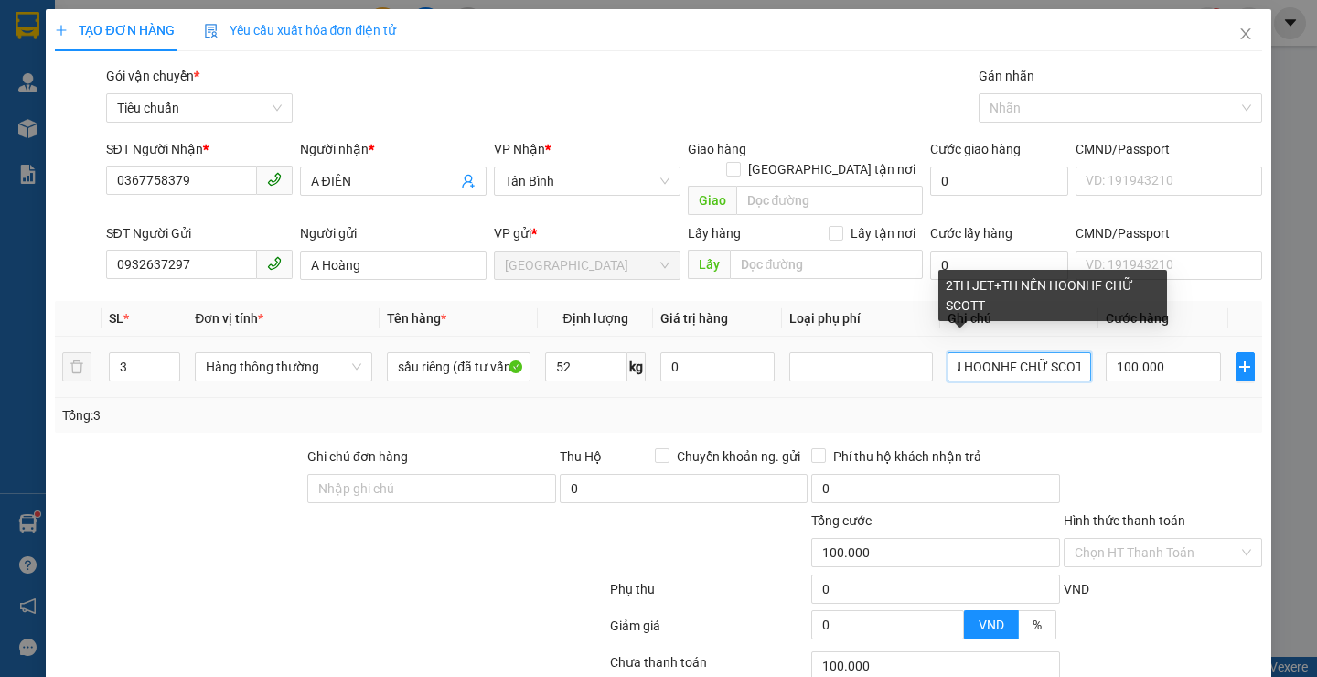
scroll to position [0, 105]
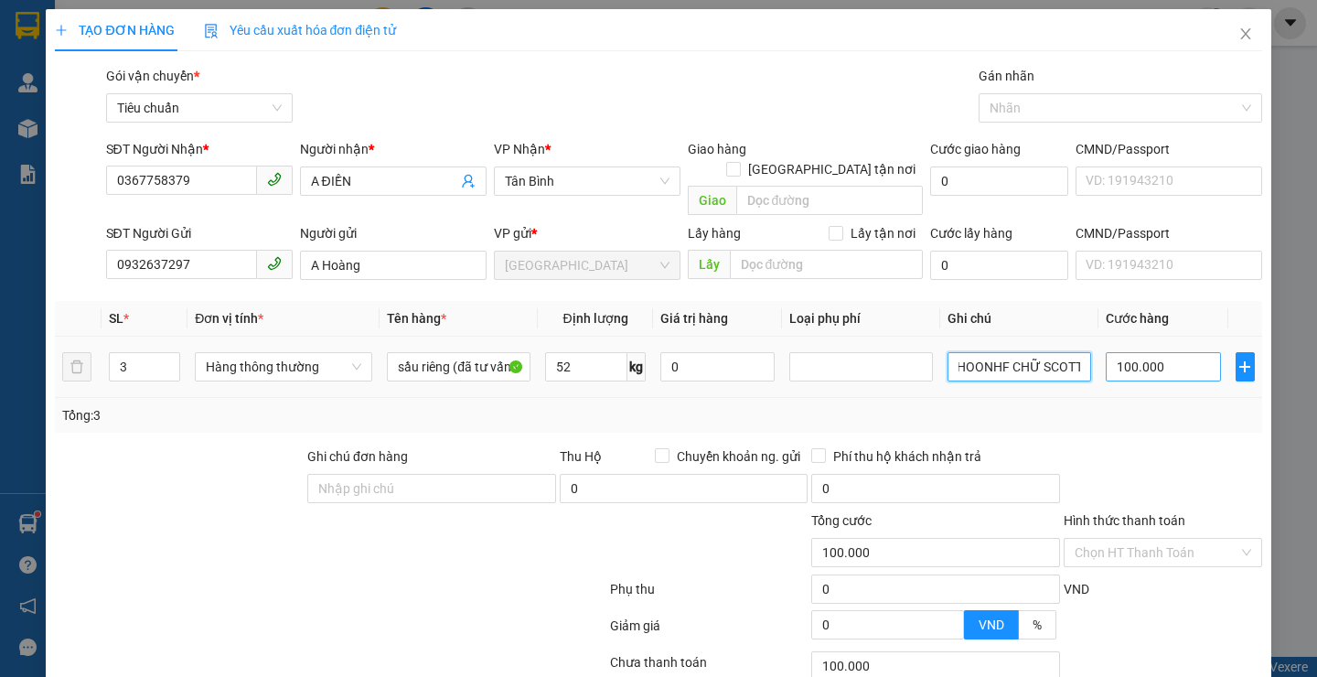
type input "2TH JET+TH NỀN HOONHF CHỮ SCOTT"
click at [1159, 352] on input "100.000" at bounding box center [1163, 366] width 115 height 29
type input "3"
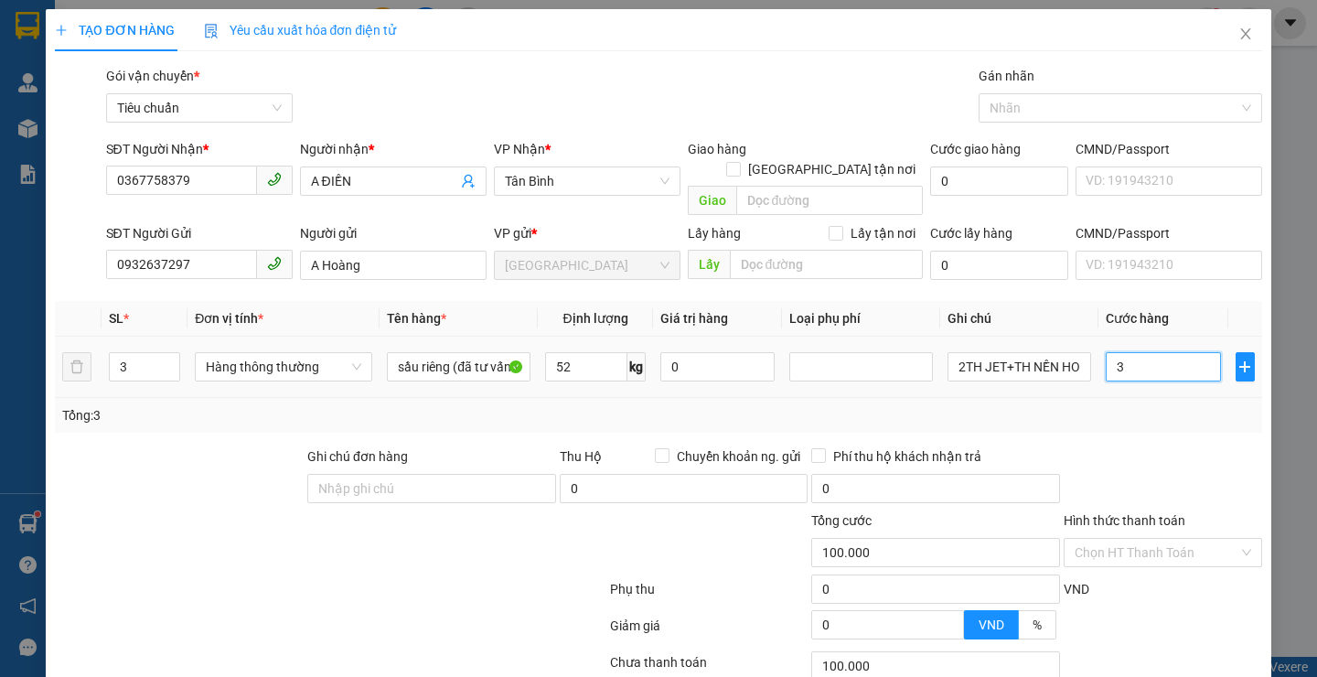
type input "3"
type input "30"
type input "300"
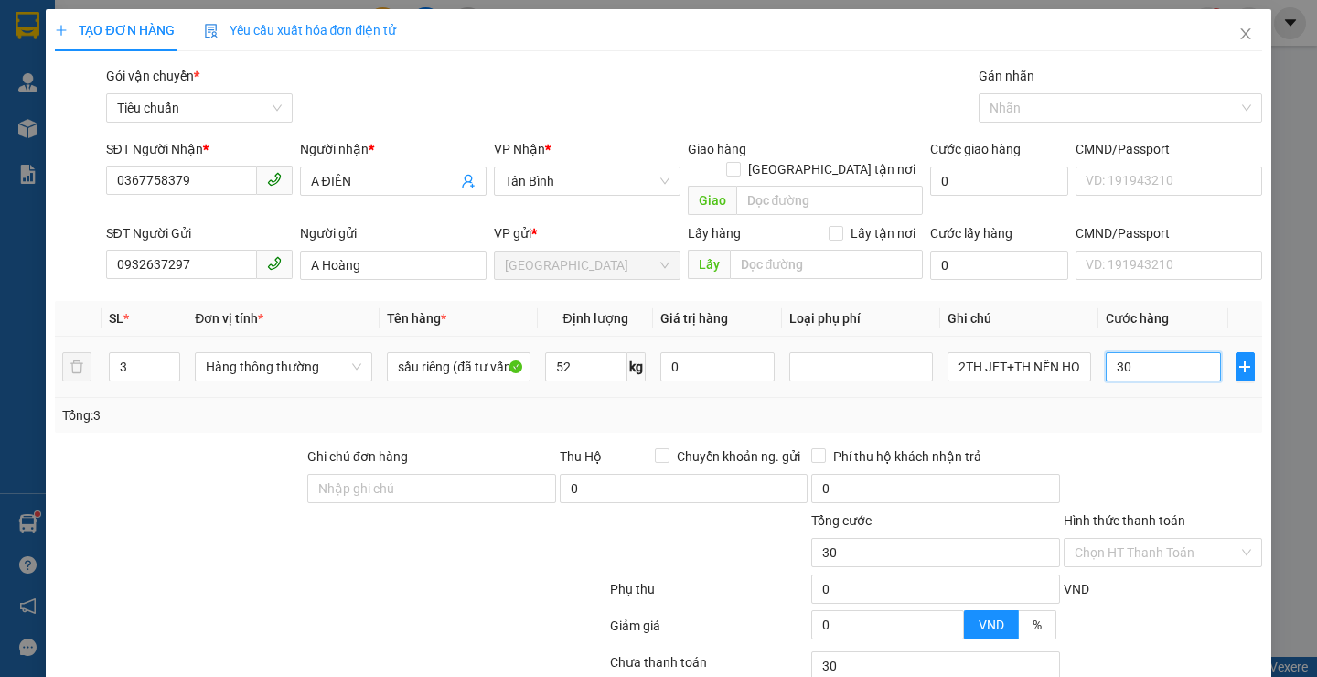
type input "300"
click at [1142, 405] on div "Tổng: 3" at bounding box center [658, 415] width 1192 height 20
drag, startPoint x: 1142, startPoint y: 398, endPoint x: 1153, endPoint y: 419, distance: 23.7
click at [1142, 405] on div "Tổng: 3" at bounding box center [658, 415] width 1192 height 20
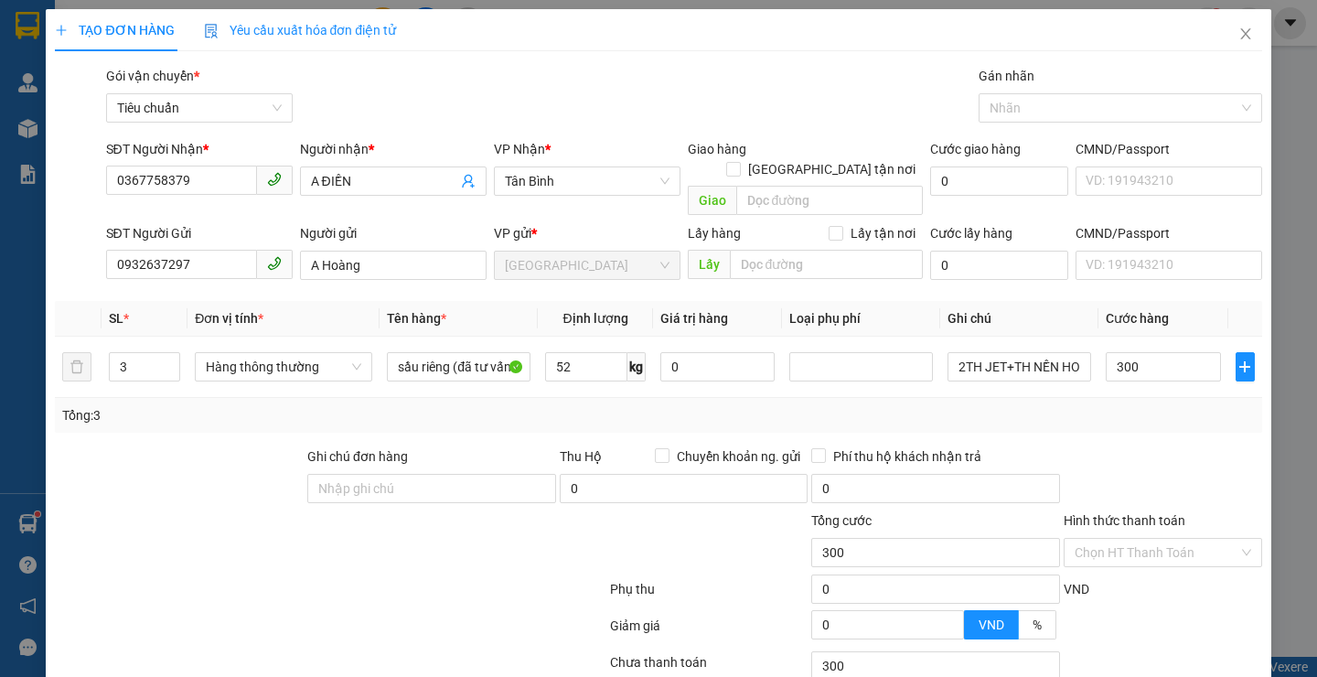
type input "300.000"
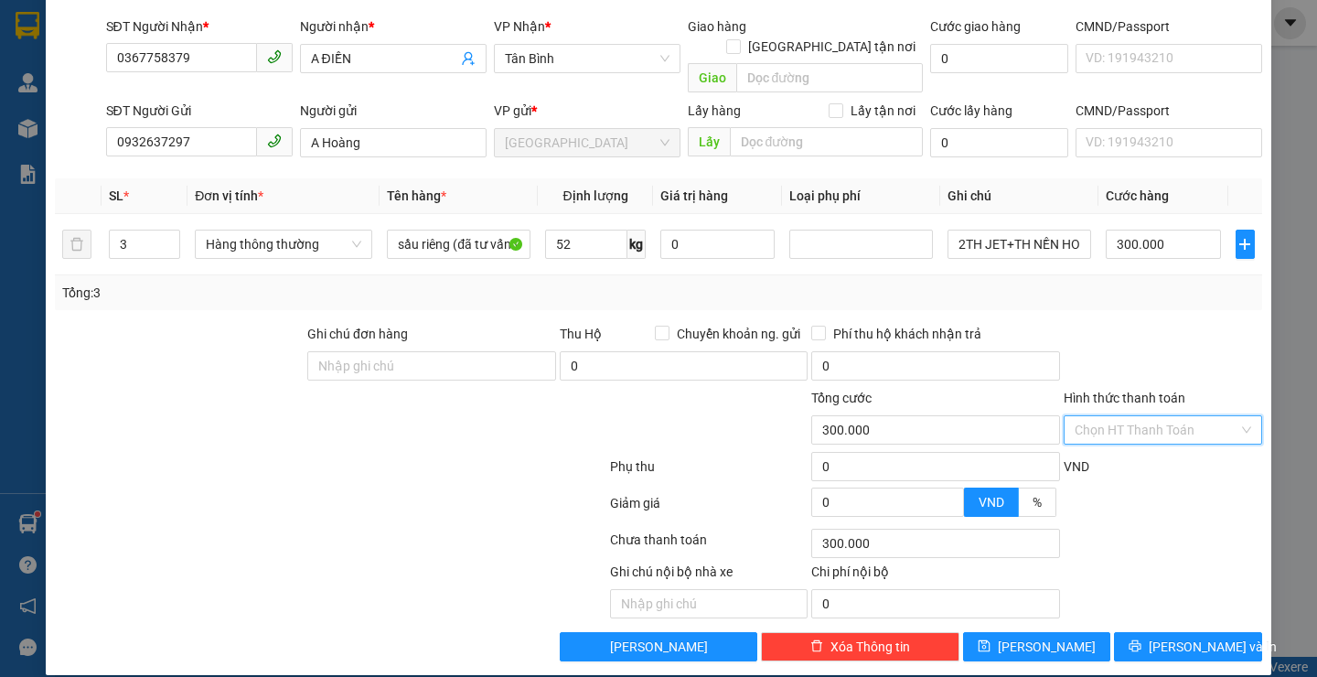
click at [1146, 417] on input "Hình thức thanh toán" at bounding box center [1157, 429] width 164 height 27
click at [1120, 446] on div "Tại văn phòng" at bounding box center [1150, 446] width 174 height 20
type input "0"
click at [1138, 639] on icon "printer" at bounding box center [1135, 645] width 13 height 13
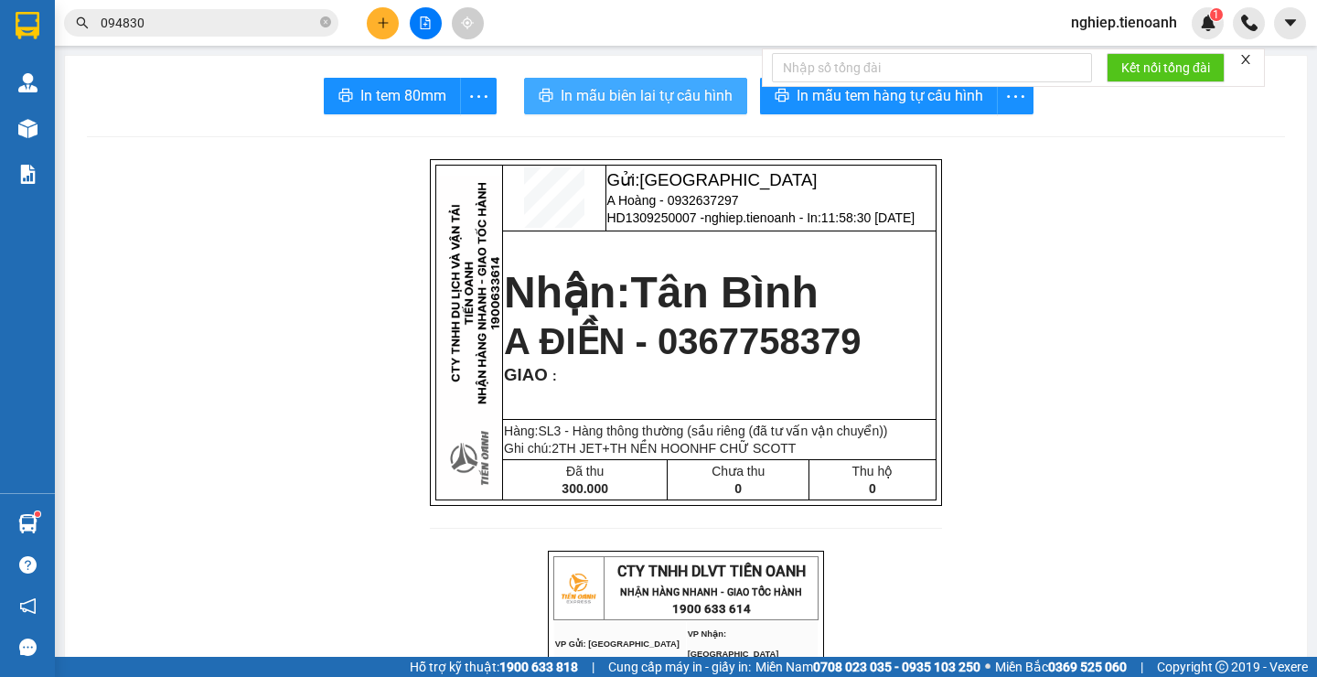
click at [716, 96] on span "In mẫu biên lai tự cấu hình" at bounding box center [647, 95] width 172 height 23
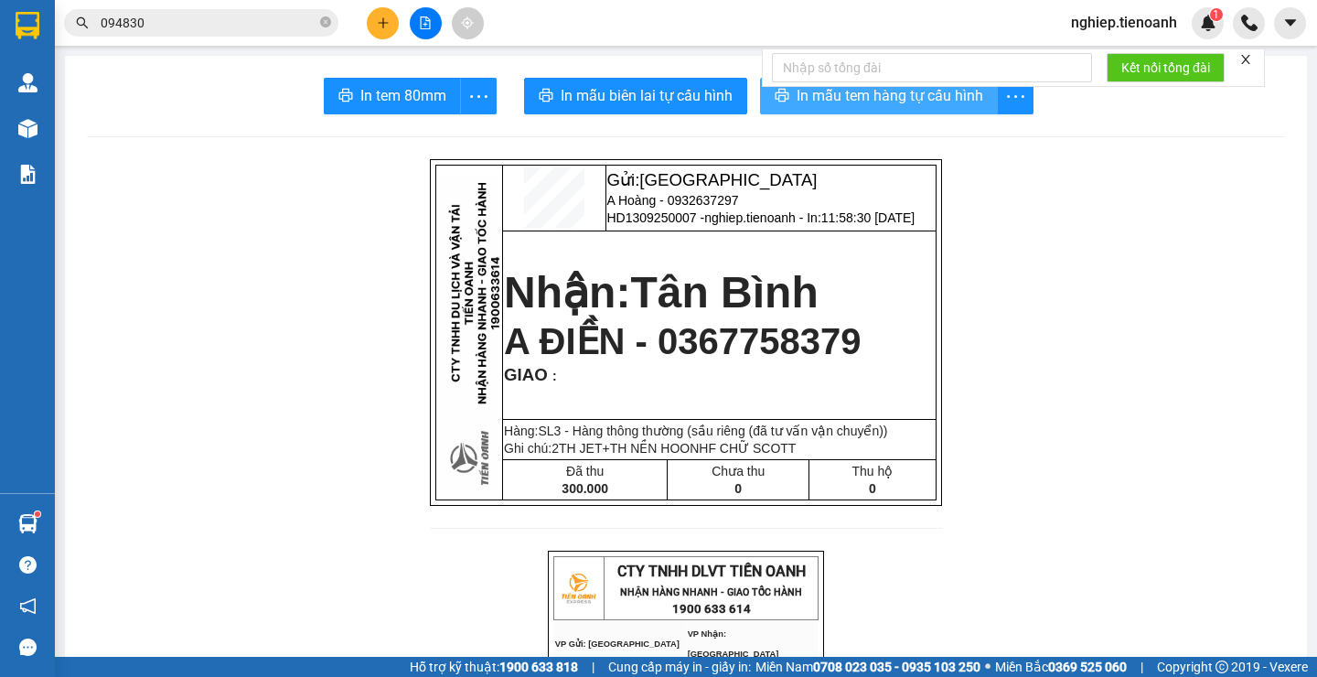
click at [867, 100] on span "In mẫu tem hàng tự cấu hình" at bounding box center [890, 95] width 187 height 23
click at [909, 112] on button "In mẫu tem hàng tự cấu hình" at bounding box center [879, 96] width 238 height 37
